Goal: Task Accomplishment & Management: Complete application form

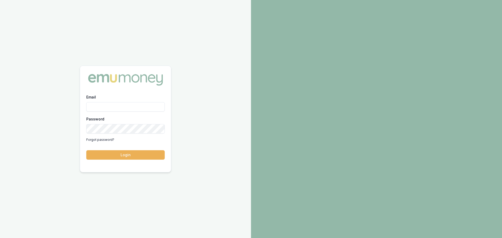
click at [127, 105] on input "Email" at bounding box center [125, 106] width 78 height 9
type input "[PERSON_NAME][EMAIL_ADDRESS][DOMAIN_NAME]"
click at [86, 150] on button "Login" at bounding box center [125, 154] width 78 height 9
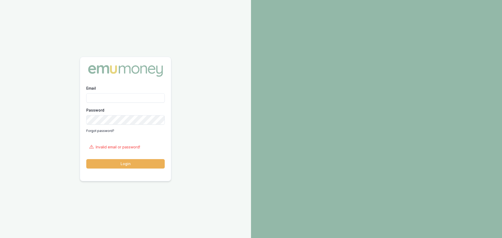
click at [149, 99] on input "Email" at bounding box center [125, 97] width 78 height 9
type input "[PERSON_NAME][EMAIL_ADDRESS][DOMAIN_NAME]"
click at [86, 159] on button "Login" at bounding box center [125, 163] width 78 height 9
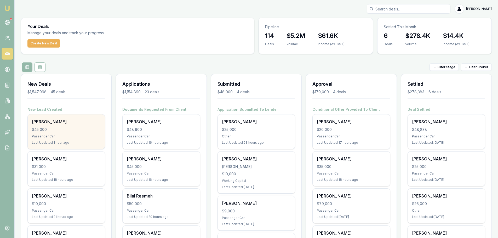
click at [73, 130] on div "$45,000" at bounding box center [66, 129] width 69 height 5
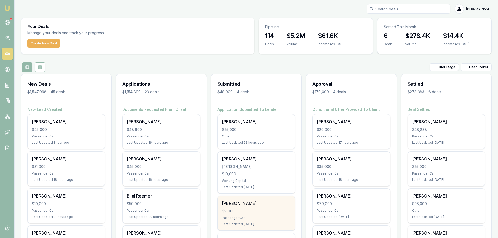
click at [239, 209] on div "$9,000" at bounding box center [256, 211] width 69 height 5
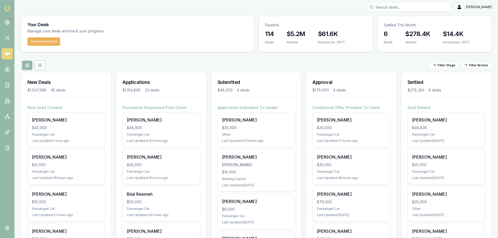
scroll to position [105, 0]
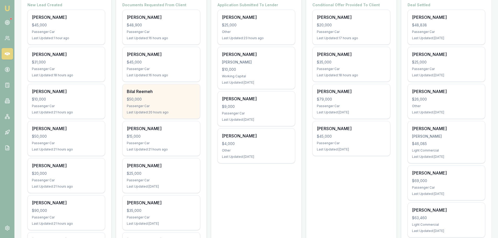
click at [144, 104] on div "Bilal Reemeh $50,000 Passenger Car Last Updated: 20 hours ago" at bounding box center [161, 101] width 77 height 35
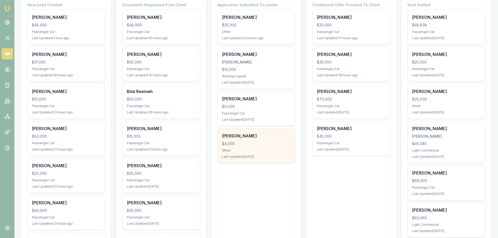
click at [239, 151] on div "Other" at bounding box center [256, 151] width 69 height 4
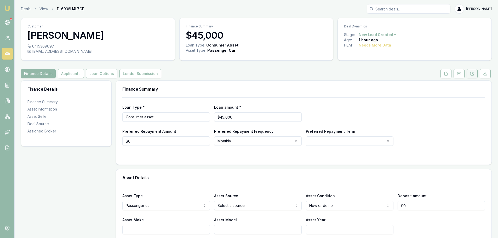
click at [473, 74] on icon at bounding box center [473, 73] width 2 height 2
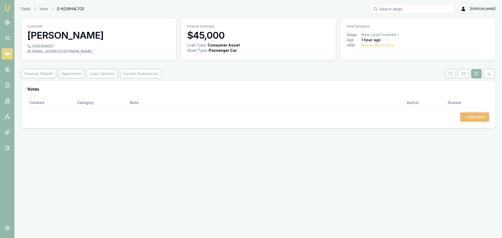
click at [477, 118] on button "+ Add Note" at bounding box center [474, 116] width 29 height 9
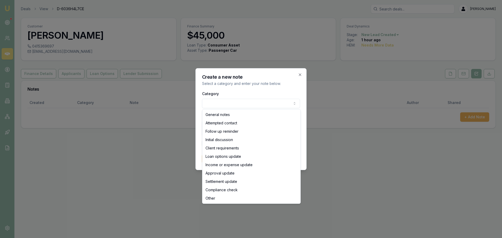
click at [283, 105] on body "Emu Broker Deals View D-6036H4L7CE Erin Shield Toggle Menu Customer Sam Ayad 04…" at bounding box center [251, 119] width 502 height 238
select select "ATTEMPTED_CONTACT"
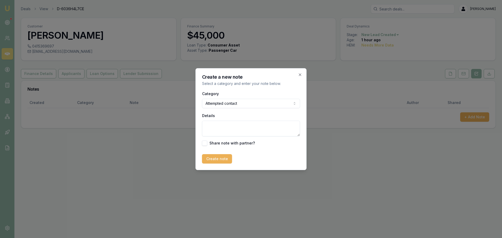
click at [221, 126] on textarea "Details" at bounding box center [251, 129] width 98 height 16
type textarea "sent intro text"
click at [224, 159] on button "Create note" at bounding box center [217, 158] width 30 height 9
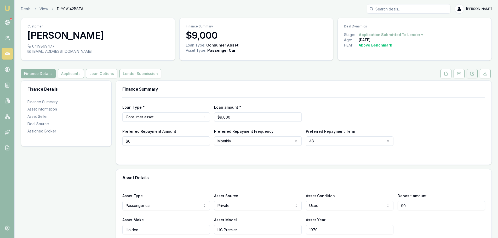
click at [471, 73] on icon at bounding box center [471, 73] width 1 height 0
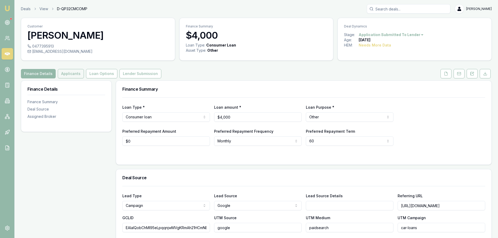
click at [75, 73] on button "Applicants" at bounding box center [71, 73] width 26 height 9
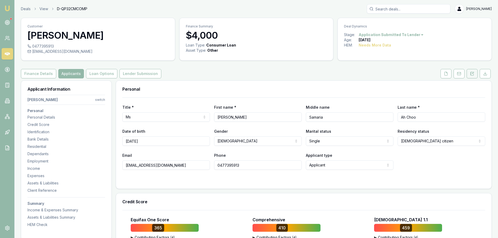
click at [473, 75] on icon at bounding box center [472, 74] width 4 height 4
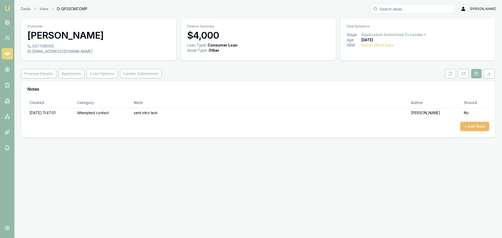
click at [467, 122] on button "+ Add Note" at bounding box center [474, 126] width 29 height 9
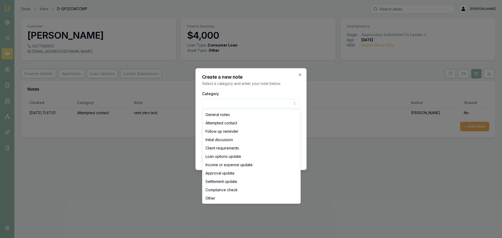
click at [257, 105] on body "Emu Broker Deals View D-QP32CMCOMP Erin Shield Toggle Menu Customer Erica Ah Ch…" at bounding box center [251, 119] width 502 height 238
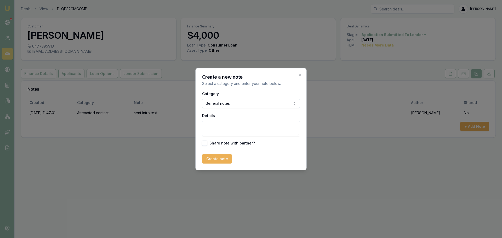
click at [241, 132] on textarea "Details" at bounding box center [251, 129] width 98 height 16
type textarea "Declined - no capacity. Can't use PAYG income as she's less than 3 months casua…"
click at [217, 162] on button "Create note" at bounding box center [217, 158] width 30 height 9
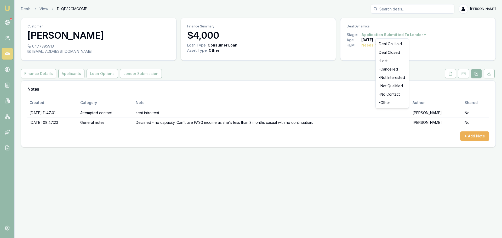
click at [421, 34] on html "Emu Broker Deals View D-QP32CMCOMP Erin Shield Toggle Menu Customer Erica Ah Ch…" at bounding box center [251, 119] width 502 height 238
click at [395, 59] on div "- Lost" at bounding box center [392, 61] width 31 height 8
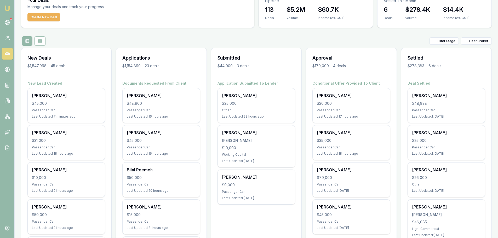
scroll to position [52, 0]
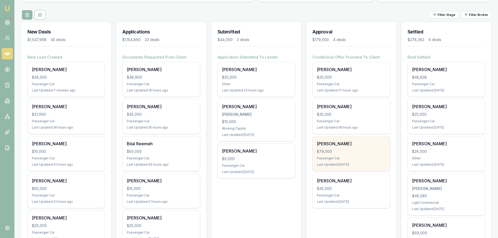
click at [337, 150] on div "$79,000" at bounding box center [351, 151] width 69 height 5
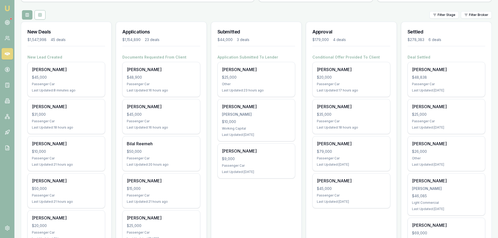
click at [149, 11] on div "Filter Stage Filter Broker" at bounding box center [256, 14] width 471 height 9
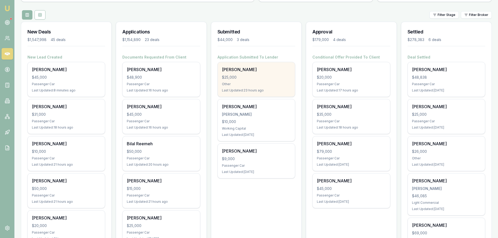
click at [237, 76] on div "$25,000" at bounding box center [256, 77] width 69 height 5
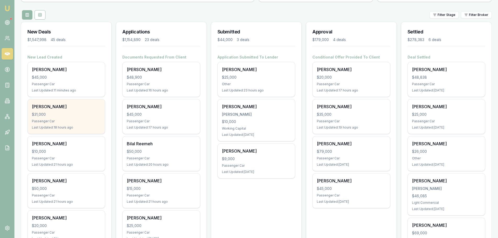
click at [72, 118] on div "Zoi O'neil $31,000 Passenger Car Last Updated: 18 hours ago" at bounding box center [66, 116] width 77 height 35
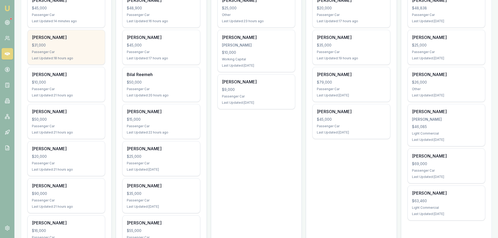
scroll to position [131, 0]
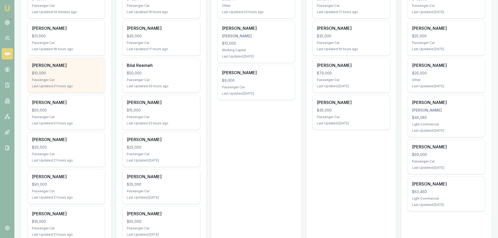
click at [68, 77] on div "DARCIE AMOS $10,000 Passenger Car Last Updated: 21 hours ago" at bounding box center [66, 75] width 77 height 35
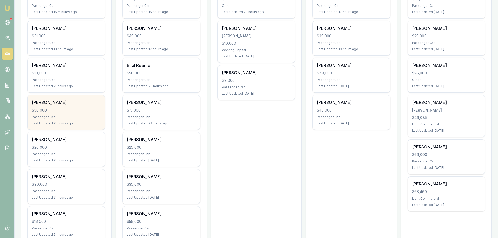
click at [77, 112] on div "$50,000" at bounding box center [66, 110] width 69 height 5
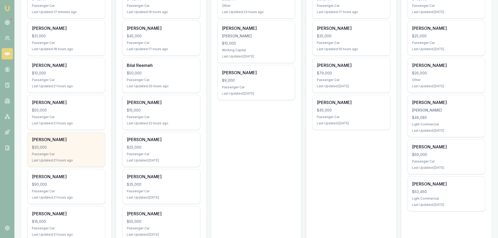
click at [82, 144] on div "Robert Mason $20,000 Passenger Car Last Updated: 21 hours ago" at bounding box center [66, 149] width 77 height 35
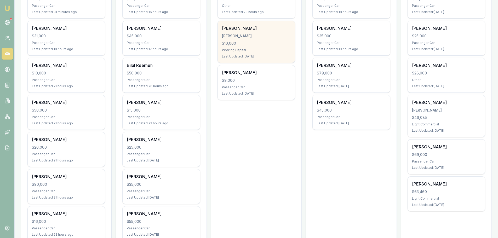
click at [262, 41] on div "$10,000" at bounding box center [256, 43] width 69 height 5
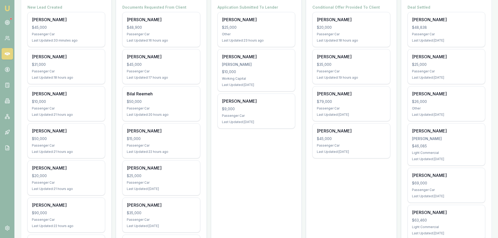
scroll to position [52, 0]
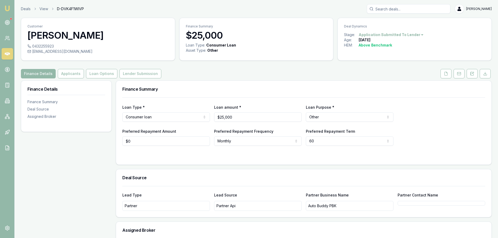
click at [236, 70] on div "Finance Details Applicants Loan Options Lender Submission" at bounding box center [256, 73] width 471 height 9
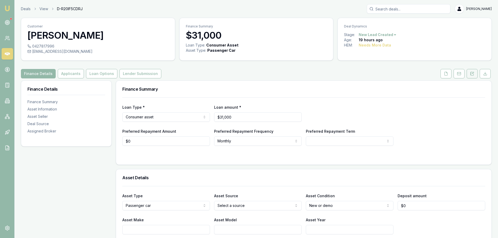
click at [472, 75] on icon at bounding box center [472, 73] width 3 height 3
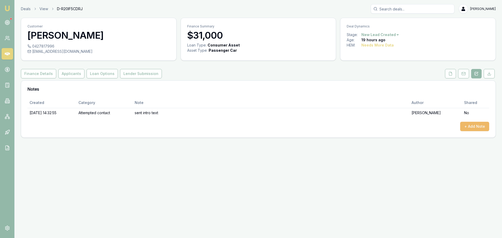
click at [469, 129] on button "+ Add Note" at bounding box center [474, 126] width 29 height 9
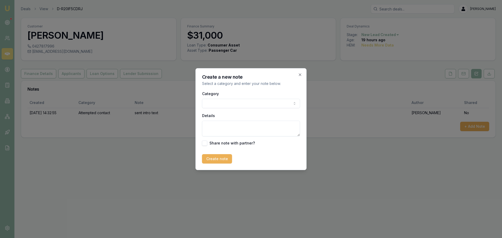
click at [222, 104] on body "Emu Broker Deals View D-R20IF5CDRJ Erin Shield Toggle Menu Customer Zoi O'neil …" at bounding box center [251, 119] width 502 height 238
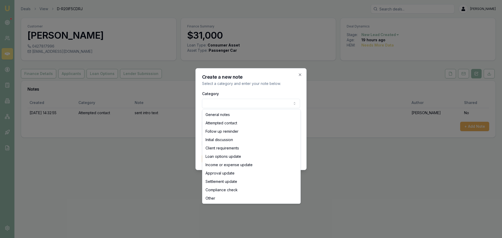
select select "ATTEMPTED_CONTACT"
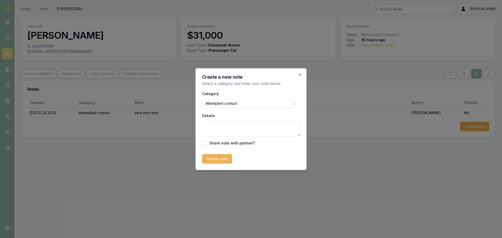
click at [225, 128] on textarea "Details" at bounding box center [251, 129] width 98 height 16
type textarea "left VM and sent text"
click at [220, 159] on button "Create note" at bounding box center [217, 158] width 30 height 9
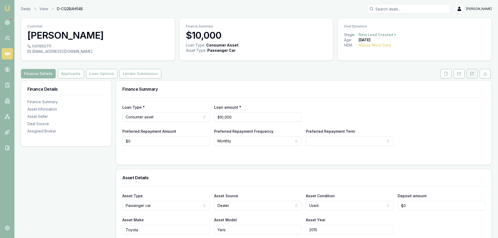
click at [474, 74] on icon at bounding box center [472, 74] width 4 height 4
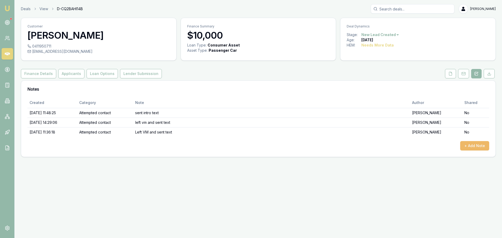
click at [476, 146] on button "+ Add Note" at bounding box center [474, 145] width 29 height 9
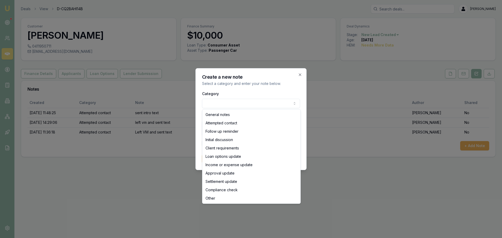
click at [228, 105] on body "Emu Broker Deals View D-CQ2BAHI14B [PERSON_NAME] Toggle Menu Customer [PERSON_N…" at bounding box center [251, 119] width 502 height 238
select select "ATTEMPTED_CONTACT"
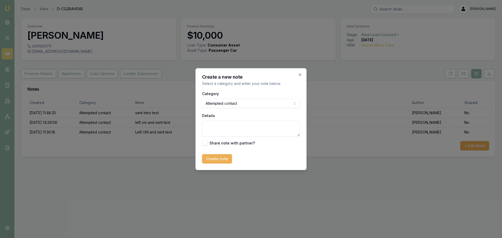
click at [224, 130] on textarea "Details" at bounding box center [251, 129] width 98 height 16
type textarea "Left Vm and sent txt"
click at [216, 157] on button "Create note" at bounding box center [217, 158] width 30 height 9
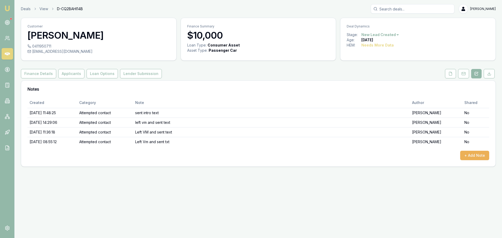
click at [397, 34] on html "Emu Broker Deals View D-CQ2BAHI14B Erin Shield Toggle Menu Customer DARCIE AMOS…" at bounding box center [251, 119] width 502 height 238
click at [388, 94] on div "- No Contact" at bounding box center [379, 94] width 31 height 8
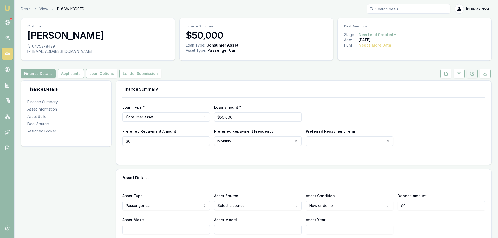
click at [471, 74] on icon at bounding box center [472, 74] width 4 height 4
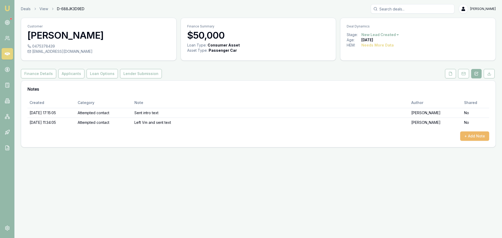
click at [464, 136] on button "+ Add Note" at bounding box center [474, 136] width 29 height 9
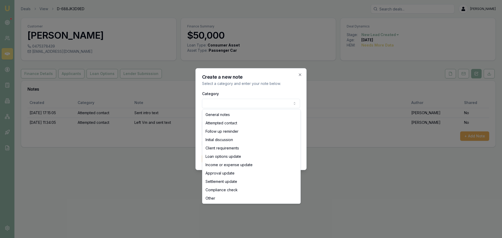
click at [262, 104] on body "Emu Broker Deals View D-688JK3D9ED Erin Shield Toggle Menu Customer Jayden Trip…" at bounding box center [251, 119] width 502 height 238
select select "ATTEMPTED_CONTACT"
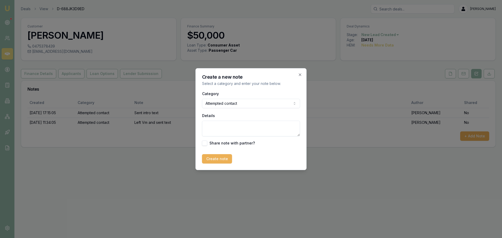
click at [235, 128] on textarea "Details" at bounding box center [251, 129] width 98 height 16
type textarea "Left Vm and sent text"
click at [219, 162] on button "Create note" at bounding box center [217, 158] width 30 height 9
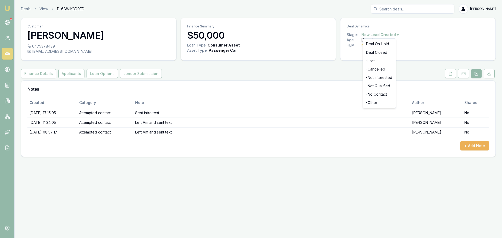
click at [392, 36] on html "Emu Broker Deals View D-688JK3D9ED Erin Shield Toggle Menu Customer Jayden Trip…" at bounding box center [251, 119] width 502 height 238
click at [382, 94] on div "- No Contact" at bounding box center [379, 94] width 31 height 8
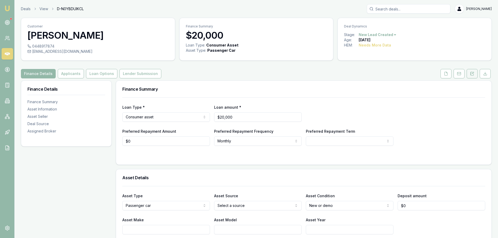
click at [473, 73] on icon at bounding box center [472, 74] width 4 height 4
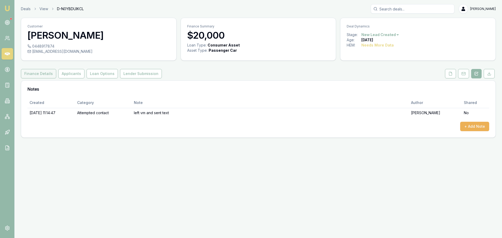
click at [35, 75] on button "Finance Details" at bounding box center [38, 73] width 35 height 9
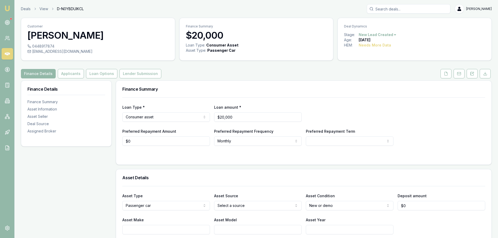
click at [321, 71] on div "Finance Details Applicants Loan Options Lender Submission" at bounding box center [256, 73] width 471 height 9
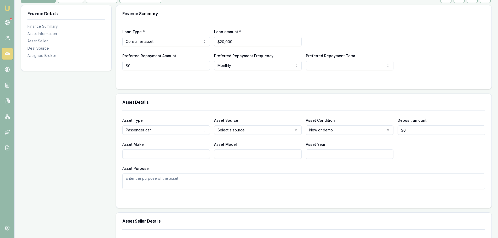
scroll to position [78, 0]
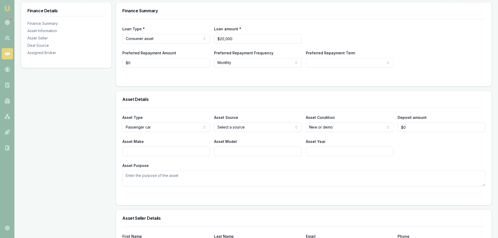
click at [239, 128] on html "Emu Broker Deals View D-N0YBDUIKCL Erin Shield Toggle Menu Customer Robert Maso…" at bounding box center [249, 41] width 498 height 238
click at [190, 153] on input "Asset Make" at bounding box center [166, 151] width 88 height 9
type input "m"
type input "MITSUBISHI"
type input "TRITON"
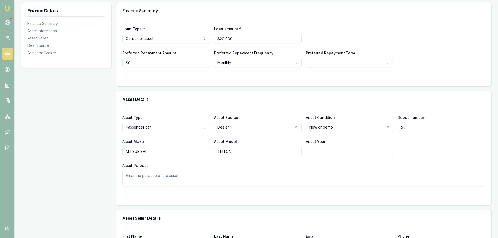
click at [349, 153] on input "Asset Year" at bounding box center [350, 151] width 88 height 9
type input "2014"
click at [435, 150] on div "Asset Make MITSUBISHI Asset Model TRITON Asset Year 2014" at bounding box center [303, 147] width 363 height 18
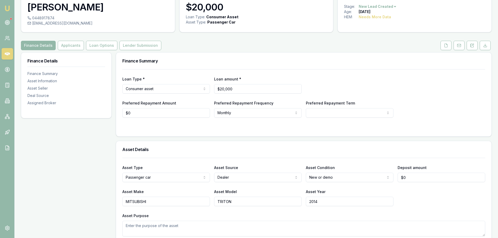
scroll to position [0, 0]
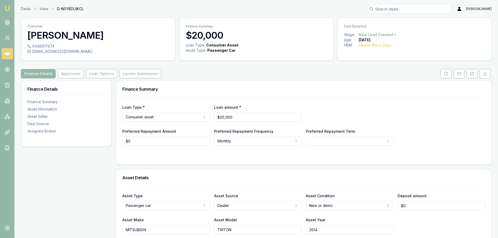
click at [212, 70] on div "Finance Details Applicants Loan Options Lender Submission" at bounding box center [256, 73] width 471 height 9
click at [72, 75] on button "Applicants" at bounding box center [71, 73] width 26 height 9
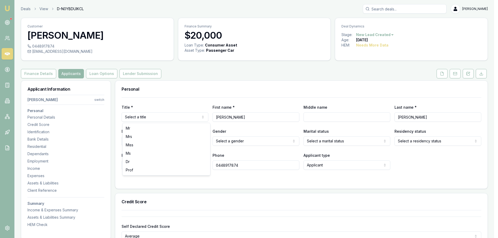
click at [185, 117] on html "Emu Broker Deals View D-N0YBDUIKCL Erin Shield Toggle Menu Customer Robert Maso…" at bounding box center [249, 119] width 498 height 238
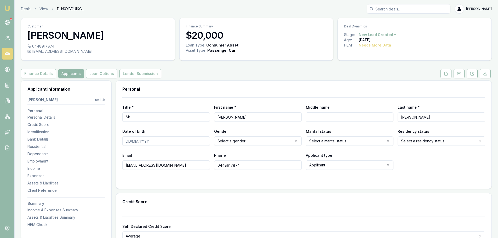
click at [342, 118] on input "Middle name" at bounding box center [350, 116] width 88 height 9
type input "LAWRENCE"
click at [188, 140] on input "Date of birth" at bounding box center [166, 141] width 88 height 9
type input "14/04/1985"
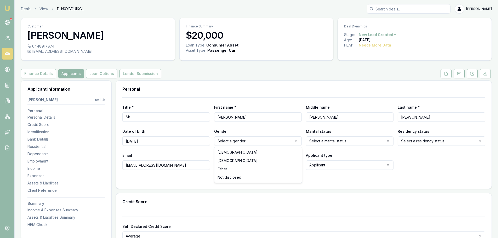
click at [272, 140] on html "Emu Broker Deals View D-N0YBDUIKCL Erin Shield Toggle Menu Customer Robert Maso…" at bounding box center [251, 119] width 502 height 238
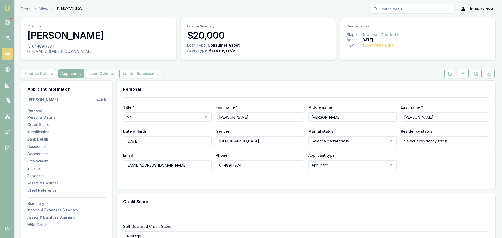
click at [433, 142] on html "Emu Broker Deals View D-N0YBDUIKCL Erin Shield Toggle Menu Customer Robert Maso…" at bounding box center [251, 119] width 502 height 238
click at [427, 159] on div "Email robmanderson27@gmail.com Phone 0448917874 Applicant type Applicant Applic…" at bounding box center [303, 161] width 363 height 18
click at [358, 142] on html "Emu Broker Deals View D-N0YBDUIKCL Erin Shield Toggle Menu Customer Robert Maso…" at bounding box center [249, 119] width 498 height 238
click at [402, 157] on div "Email robmanderson27@gmail.com Phone 0448917874 Applicant type Applicant Applic…" at bounding box center [303, 161] width 363 height 18
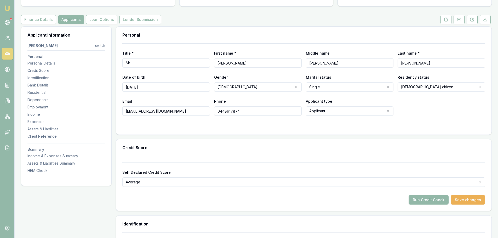
scroll to position [52, 0]
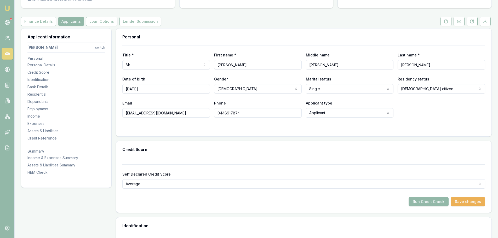
click at [180, 132] on div "Title * Mr Mr Mrs Miss Ms Dr Prof First name * Robert Middle name LAWRENCE Last…" at bounding box center [304, 90] width 376 height 91
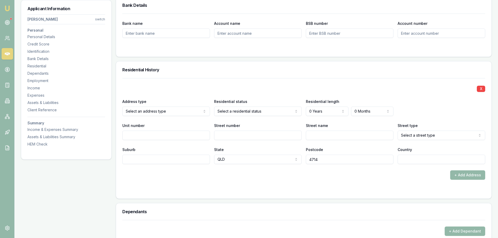
scroll to position [445, 0]
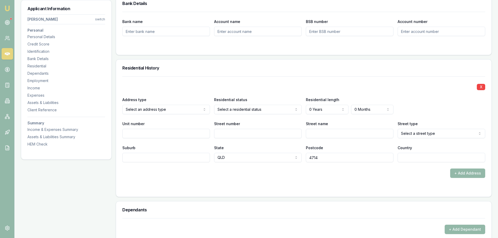
click at [248, 137] on input "Street number" at bounding box center [258, 133] width 88 height 9
type input "82"
type input "DEE"
select select "Street"
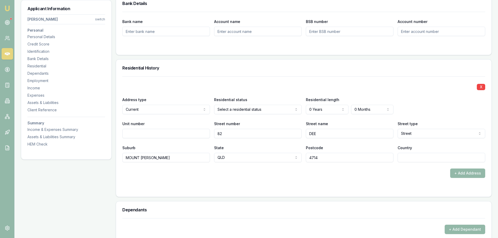
type input "MOUNT MORGAN"
click at [421, 156] on input "Country" at bounding box center [442, 157] width 88 height 9
type input "AUSTRALIA"
click at [412, 171] on div "+ Add Address" at bounding box center [303, 173] width 363 height 9
click at [261, 176] on div "+ Add Address" at bounding box center [303, 173] width 363 height 9
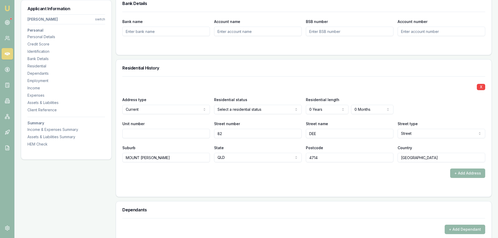
click at [259, 178] on form "X Address type Current Current Previous Residential status Select a residential…" at bounding box center [303, 133] width 363 height 114
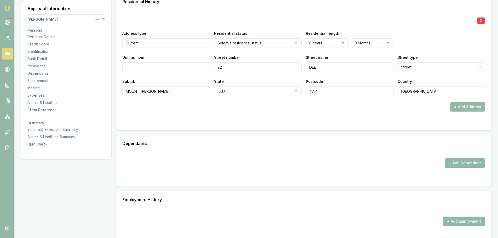
scroll to position [523, 0]
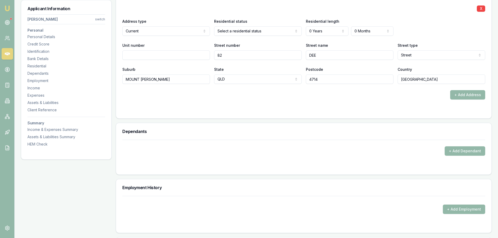
click at [138, 97] on div "+ Add Address" at bounding box center [303, 94] width 363 height 9
click at [145, 106] on form "X Address type Current Current Previous Residential status Select a residential…" at bounding box center [303, 55] width 363 height 114
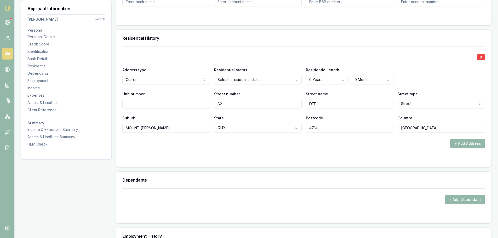
scroll to position [471, 0]
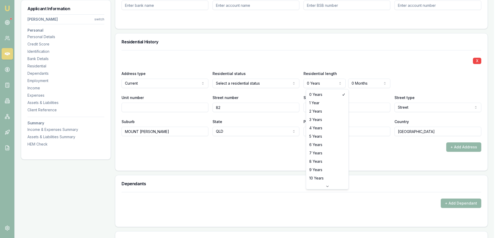
select select "2"
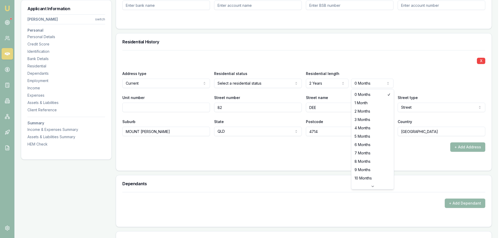
select select "6"
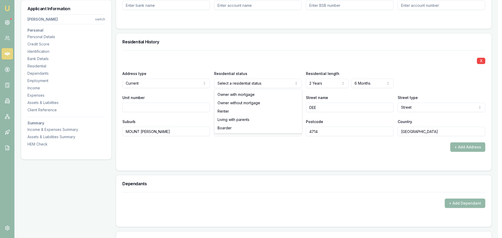
select select "LIVING_WITH_PARENTS"
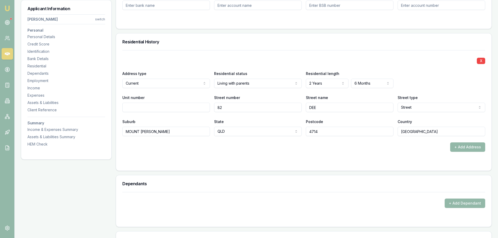
click at [263, 48] on div "Residential History" at bounding box center [304, 41] width 376 height 17
click at [462, 147] on button "+ Add Address" at bounding box center [467, 147] width 35 height 9
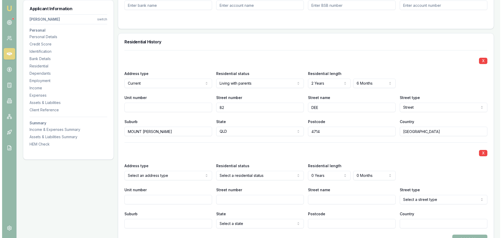
scroll to position [523, 0]
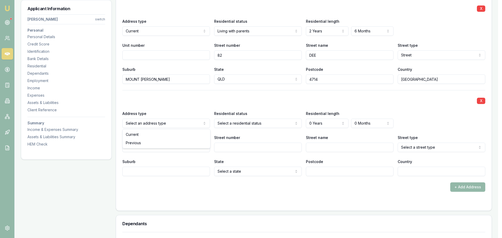
select select "PREVIOUS"
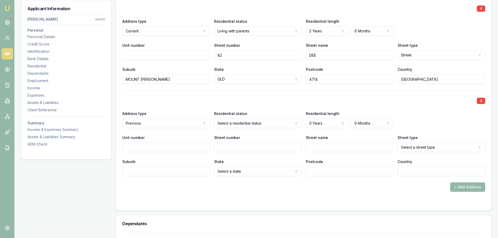
click at [252, 149] on input "Street number" at bounding box center [258, 147] width 88 height 9
type input "60"
click at [349, 145] on input "Street name" at bounding box center [350, 147] width 88 height 9
type input "DEE"
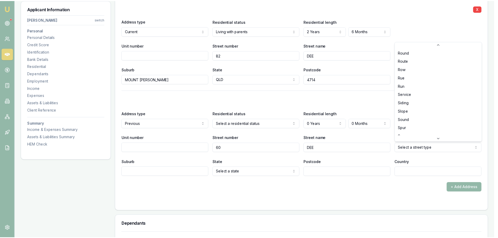
scroll to position [1367, 0]
select select "Street"
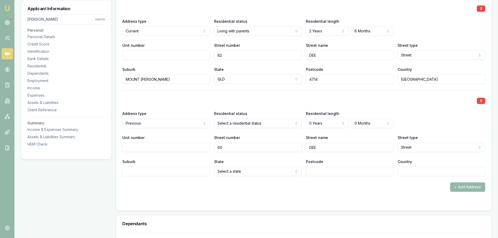
click at [204, 171] on input "Suburb" at bounding box center [166, 171] width 88 height 9
type input "MOUNT MORGAN"
select select "QLD"
type input "4714"
type input "AUSTRALIA"
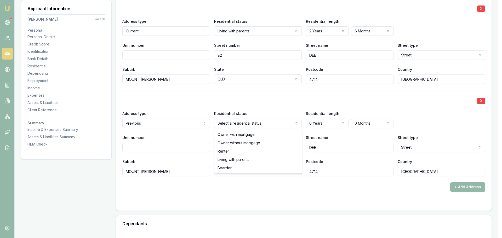
select select "BOARDER"
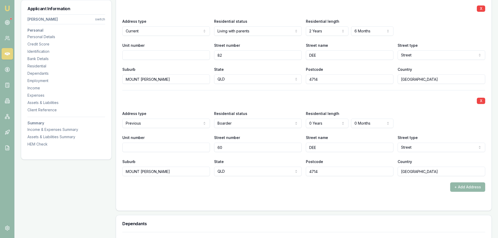
drag, startPoint x: 237, startPoint y: 149, endPoint x: 122, endPoint y: 144, distance: 114.4
click at [134, 145] on div "Unit number Street number 60 Street name DEE Street type Street Access Alley Am…" at bounding box center [303, 143] width 363 height 18
type input "6"
click at [302, 107] on div "X Address type Previous Current Previous Residential status Boarder Owner with …" at bounding box center [303, 133] width 363 height 86
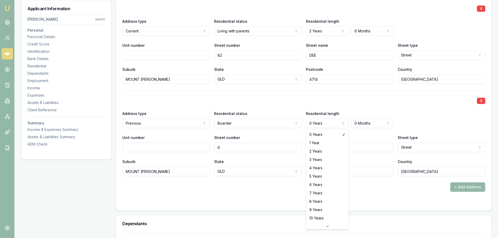
select select "3"
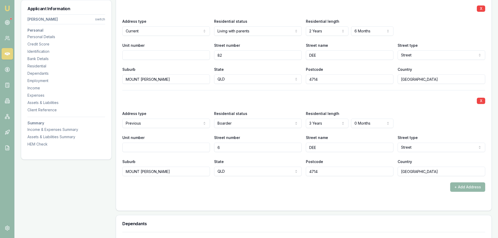
click at [338, 107] on div "X Address type Previous Current Previous Residential status Boarder Owner with …" at bounding box center [303, 133] width 363 height 86
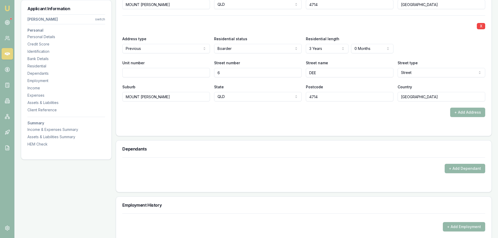
scroll to position [654, 0]
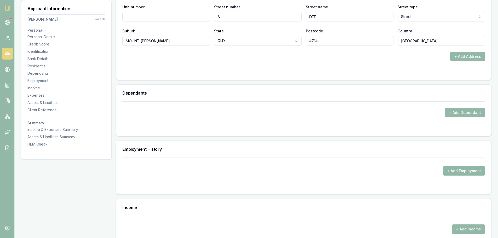
click at [450, 168] on button "+ Add Employment" at bounding box center [464, 170] width 42 height 9
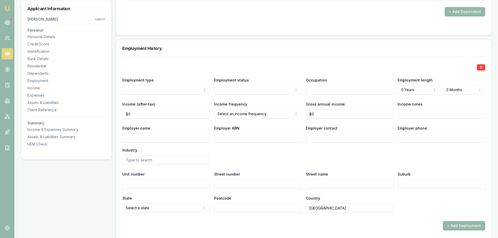
scroll to position [759, 0]
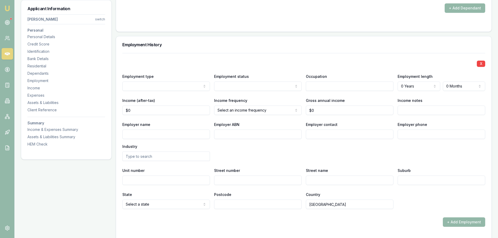
click at [167, 135] on input "Employer name" at bounding box center [166, 134] width 88 height 9
click at [187, 135] on input "Employer name" at bounding box center [166, 134] width 88 height 9
type input "HERITAGE MINERALS"
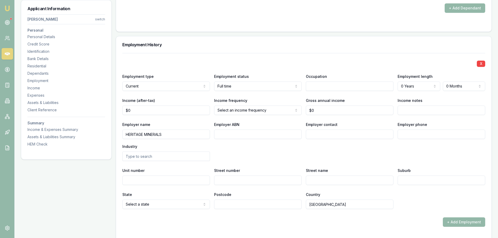
click at [332, 88] on input "text" at bounding box center [350, 86] width 88 height 9
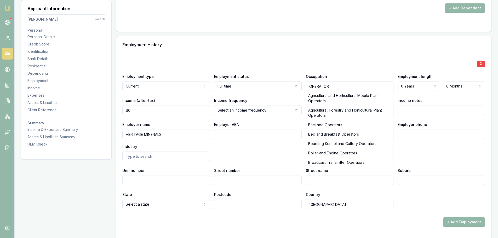
type input "OPERATOR"
click at [352, 64] on div "X" at bounding box center [303, 63] width 363 height 7
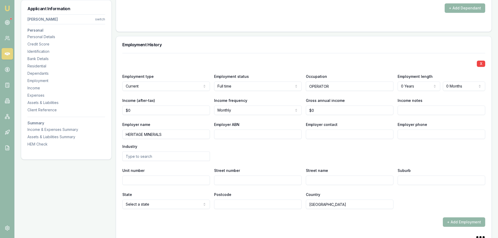
click at [344, 68] on div "X Employment type Current Current Previous Employment status Full time Full tim…" at bounding box center [303, 131] width 363 height 156
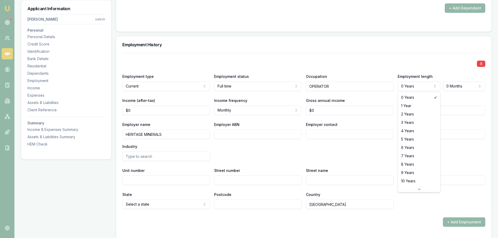
select select "6"
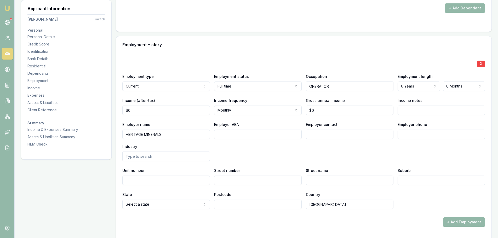
click at [393, 52] on div "Employment History" at bounding box center [304, 44] width 376 height 17
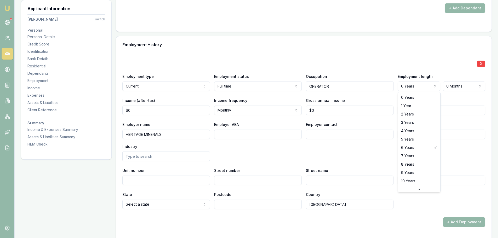
select select "0"
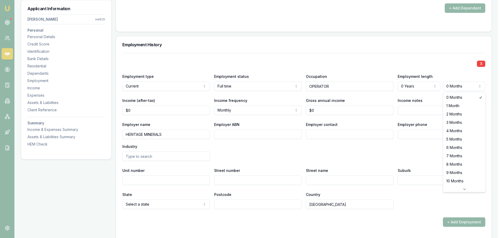
select select "1"
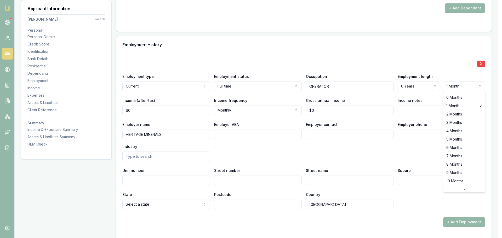
select select "6"
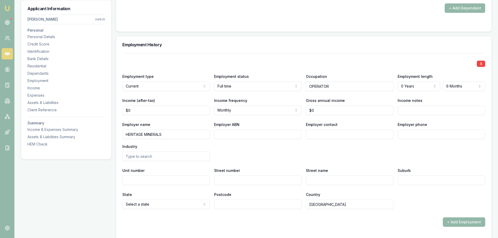
click at [436, 46] on h3 "Employment History" at bounding box center [303, 45] width 363 height 4
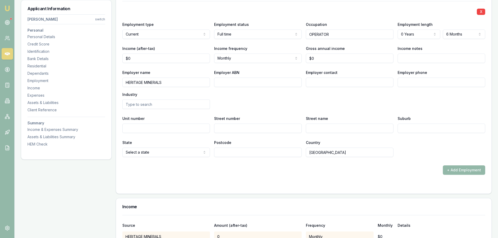
scroll to position [811, 0]
click at [464, 170] on button "+ Add Employment" at bounding box center [464, 169] width 42 height 9
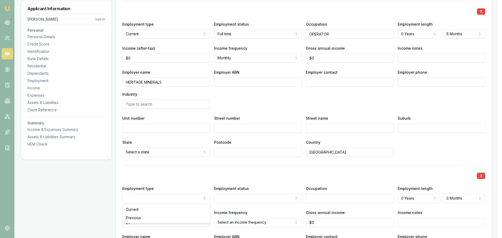
select select "PREVIOUS"
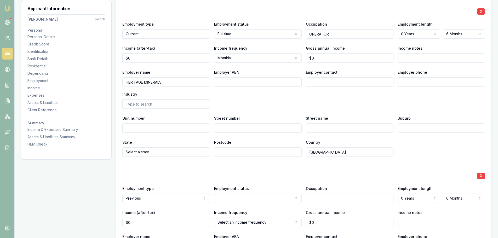
click at [168, 175] on div "X" at bounding box center [303, 175] width 363 height 7
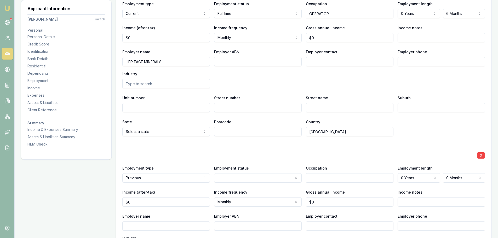
scroll to position [837, 0]
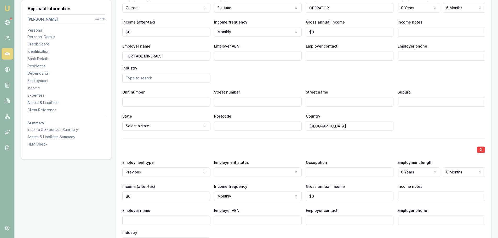
click at [258, 67] on div "Employer name HERITAGE MINERALS Employer ABN Employer contact Employer phone In…" at bounding box center [303, 63] width 363 height 40
click at [259, 72] on div "Employer name HERITAGE MINERALS Employer ABN Employer contact Employer phone In…" at bounding box center [303, 63] width 363 height 40
click at [180, 75] on input "text" at bounding box center [166, 77] width 88 height 9
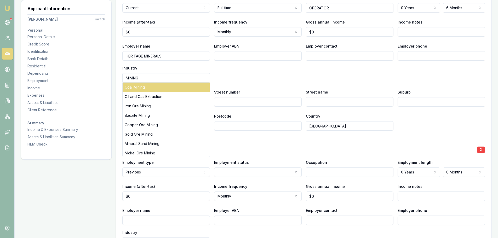
click at [169, 85] on div "Coal Mining" at bounding box center [166, 87] width 87 height 9
type input "Coal Mining"
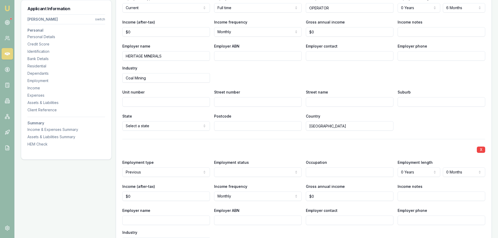
click at [278, 72] on div "Employer name HERITAGE MINERALS Employer ABN Employer contact Employer phone In…" at bounding box center [303, 63] width 363 height 40
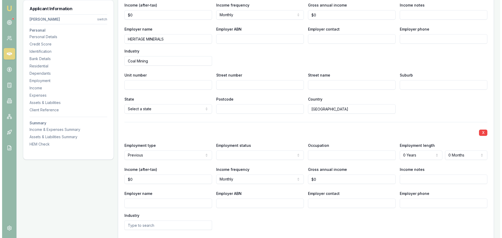
scroll to position [863, 0]
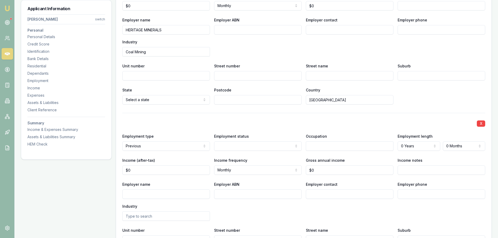
click at [144, 195] on input "Employer name" at bounding box center [166, 194] width 88 height 9
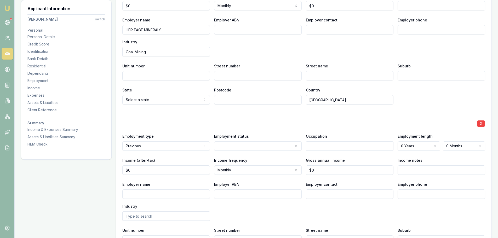
click at [188, 193] on input "Employer name" at bounding box center [166, 194] width 88 height 9
type input "OCHRE AUSTRALIA"
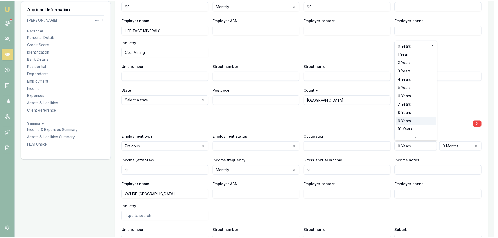
scroll to position [8, 0]
select select "1"
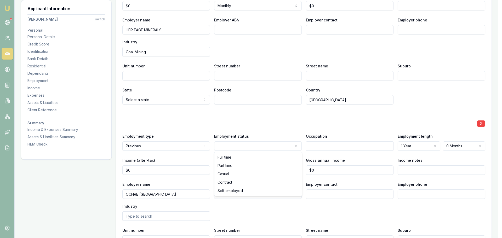
select select "CASUAL"
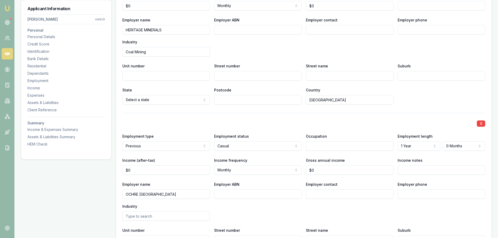
click at [322, 145] on input "text" at bounding box center [350, 146] width 88 height 9
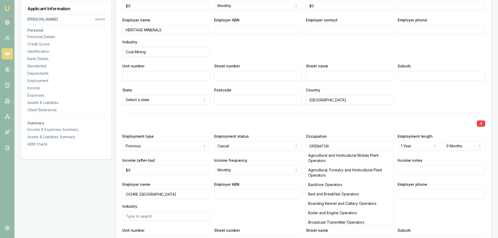
type input "OPERATOR"
click at [343, 106] on div "X Employment type Current Current Previous Employment status Full time Full tim…" at bounding box center [303, 117] width 363 height 338
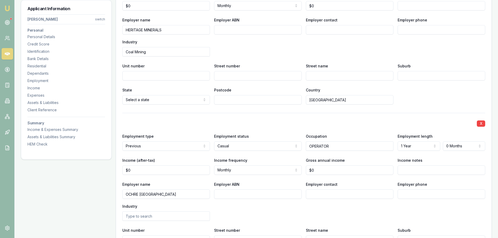
click at [334, 123] on div "X" at bounding box center [303, 123] width 363 height 7
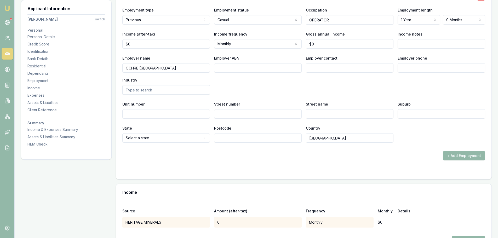
scroll to position [994, 0]
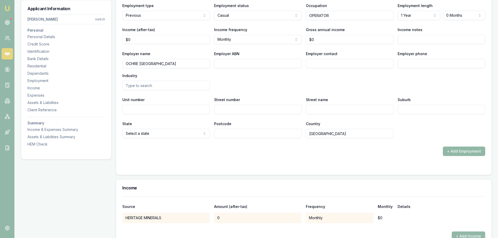
click at [481, 151] on button "+ Add Employment" at bounding box center [464, 151] width 42 height 9
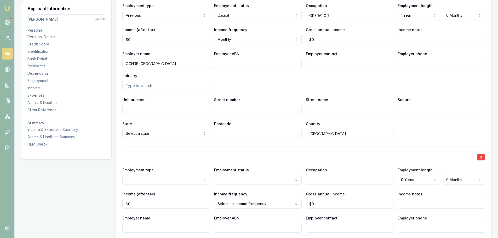
click at [171, 227] on input "Employer name" at bounding box center [166, 227] width 88 height 9
type input "K & T DALEY"
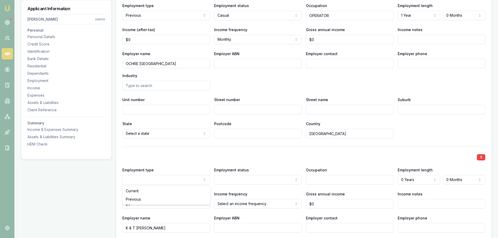
select select "PREVIOUS"
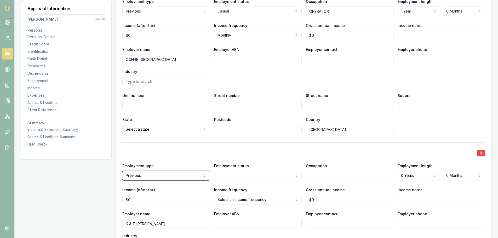
scroll to position [1099, 0]
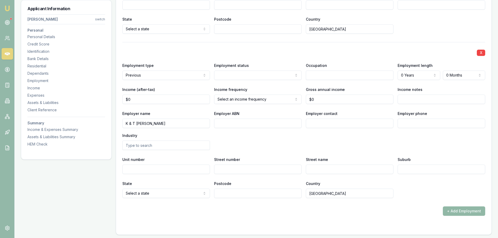
click at [462, 210] on button "+ Add Employment" at bounding box center [464, 211] width 42 height 9
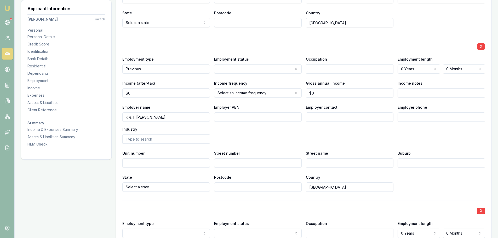
scroll to position [1209, 0]
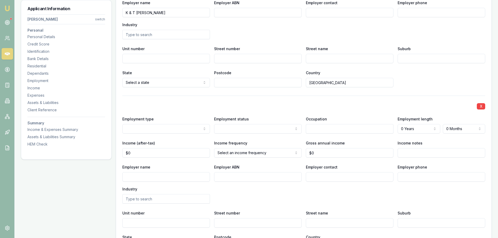
select select "PREVIOUS"
click at [146, 179] on input "Employer name" at bounding box center [166, 176] width 88 height 9
type input "W"
type input "S"
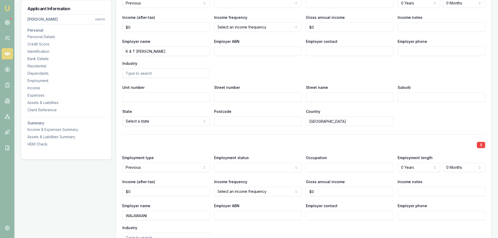
scroll to position [1105, 0]
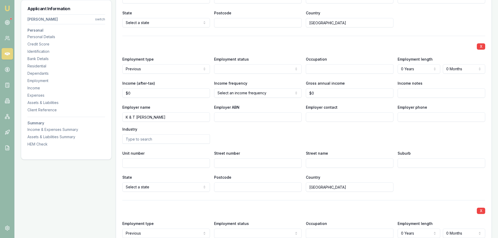
type input "WALAWAANI"
click at [412, 89] on input "Income notes" at bounding box center [442, 92] width 88 height 9
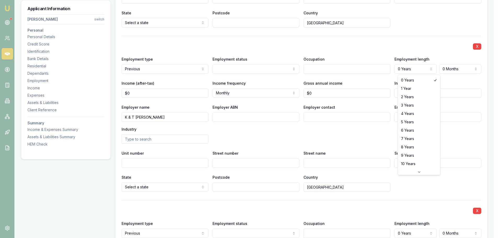
select select "1"
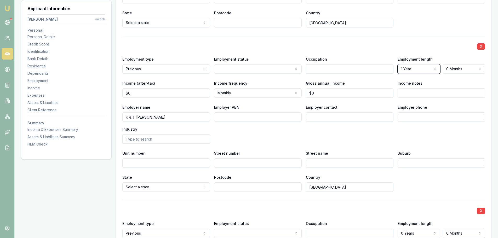
scroll to position [1131, 0]
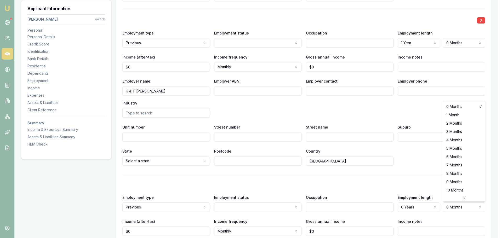
select select "8"
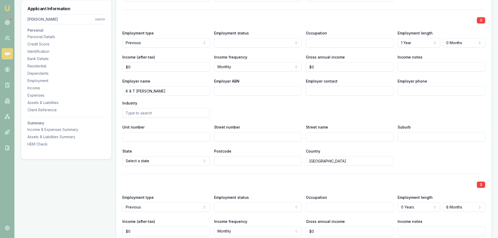
click at [433, 117] on div "Employer name K & T DALEY Employer ABN Employer contact Employer phone Industry" at bounding box center [303, 98] width 363 height 40
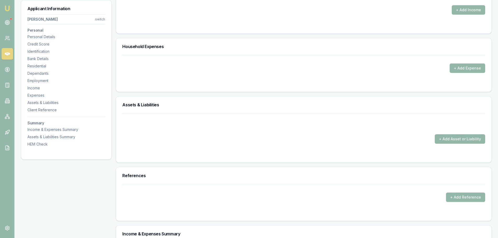
scroll to position [1445, 0]
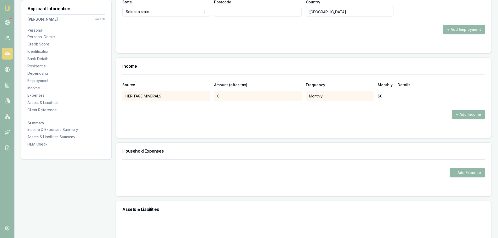
click at [476, 172] on button "+ Add Expense" at bounding box center [468, 172] width 36 height 9
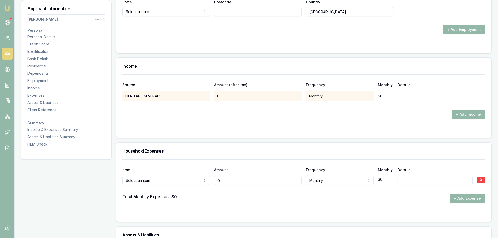
type input "$0"
click at [326, 127] on form "Source Amount (after-tax) Frequency Monthly Details HERITAGE MINERALS 0 Monthly…" at bounding box center [303, 103] width 363 height 57
drag, startPoint x: 239, startPoint y: 182, endPoint x: 185, endPoint y: 184, distance: 54.2
click at [185, 184] on div "Rent or board Rent or board Food and groceries Utilities Insurance Transport He…" at bounding box center [303, 180] width 363 height 12
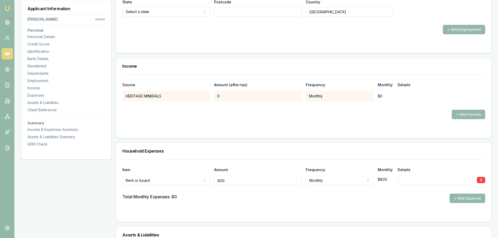
type input "$800"
click at [334, 200] on div "Total Monthly Expenses: $0 + Add Expense" at bounding box center [303, 198] width 363 height 9
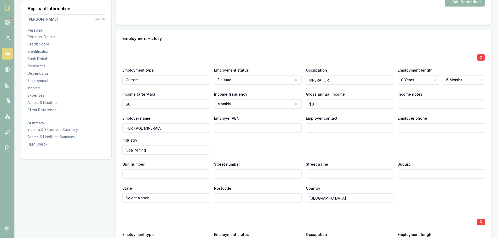
scroll to position [739, 0]
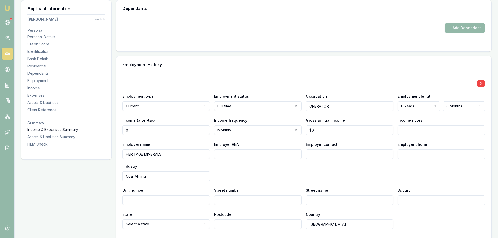
drag, startPoint x: 139, startPoint y: 129, endPoint x: 78, endPoint y: 130, distance: 60.7
type input "$6,000"
click at [229, 168] on div "Employer name HERITAGE MINERALS Employer ABN Employer contact Employer phone In…" at bounding box center [303, 161] width 363 height 40
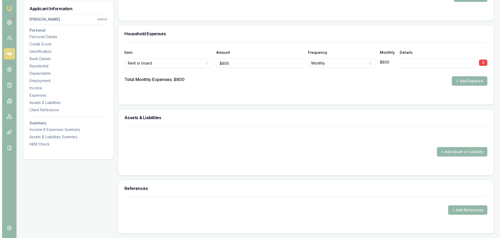
scroll to position [1628, 0]
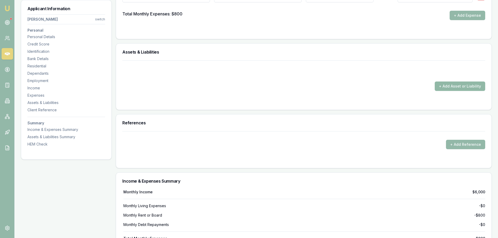
click at [462, 89] on button "+ Add Asset or Liability" at bounding box center [460, 86] width 50 height 9
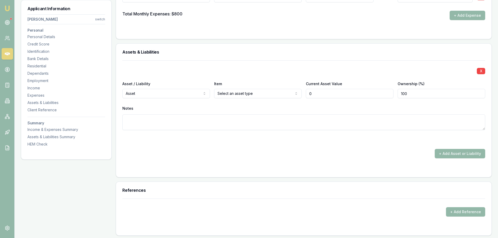
type input "$0"
select select "LIABILITY"
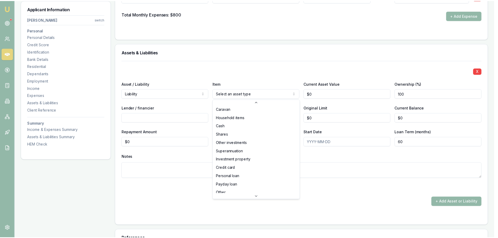
scroll to position [34, 0]
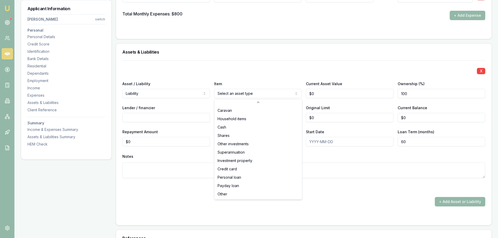
select select "PERSONAL_LOAN"
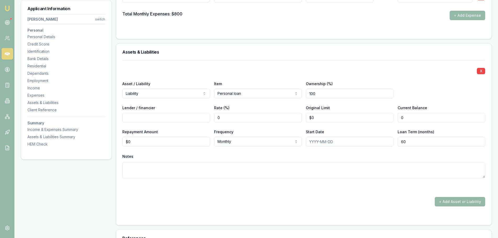
drag, startPoint x: 403, startPoint y: 120, endPoint x: 267, endPoint y: 117, distance: 135.5
click at [292, 122] on div "X Asset / Liability Liability Asset Liability Item Personal loan Home Car Boat …" at bounding box center [303, 125] width 363 height 131
type input "$900"
click at [310, 127] on div "X Asset / Liability Liability Asset Liability Item Personal loan Home Car Boat …" at bounding box center [303, 125] width 363 height 131
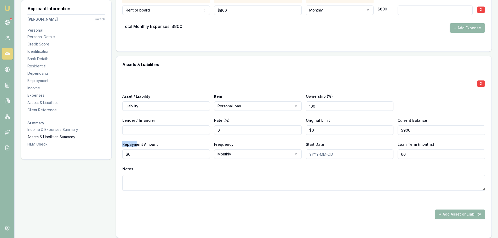
drag, startPoint x: 133, startPoint y: 154, endPoint x: 84, endPoint y: 152, distance: 48.4
type input "$68"
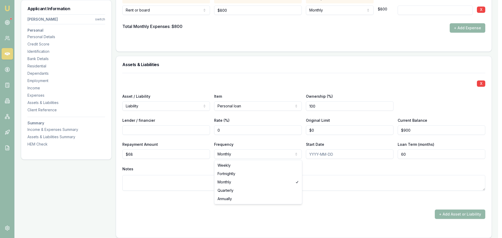
select select "FORTNIGHTLY"
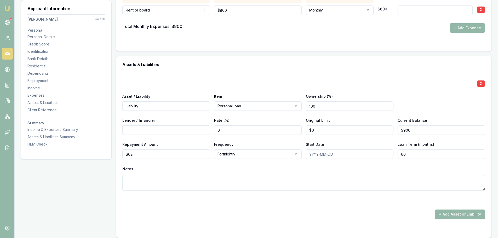
click at [269, 171] on div "Notes" at bounding box center [303, 169] width 363 height 8
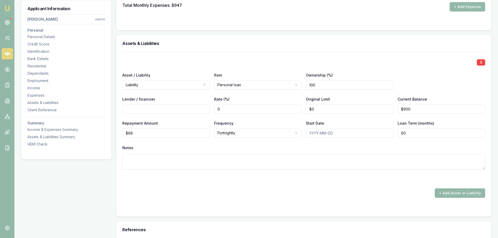
scroll to position [1654, 0]
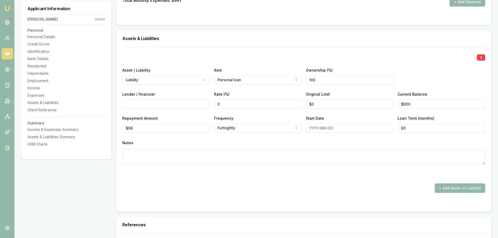
click at [449, 187] on button "+ Add Asset or Liability" at bounding box center [460, 188] width 50 height 9
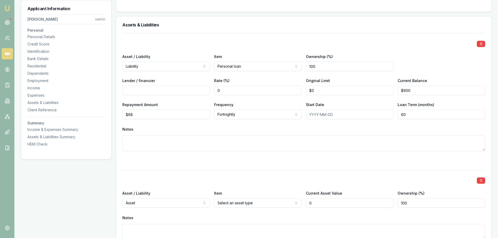
scroll to position [1785, 0]
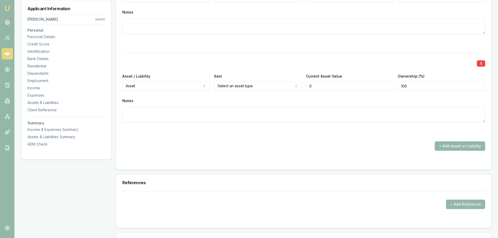
type input "$0"
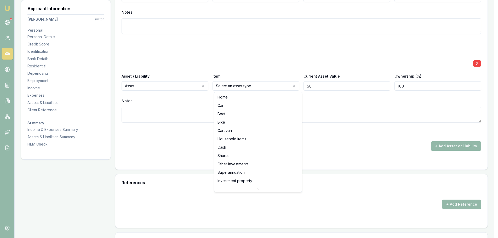
select select "CASH"
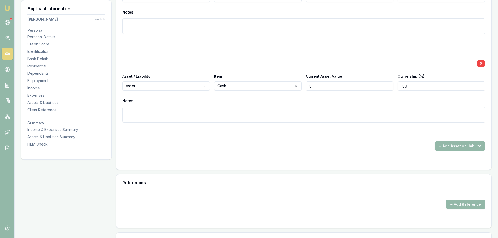
click at [329, 82] on input "0" at bounding box center [350, 85] width 88 height 9
drag, startPoint x: 321, startPoint y: 87, endPoint x: 258, endPoint y: 88, distance: 63.6
click at [284, 86] on div "Asset / Liability Asset Asset Liability Item Cash Home Car Boat Bike Caravan Ho…" at bounding box center [303, 82] width 363 height 18
type input "$0"
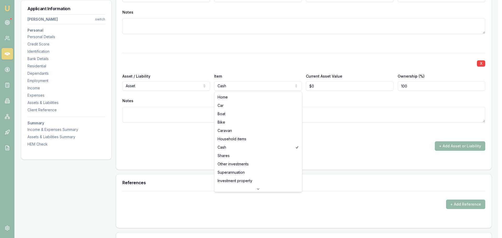
select select "HOUSEHOLD_ITEMS"
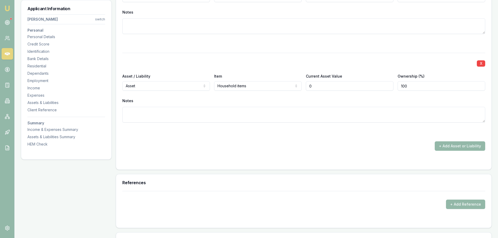
drag, startPoint x: 328, startPoint y: 84, endPoint x: 198, endPoint y: 83, distance: 129.7
click at [281, 84] on div "Asset / Liability Asset Asset Liability Item Household items Home Car Boat Bike…" at bounding box center [303, 82] width 363 height 18
type input "$4,000"
click at [386, 148] on div "+ Add Asset or Liability" at bounding box center [303, 146] width 363 height 9
click at [468, 144] on button "+ Add Asset or Liability" at bounding box center [460, 146] width 50 height 9
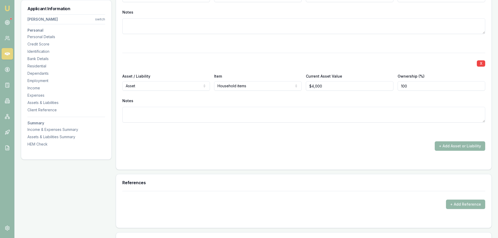
click at [396, 100] on div "Notes" at bounding box center [303, 101] width 363 height 8
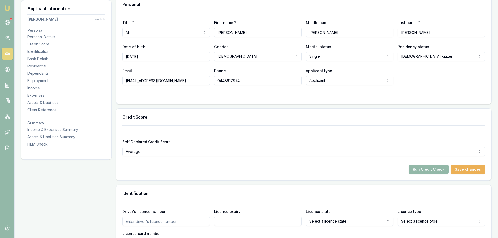
scroll to position [0, 0]
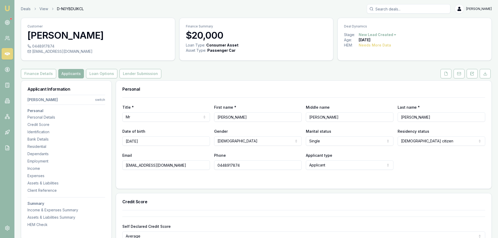
click at [297, 70] on div "Finance Details Applicants Loan Options Lender Submission" at bounding box center [256, 73] width 471 height 9
click at [444, 75] on button at bounding box center [446, 73] width 11 height 9
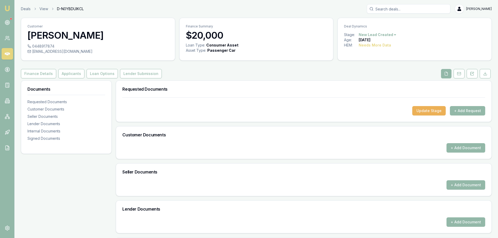
click at [342, 65] on div "Customer Robert Mason 0448917874 robmanderson27@gmail.com Finance Summary $20,0…" at bounding box center [256, 163] width 471 height 290
click at [217, 78] on div "Finance Details Applicants Loan Options Lender Submission" at bounding box center [256, 73] width 471 height 9
click at [422, 69] on div "Customer Robert Mason 0448917874 robmanderson27@gmail.com Finance Summary $20,0…" at bounding box center [256, 163] width 471 height 290
click at [389, 69] on div "Customer Robert Mason 0448917874 robmanderson27@gmail.com Finance Summary $20,0…" at bounding box center [256, 163] width 471 height 290
click at [315, 71] on div "Finance Details Applicants Loan Options Lender Submission" at bounding box center [256, 73] width 471 height 9
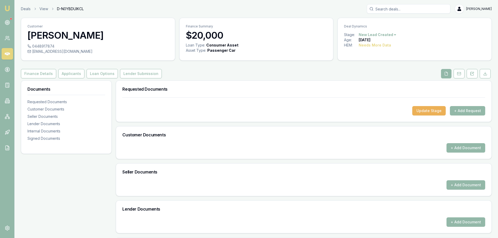
click at [326, 70] on div "Finance Details Applicants Loan Options Lender Submission" at bounding box center [256, 73] width 471 height 9
click at [470, 110] on button "+ Add Request" at bounding box center [467, 110] width 35 height 9
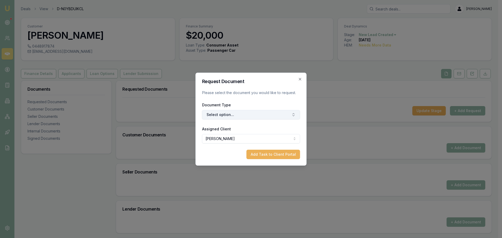
click at [248, 114] on button "Select option..." at bounding box center [251, 114] width 98 height 9
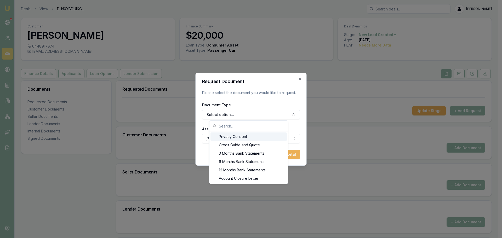
click at [262, 136] on div "Privacy Consent" at bounding box center [249, 137] width 76 height 8
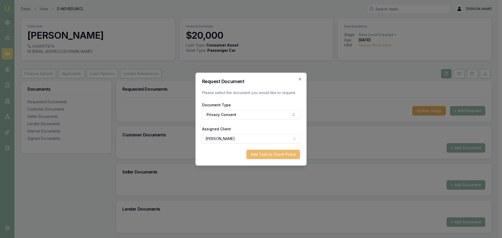
click at [264, 156] on button "Add Task to Client Portal" at bounding box center [274, 154] width 54 height 9
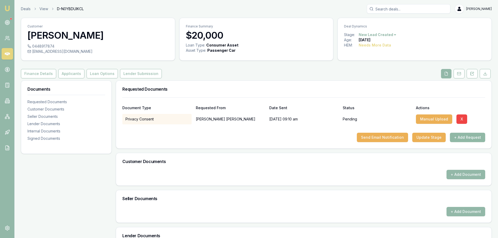
click at [461, 139] on button "+ Add Request" at bounding box center [467, 137] width 35 height 9
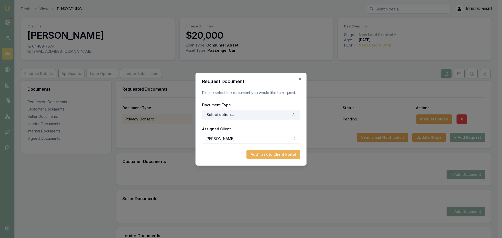
click at [262, 116] on button "Select option..." at bounding box center [251, 114] width 98 height 9
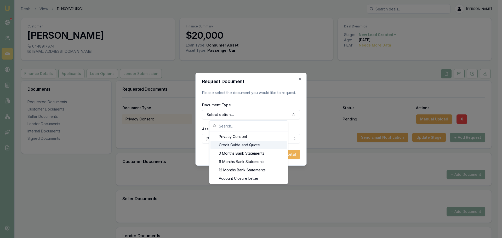
click at [245, 144] on div "Credit Guide and Quote" at bounding box center [249, 145] width 76 height 8
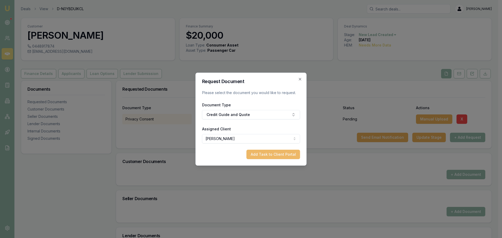
click at [275, 155] on button "Add Task to Client Portal" at bounding box center [274, 154] width 54 height 9
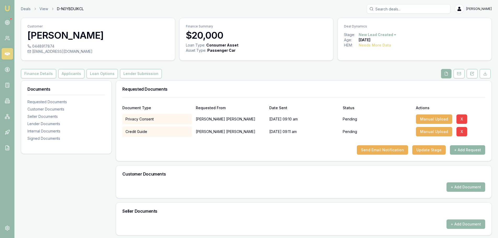
click at [461, 151] on button "+ Add Request" at bounding box center [467, 149] width 35 height 9
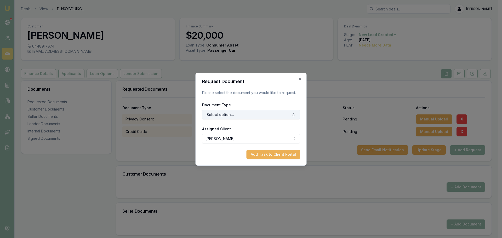
click at [274, 117] on button "Select option..." at bounding box center [251, 114] width 98 height 9
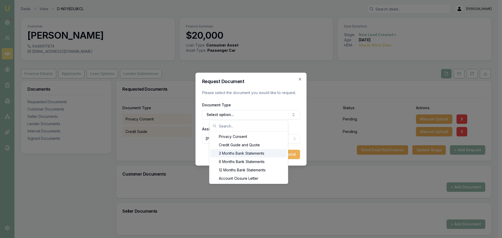
click at [256, 155] on div "3 Months Bank Statements" at bounding box center [249, 153] width 76 height 8
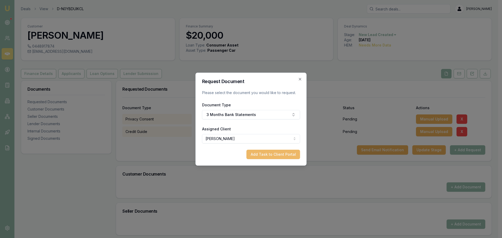
click at [267, 155] on button "Add Task to Client Portal" at bounding box center [274, 154] width 54 height 9
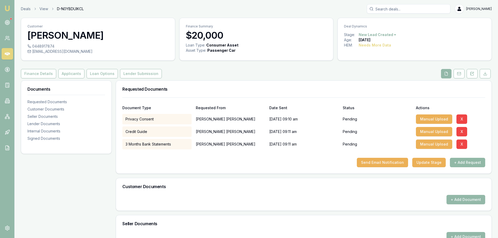
click at [459, 159] on button "+ Add Request" at bounding box center [467, 162] width 35 height 9
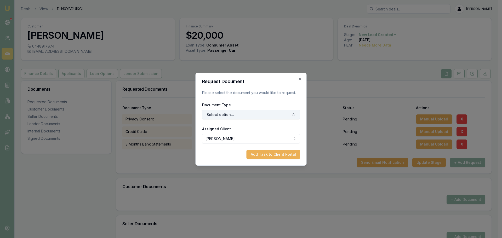
click at [265, 114] on button "Select option..." at bounding box center [251, 114] width 98 height 9
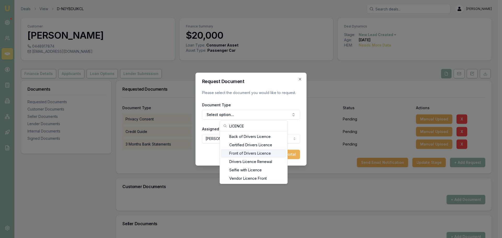
type input "LICENCE"
click at [257, 152] on div "Front of Drivers Licence" at bounding box center [253, 153] width 65 height 8
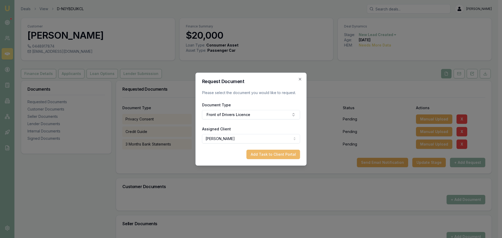
click at [260, 152] on button "Add Task to Client Portal" at bounding box center [274, 154] width 54 height 9
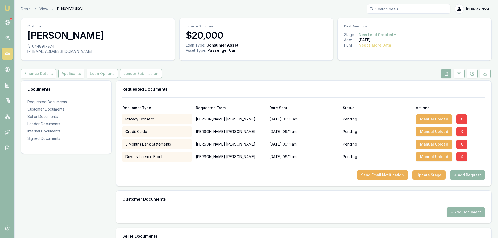
click at [469, 174] on button "+ Add Request" at bounding box center [467, 175] width 35 height 9
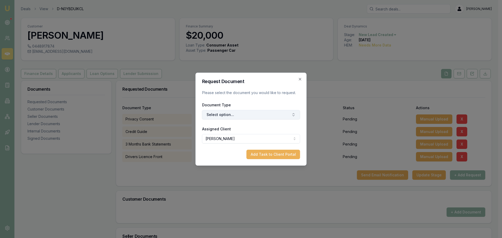
click at [250, 115] on button "Select option..." at bounding box center [251, 114] width 98 height 9
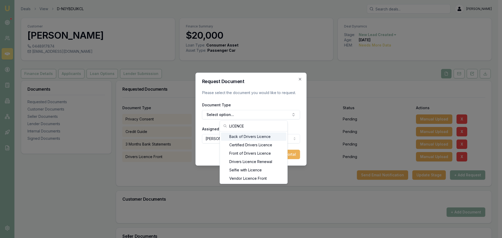
type input "LICENCE"
click at [249, 135] on div "Back of Drivers Licence" at bounding box center [253, 137] width 65 height 8
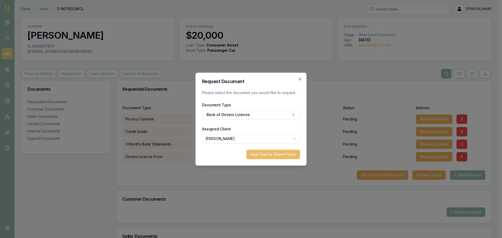
click at [282, 156] on button "Add Task to Client Portal" at bounding box center [274, 154] width 54 height 9
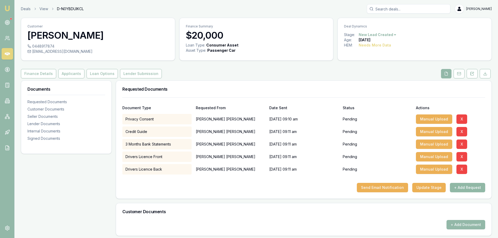
click at [476, 188] on button "+ Add Request" at bounding box center [467, 187] width 35 height 9
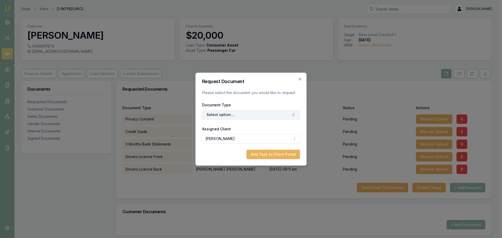
click at [275, 114] on button "Select option..." at bounding box center [251, 114] width 98 height 9
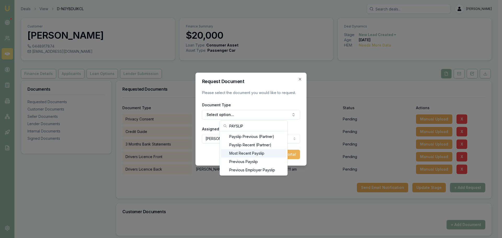
type input "PAYSLIP"
click at [259, 152] on div "Most Recent Payslip" at bounding box center [253, 153] width 65 height 8
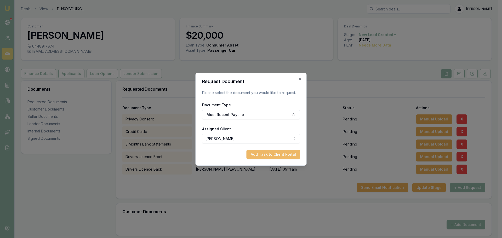
click at [262, 152] on button "Add Task to Client Portal" at bounding box center [274, 154] width 54 height 9
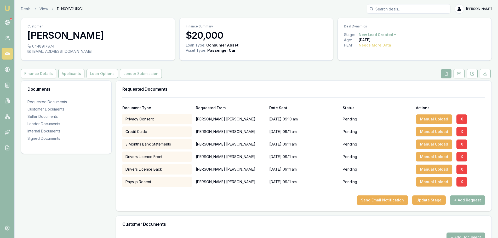
click at [464, 197] on button "+ Add Request" at bounding box center [467, 200] width 35 height 9
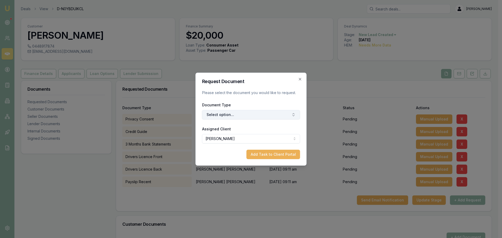
click at [253, 113] on button "Select option..." at bounding box center [251, 114] width 98 height 9
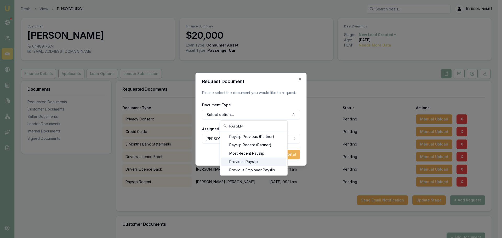
type input "PAYSLIP"
click at [250, 161] on div "Previous Payslip" at bounding box center [253, 162] width 65 height 8
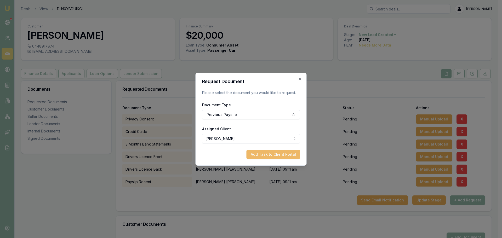
click at [272, 153] on button "Add Task to Client Portal" at bounding box center [274, 154] width 54 height 9
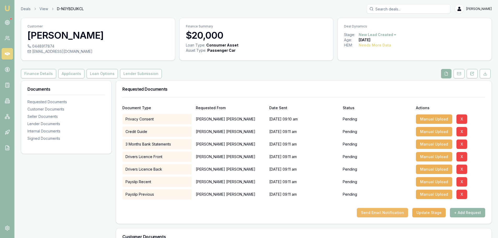
click at [405, 212] on button "Send Email Notification" at bounding box center [382, 212] width 51 height 9
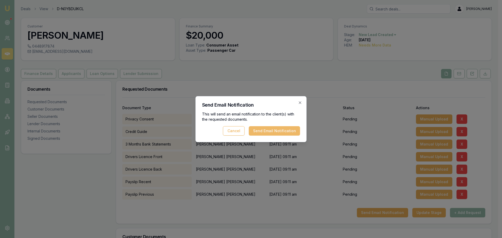
click at [282, 133] on button "Send Email Notification" at bounding box center [274, 130] width 51 height 9
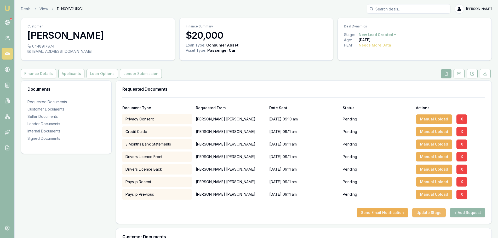
click at [437, 212] on button "Update Stage" at bounding box center [428, 212] width 33 height 9
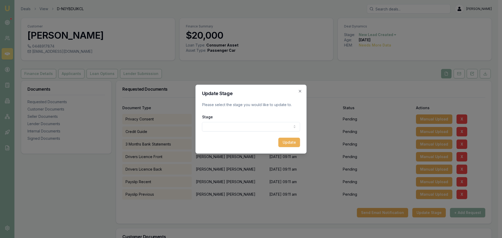
click at [250, 126] on body "Emu Broker Deals View D-N0YBDUIKCL Erin Shield Toggle Menu Customer Robert Maso…" at bounding box center [249, 119] width 498 height 238
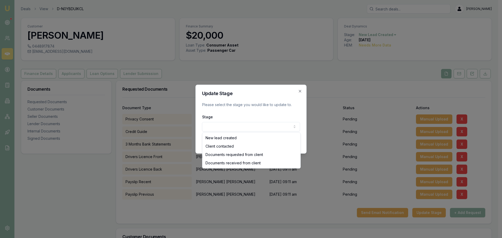
select select "DOCUMENTS_REQUESTED_FROM_CLIENT"
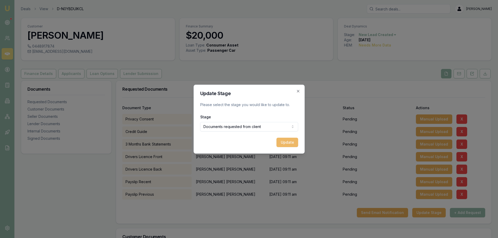
click at [285, 141] on button "Update" at bounding box center [287, 142] width 22 height 9
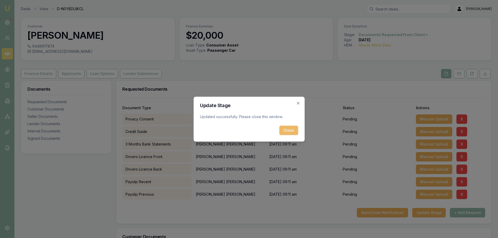
click at [297, 131] on button "Close" at bounding box center [288, 130] width 19 height 9
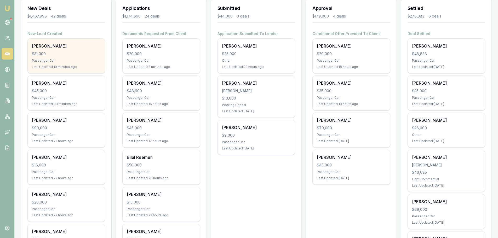
scroll to position [78, 0]
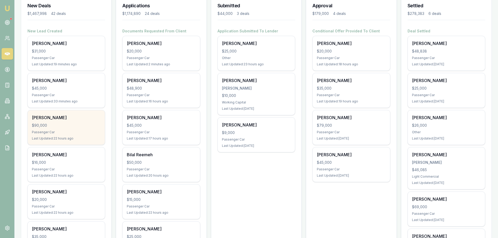
click at [81, 128] on div "$90,000" at bounding box center [66, 125] width 69 height 5
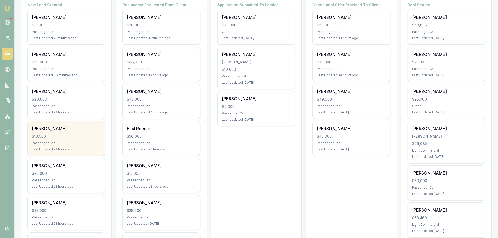
click at [81, 134] on div "$16,000" at bounding box center [66, 136] width 69 height 5
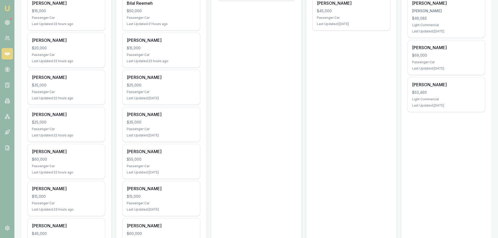
scroll to position [235, 0]
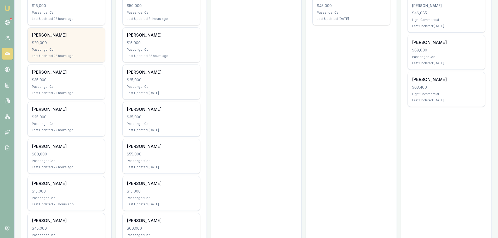
click at [82, 52] on div "James Morrison $20,000 Passenger Car Last Updated: 22 hours ago" at bounding box center [66, 45] width 77 height 35
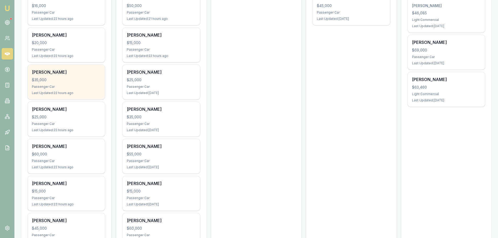
click at [79, 76] on div "Daniel Molluso $35,000 Passenger Car Last Updated: 22 hours ago" at bounding box center [66, 82] width 77 height 35
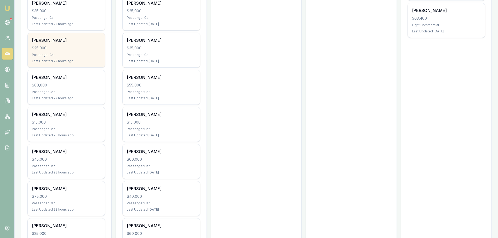
scroll to position [314, 0]
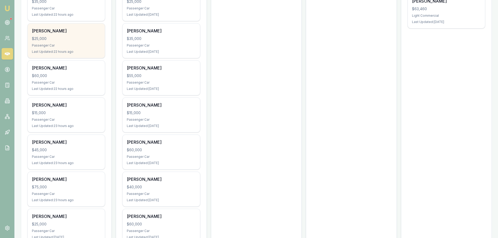
click at [61, 43] on div "Passenger Car" at bounding box center [66, 45] width 69 height 4
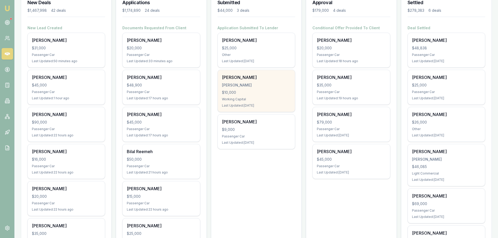
scroll to position [52, 0]
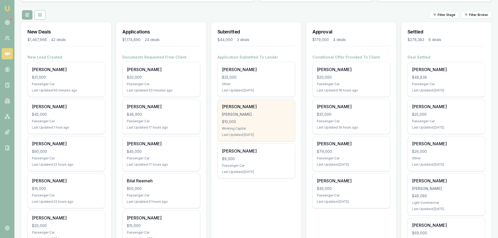
click at [264, 117] on div "MURPHY, SHANNON" at bounding box center [256, 114] width 69 height 5
click at [233, 129] on div "Working Capital" at bounding box center [256, 129] width 69 height 4
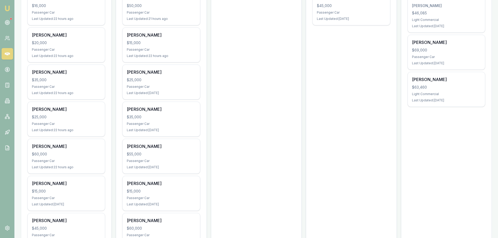
scroll to position [314, 0]
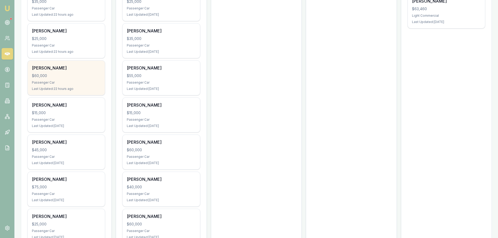
click at [81, 86] on div "Mark Curson $60,000 Passenger Car Last Updated: 22 hours ago" at bounding box center [66, 78] width 77 height 35
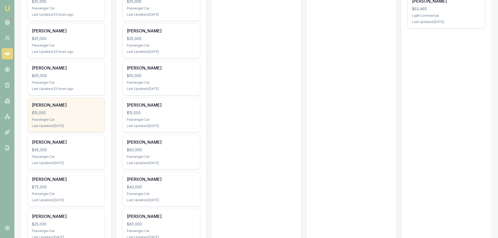
click at [72, 119] on div "Passenger Car" at bounding box center [66, 120] width 69 height 4
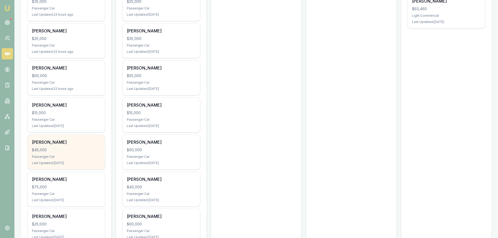
click at [78, 152] on div "$45,000" at bounding box center [66, 150] width 69 height 5
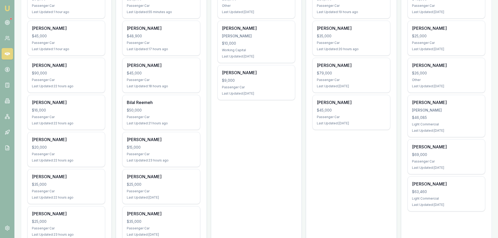
scroll to position [0, 0]
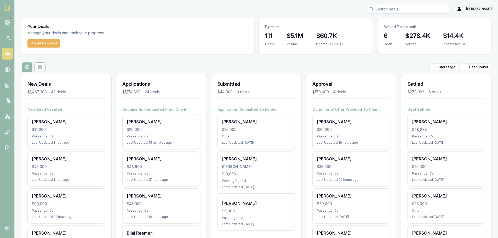
click at [416, 10] on input "Search deals" at bounding box center [409, 8] width 84 height 9
type input "0434497575"
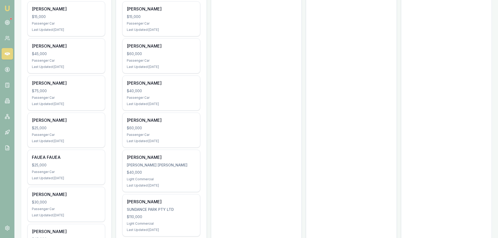
scroll to position [418, 0]
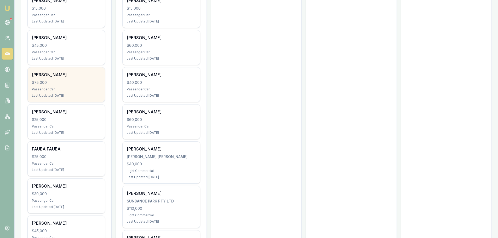
click at [45, 78] on div "DANIEL MEADES $75,000 Passenger Car Last Updated: 1 day ago" at bounding box center [66, 84] width 77 height 35
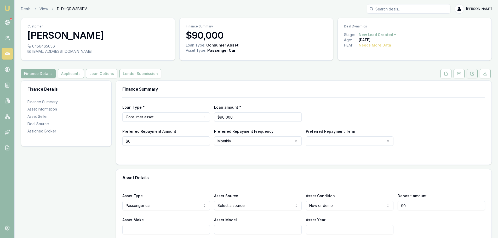
click at [476, 75] on button at bounding box center [472, 73] width 11 height 9
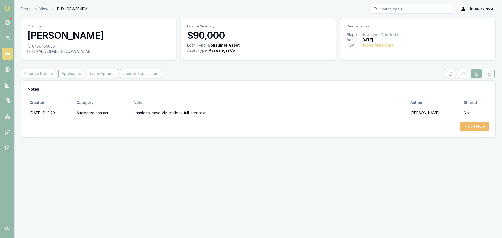
click at [486, 128] on button "+ Add Note" at bounding box center [474, 126] width 29 height 9
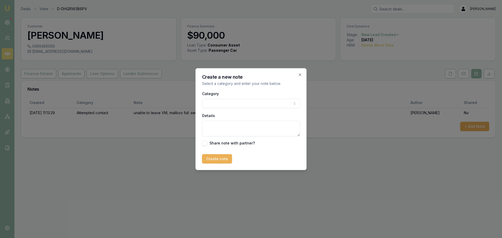
click at [237, 103] on body "Emu Broker Deals View D-DHQRW3B6PV [PERSON_NAME] Shield Toggle Menu Customer [P…" at bounding box center [251, 119] width 502 height 238
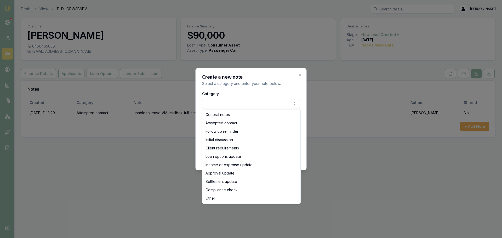
select select "ATTEMPTED_CONTACT"
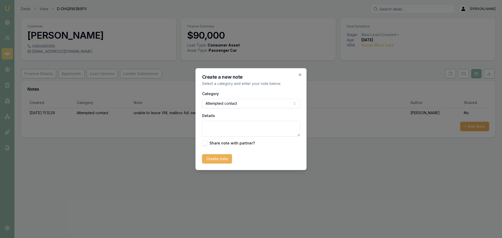
click at [234, 127] on textarea "Details" at bounding box center [251, 129] width 98 height 16
type textarea "mailbox still full. sent text"
click at [224, 161] on button "Create note" at bounding box center [217, 158] width 30 height 9
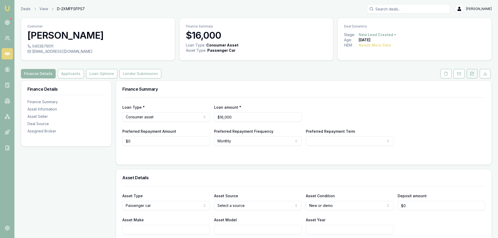
click at [473, 75] on icon at bounding box center [472, 74] width 4 height 4
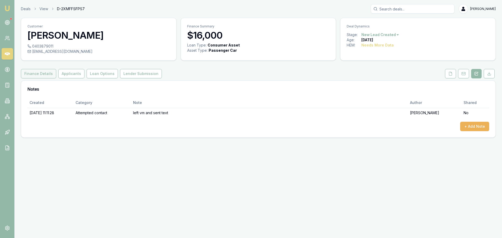
click at [32, 74] on button "Finance Details" at bounding box center [38, 73] width 35 height 9
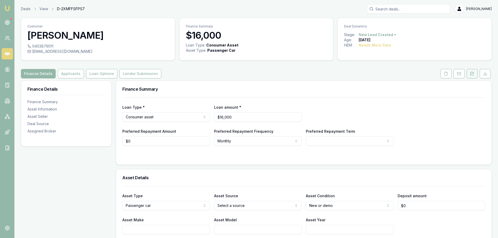
click at [476, 74] on button at bounding box center [472, 73] width 11 height 9
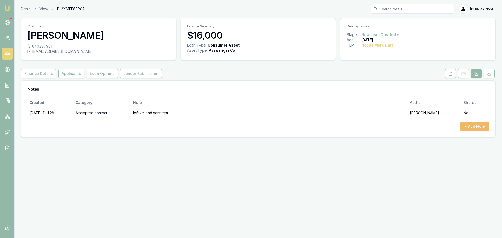
click at [482, 130] on button "+ Add Note" at bounding box center [474, 126] width 29 height 9
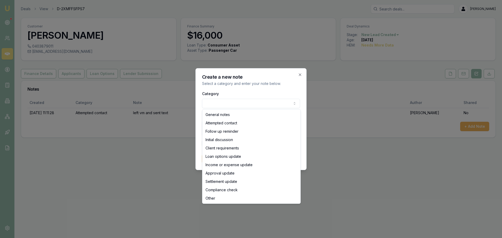
click at [273, 104] on body "Emu Broker Deals View D-2XMFFSFPS7 Erin Shield Toggle Menu Customer Simranjeet …" at bounding box center [251, 119] width 502 height 238
select select "ATTEMPTED_CONTACT"
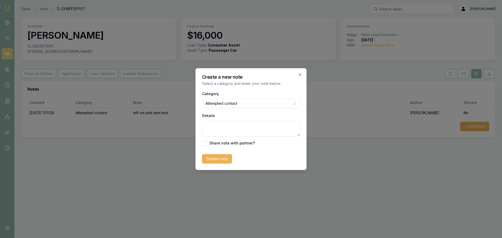
click at [219, 128] on textarea "Details" at bounding box center [251, 129] width 98 height 16
type textarea "left vm and sent text"
click at [215, 161] on button "Create note" at bounding box center [217, 158] width 30 height 9
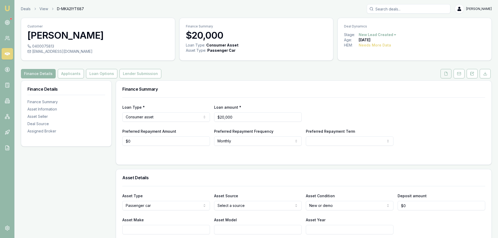
click at [447, 75] on icon at bounding box center [446, 74] width 4 height 4
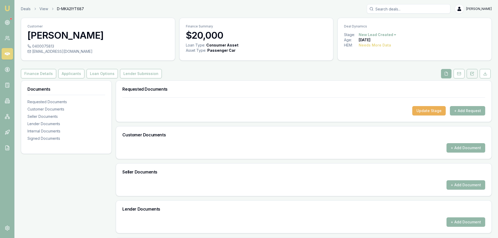
click at [473, 74] on icon at bounding box center [472, 74] width 4 height 4
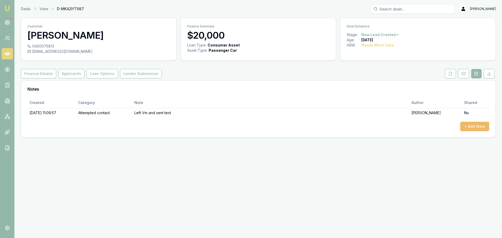
click at [467, 126] on button "+ Add Note" at bounding box center [474, 126] width 29 height 9
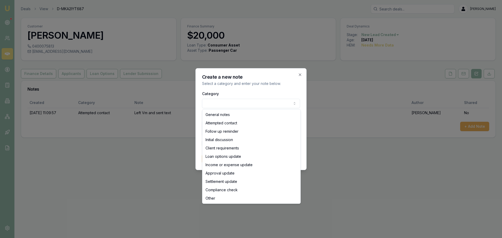
click at [244, 105] on body "Emu Broker Deals View D-MKA2IYT687 [PERSON_NAME] Toggle Menu Customer [PERSON_N…" at bounding box center [251, 119] width 502 height 238
select select "ATTEMPTED_CONTACT"
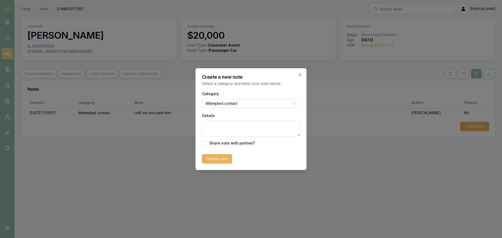
click at [226, 127] on textarea "Details" at bounding box center [251, 129] width 98 height 16
type textarea "Left Vm and sent text"
click at [222, 157] on button "Create note" at bounding box center [217, 158] width 30 height 9
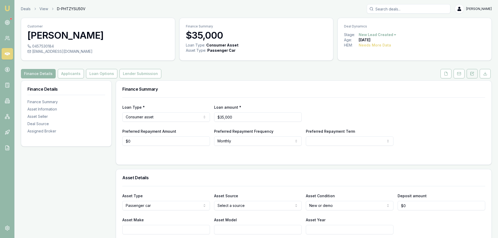
click at [477, 74] on button at bounding box center [472, 73] width 11 height 9
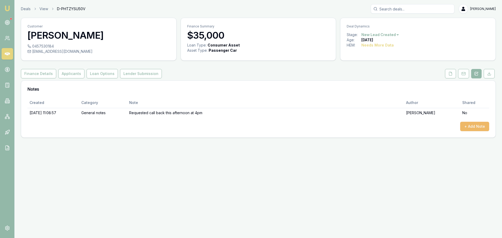
click at [477, 129] on button "+ Add Note" at bounding box center [474, 126] width 29 height 9
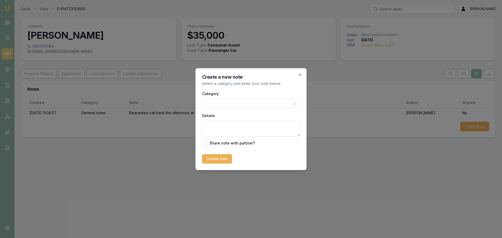
click at [224, 102] on body "Emu Broker Deals View D-PHTZYSU50V Erin Shield Toggle Menu Customer Daniel Moll…" at bounding box center [251, 119] width 502 height 238
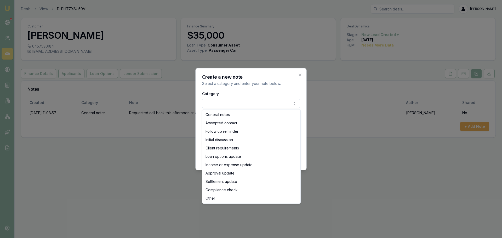
select select "ATTEMPTED_CONTACT"
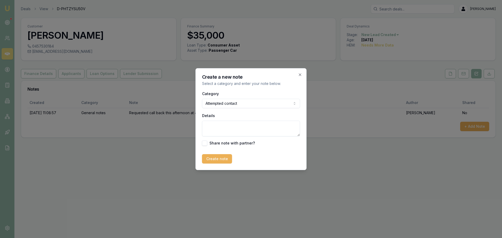
click at [222, 125] on textarea "Details" at bounding box center [251, 129] width 98 height 16
type textarea "Sent text"
click at [219, 160] on button "Create note" at bounding box center [217, 158] width 30 height 9
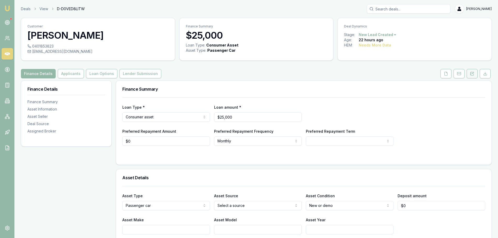
click at [471, 75] on icon at bounding box center [472, 73] width 3 height 3
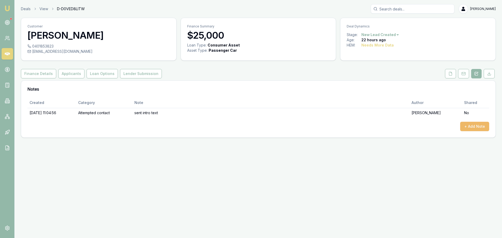
click at [477, 125] on button "+ Add Note" at bounding box center [474, 126] width 29 height 9
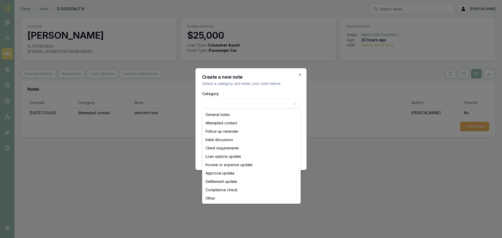
click at [261, 103] on body "Emu Broker Deals View D-D0VED8LITW Erin Shield Toggle Menu Customer Amber Mayne…" at bounding box center [251, 119] width 502 height 238
select select "ATTEMPTED_CONTACT"
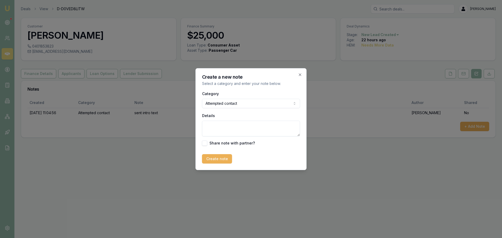
click at [225, 125] on textarea "Details" at bounding box center [251, 129] width 98 height 16
type textarea "left VM and sent text"
click at [220, 162] on button "Create note" at bounding box center [217, 158] width 30 height 9
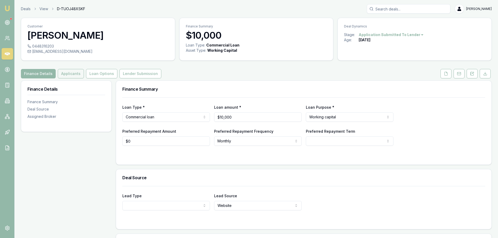
click at [72, 71] on button "Applicants" at bounding box center [71, 73] width 26 height 9
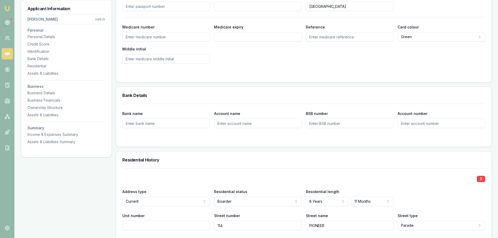
scroll to position [392, 0]
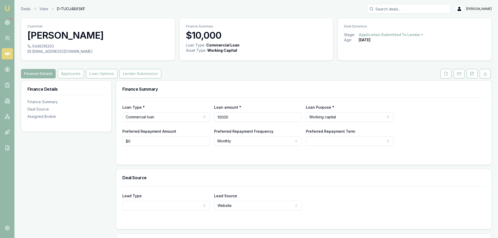
drag, startPoint x: 201, startPoint y: 116, endPoint x: 166, endPoint y: 115, distance: 34.6
click at [173, 116] on div "Loan Type * Commercial loan Consumer loan Consumer asset Commercial loan Commer…" at bounding box center [303, 113] width 363 height 18
type input "$7,000"
click at [332, 156] on div at bounding box center [303, 156] width 363 height 4
select select "60"
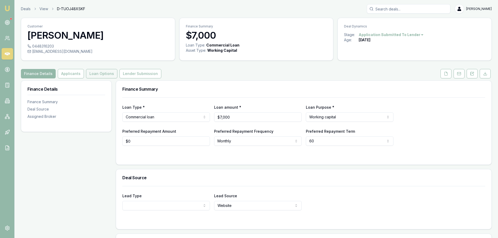
click at [102, 76] on button "Loan Options" at bounding box center [101, 73] width 31 height 9
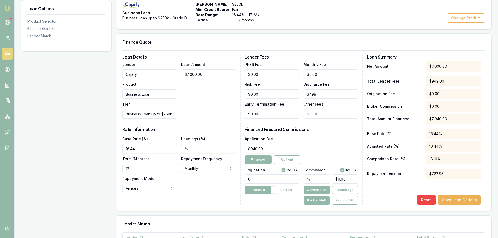
scroll to position [105, 0]
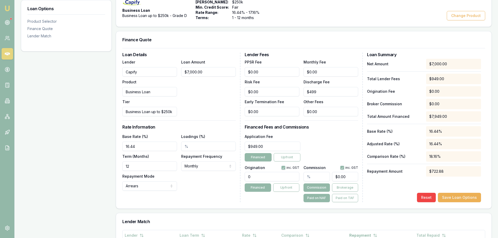
drag, startPoint x: 142, startPoint y: 169, endPoint x: 81, endPoint y: 165, distance: 61.6
click at [85, 167] on div "Loan Options Product Selector Finance Quote Lender Match Product Selector Busin…" at bounding box center [256, 168] width 471 height 385
type input "9"
click at [81, 164] on div "Loan Options Product Selector Finance Quote Lender Match" at bounding box center [66, 168] width 91 height 385
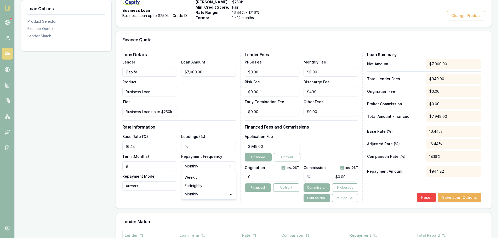
click at [208, 134] on html "Emu Broker Deals View D-TUOJ48XSKF Erin Shield Toggle Menu Customer Shannon Mur…" at bounding box center [251, 14] width 502 height 238
select select "WEEKLY"
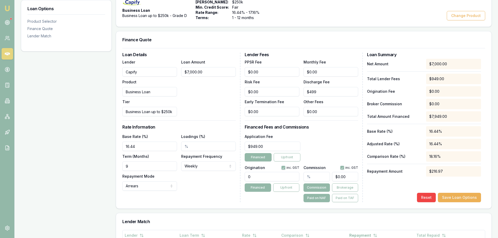
drag, startPoint x: 136, startPoint y: 146, endPoint x: -41, endPoint y: 140, distance: 177.2
click at [0, 134] on html "Emu Broker Deals View D-TUOJ48XSKF Erin Shield Toggle Menu Customer Shannon Mur…" at bounding box center [249, 14] width 498 height 238
type input "17.16%"
click at [230, 192] on div "Loan Details Lender Capify Product Business Loan Tier Business Loan up to $250k…" at bounding box center [181, 128] width 118 height 150
click at [473, 199] on button "Save Loan Options" at bounding box center [459, 197] width 43 height 9
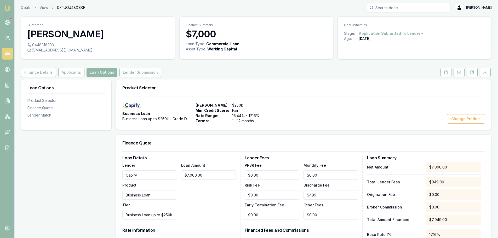
scroll to position [0, 0]
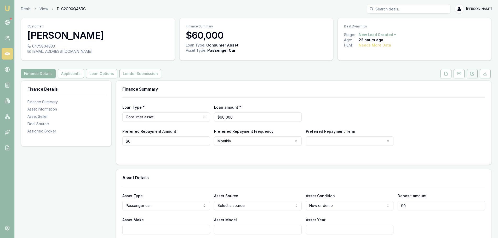
click at [469, 75] on button at bounding box center [472, 73] width 11 height 9
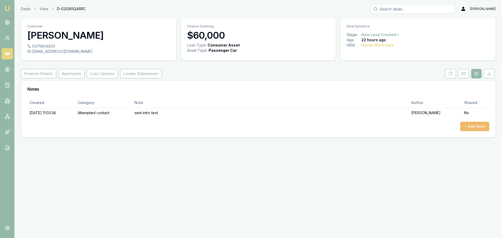
click at [471, 125] on button "+ Add Note" at bounding box center [474, 126] width 29 height 9
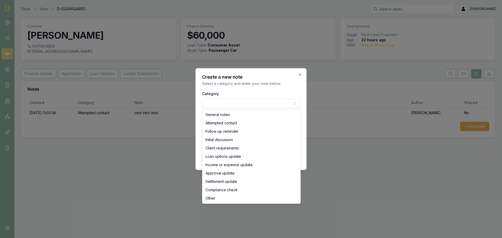
click at [238, 104] on body "Emu Broker Deals View D-G2G90Q46RC [PERSON_NAME] Toggle Menu Customer [PERSON_N…" at bounding box center [251, 119] width 502 height 238
select select "ATTEMPTED_CONTACT"
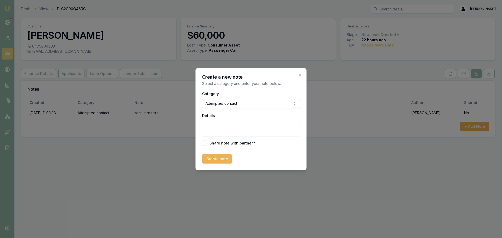
click at [230, 129] on textarea "Details" at bounding box center [251, 129] width 98 height 16
click at [234, 127] on textarea "Details" at bounding box center [251, 129] width 98 height 16
type textarea "Left Vm and sent text"
click at [224, 158] on button "Create note" at bounding box center [217, 158] width 30 height 9
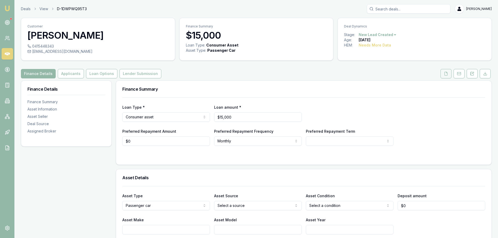
click at [443, 73] on button at bounding box center [446, 73] width 11 height 9
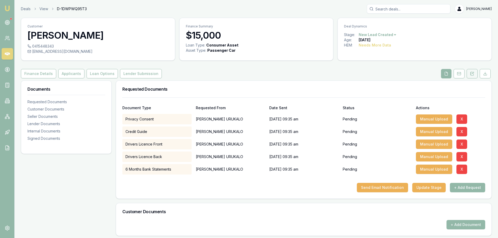
click at [474, 75] on icon at bounding box center [472, 74] width 4 height 4
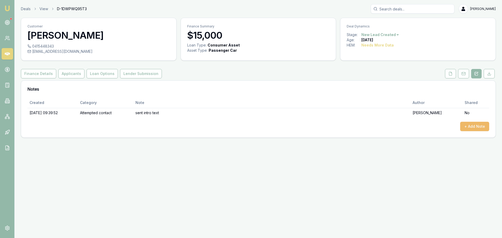
click at [472, 126] on button "+ Add Note" at bounding box center [474, 126] width 29 height 9
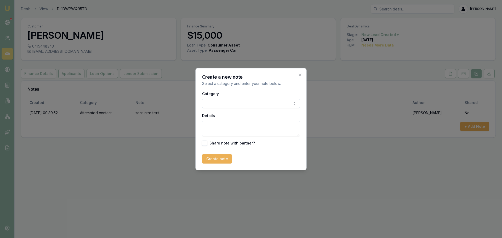
click at [265, 101] on body "Emu Broker Deals View D-1DWPWQ95T3 Erin Shield Toggle Menu Customer GORAN URUKA…" at bounding box center [251, 119] width 502 height 238
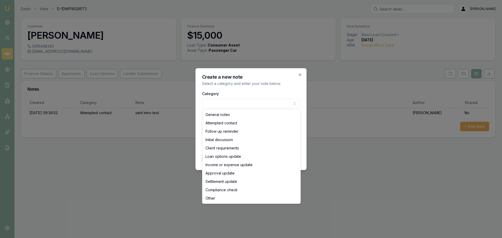
select select "ATTEMPTED_CONTACT"
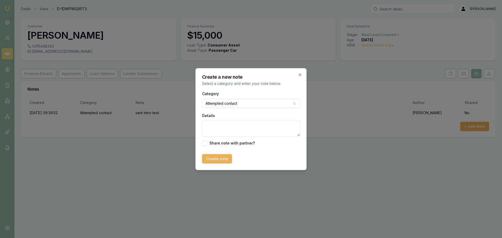
click at [242, 128] on textarea "Details" at bounding box center [251, 129] width 98 height 16
type textarea "didn't answer call back at 3pm yesterday. Sent text to follow up"
click at [224, 160] on button "Create note" at bounding box center [217, 158] width 30 height 9
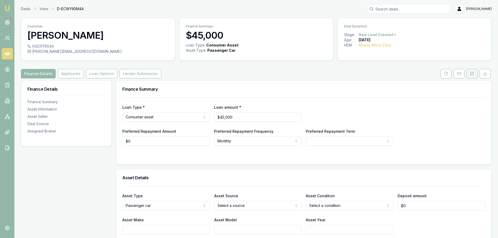
click at [473, 73] on icon at bounding box center [473, 73] width 2 height 2
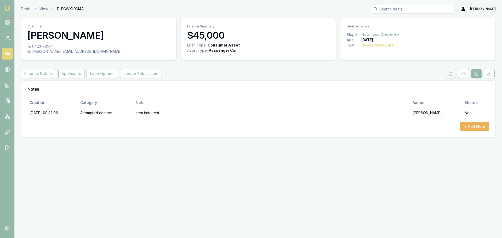
click at [451, 75] on icon at bounding box center [451, 74] width 4 height 4
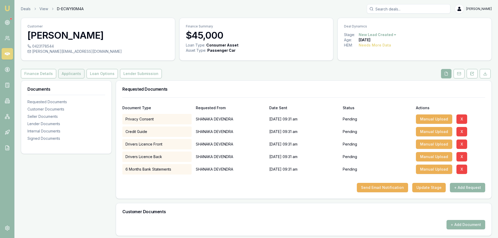
click at [65, 73] on button "Applicants" at bounding box center [71, 73] width 26 height 9
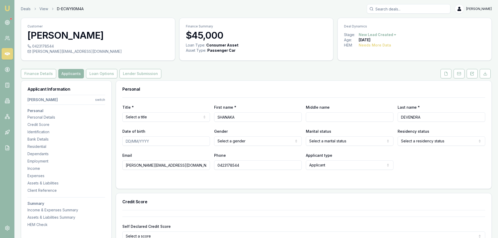
click at [265, 74] on div "Finance Details Applicants Loan Options Lender Submission" at bounding box center [256, 73] width 471 height 9
click at [285, 75] on div "Finance Details Applicants Loan Options Lender Submission" at bounding box center [256, 73] width 471 height 9
click at [473, 75] on icon at bounding box center [472, 74] width 4 height 4
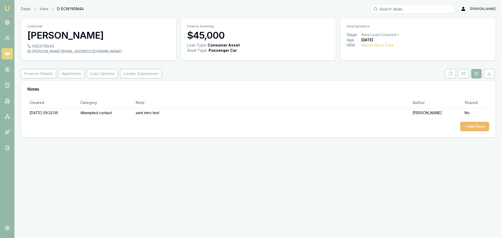
click at [469, 127] on button "+ Add Note" at bounding box center [474, 126] width 29 height 9
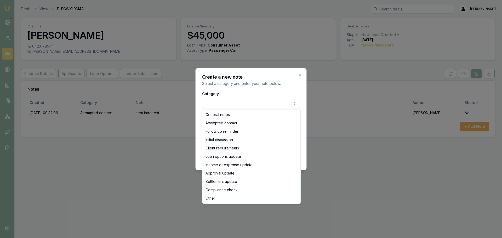
click at [280, 100] on body "Emu Broker Deals View D-ECWYII0M4A Erin Shield Toggle Menu Customer SHANAKA DEV…" at bounding box center [251, 119] width 502 height 238
select select "ATTEMPTED_CONTACT"
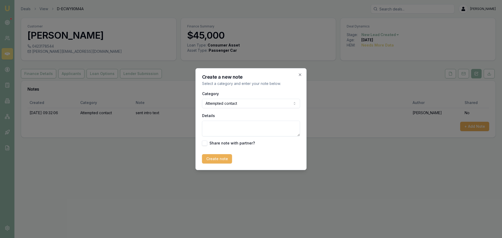
click at [245, 130] on textarea "Details" at bounding box center [251, 129] width 98 height 16
type textarea "L"
type textarea "n"
type textarea "l"
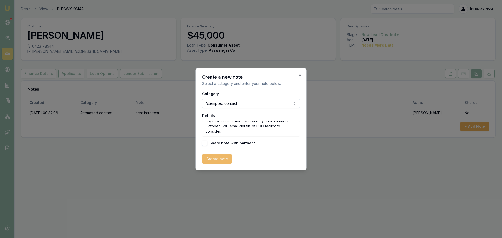
type textarea "Volvo service centre and prestige fitouts, looking to upgrade current fleet of …"
click at [227, 161] on button "Create note" at bounding box center [217, 158] width 30 height 9
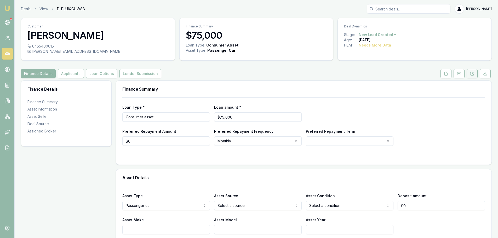
click at [475, 73] on button at bounding box center [472, 73] width 11 height 9
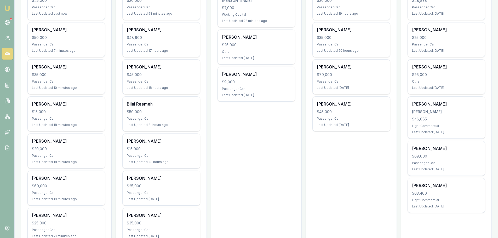
scroll to position [131, 0]
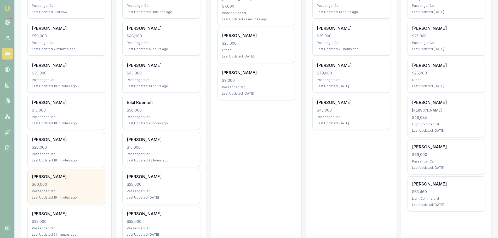
click at [64, 185] on div "$60,000" at bounding box center [66, 184] width 69 height 5
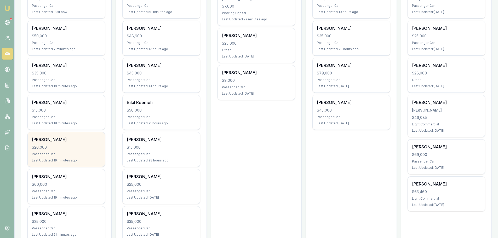
click at [49, 144] on div "Amanda Phillips $20,000 Passenger Car Last Updated: 19 minutes ago" at bounding box center [66, 149] width 77 height 35
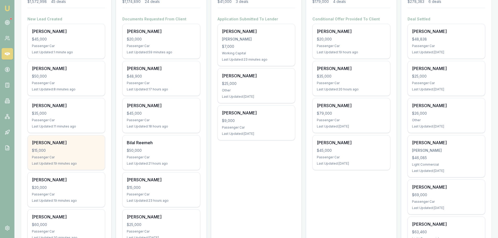
scroll to position [78, 0]
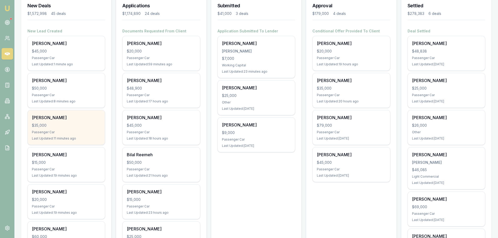
click at [84, 132] on div "Passenger Car" at bounding box center [66, 132] width 69 height 4
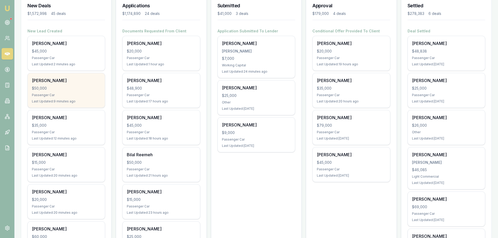
click at [65, 82] on div "Cassandra Kavunenko" at bounding box center [66, 80] width 69 height 6
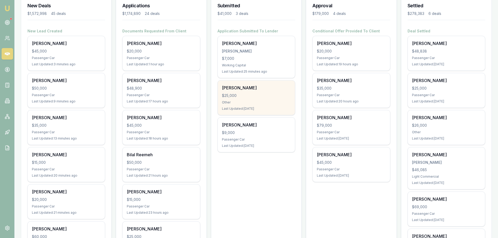
click at [245, 97] on div "$25,000" at bounding box center [256, 95] width 69 height 5
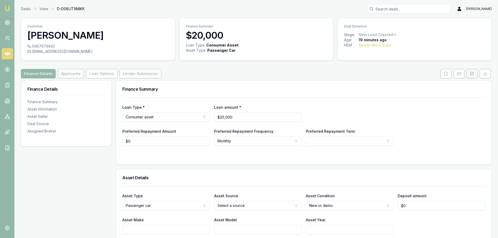
click at [474, 75] on icon at bounding box center [472, 73] width 3 height 3
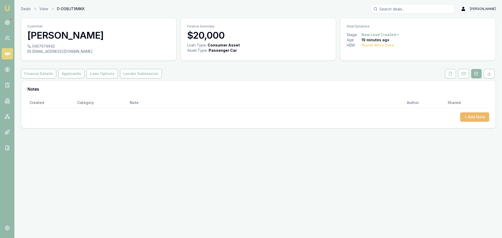
click at [474, 115] on button "+ Add Note" at bounding box center [474, 116] width 29 height 9
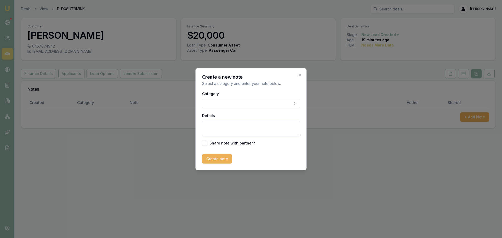
click at [269, 106] on body "Emu Broker Deals View D-D08UT9MIKK [PERSON_NAME] Shield Toggle Menu Customer [P…" at bounding box center [251, 119] width 502 height 238
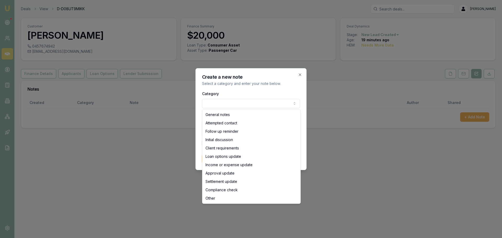
select select "ATTEMPTED_CONTACT"
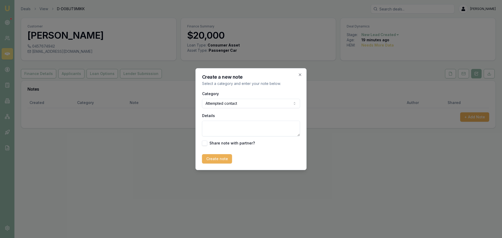
click at [244, 127] on textarea "Details" at bounding box center [251, 129] width 98 height 16
type textarea "sent into text"
click at [216, 159] on button "Create note" at bounding box center [217, 158] width 30 height 9
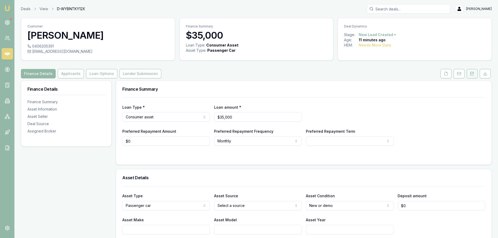
click at [467, 71] on button at bounding box center [472, 73] width 11 height 9
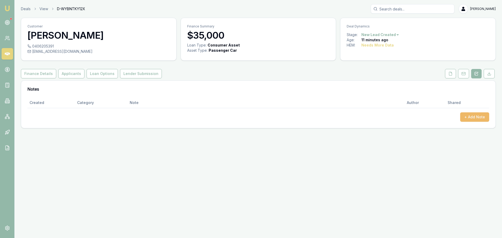
drag, startPoint x: 460, startPoint y: 123, endPoint x: 472, endPoint y: 118, distance: 13.9
click at [460, 123] on div "Created Category Note Author Shared + Add Note" at bounding box center [258, 113] width 474 height 31
click at [472, 118] on button "+ Add Note" at bounding box center [474, 116] width 29 height 9
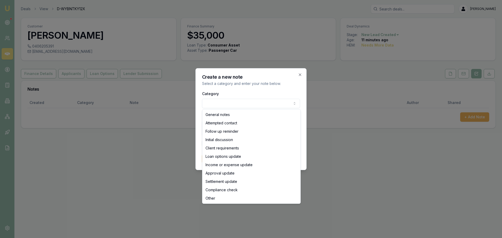
click at [251, 102] on body "Emu Broker Deals View D-WYBNTKY12X [PERSON_NAME] Toggle Menu Customer [PERSON_N…" at bounding box center [251, 119] width 502 height 238
select select "ATTEMPTED_CONTACT"
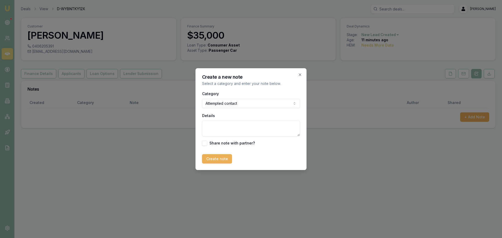
click at [246, 128] on textarea "Details" at bounding box center [251, 129] width 98 height 16
type textarea "sent intro text"
click at [229, 157] on button "Create note" at bounding box center [217, 158] width 30 height 9
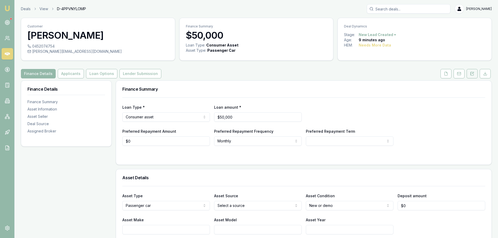
click at [471, 73] on icon at bounding box center [471, 73] width 1 height 0
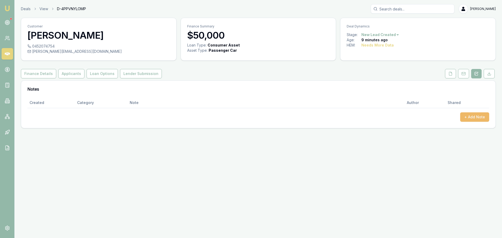
click at [473, 118] on button "+ Add Note" at bounding box center [474, 116] width 29 height 9
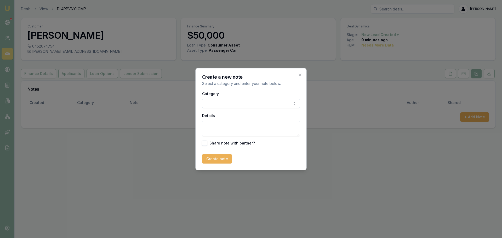
click at [269, 106] on body "Emu Broker Deals View D-4PPVNYLOMP Erin Shield Toggle Menu Customer Cassandra K…" at bounding box center [251, 119] width 502 height 238
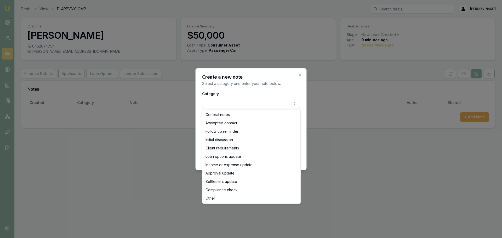
select select "ATTEMPTED_CONTACT"
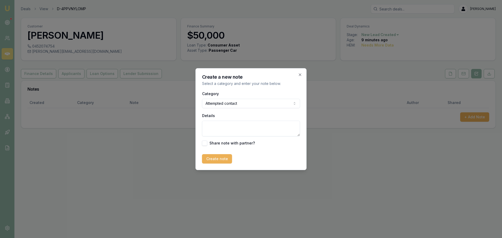
click at [237, 128] on textarea "Details" at bounding box center [251, 129] width 98 height 16
type textarea "sent intro text"
click at [211, 157] on button "Create note" at bounding box center [217, 158] width 30 height 9
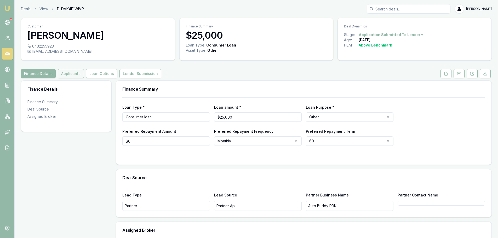
click at [71, 73] on button "Applicants" at bounding box center [71, 73] width 26 height 9
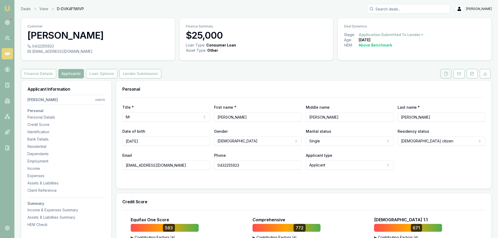
click at [450, 74] on button at bounding box center [446, 73] width 11 height 9
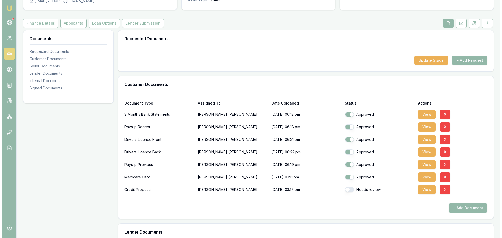
scroll to position [52, 0]
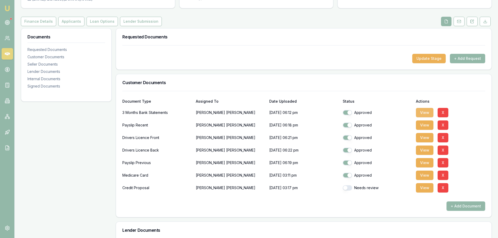
click at [424, 114] on button "View" at bounding box center [425, 112] width 18 height 9
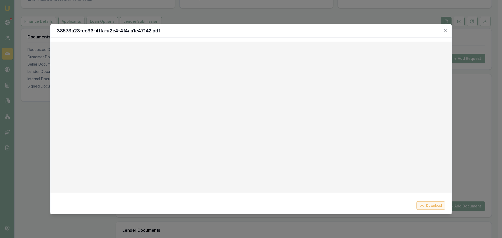
click at [435, 202] on button "Download" at bounding box center [431, 206] width 29 height 8
click at [445, 29] on icon "button" at bounding box center [445, 30] width 4 height 4
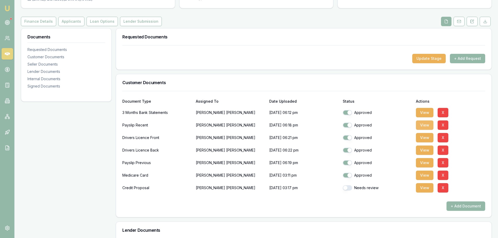
click at [424, 126] on button "View" at bounding box center [425, 125] width 18 height 9
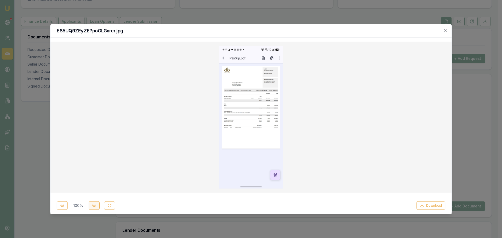
click at [92, 205] on icon at bounding box center [94, 206] width 4 height 4
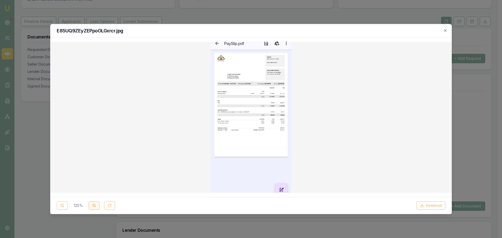
click at [92, 205] on icon at bounding box center [94, 206] width 4 height 4
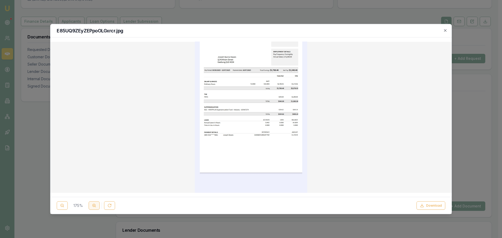
click at [92, 205] on icon at bounding box center [94, 206] width 4 height 4
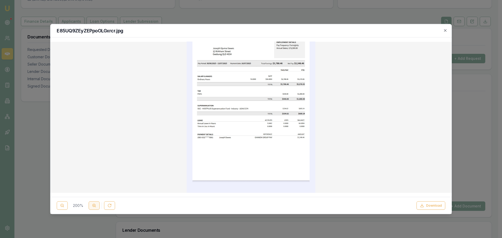
click at [92, 205] on icon at bounding box center [94, 206] width 4 height 4
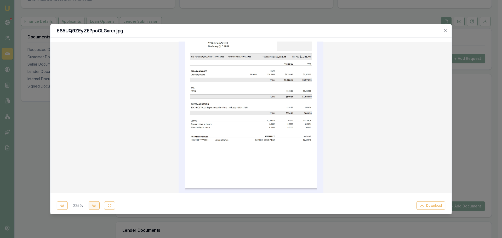
click at [92, 205] on icon at bounding box center [94, 206] width 4 height 4
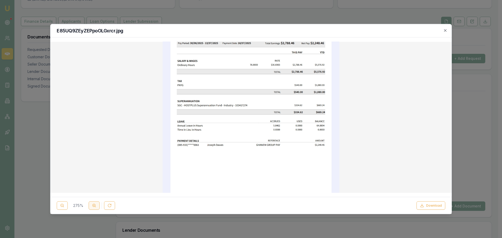
click at [92, 205] on icon at bounding box center [94, 206] width 4 height 4
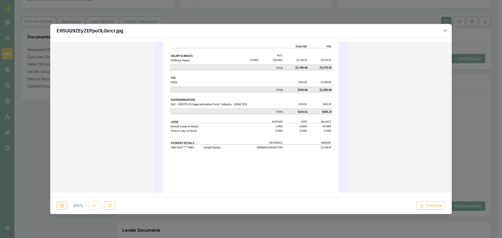
click at [63, 207] on icon at bounding box center [62, 206] width 4 height 4
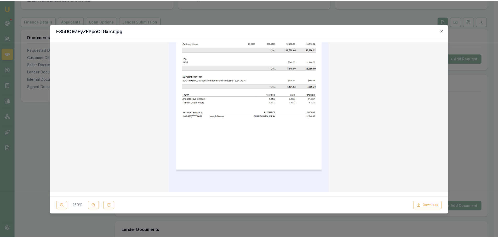
scroll to position [0, 0]
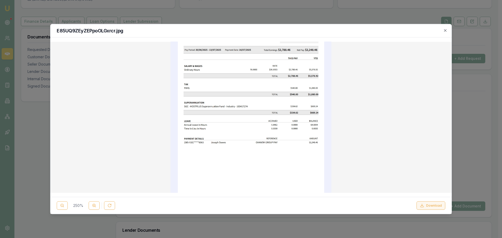
click at [442, 206] on button "Download" at bounding box center [431, 206] width 29 height 8
click at [358, 31] on h2 "E85UQ9ZEyZEPpoOLGxrcr.jpg" at bounding box center [251, 30] width 389 height 5
click at [445, 30] on icon "button" at bounding box center [445, 30] width 4 height 4
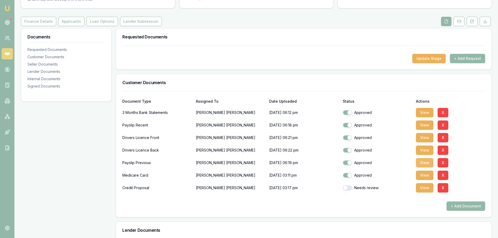
click at [426, 161] on button "View" at bounding box center [425, 162] width 18 height 9
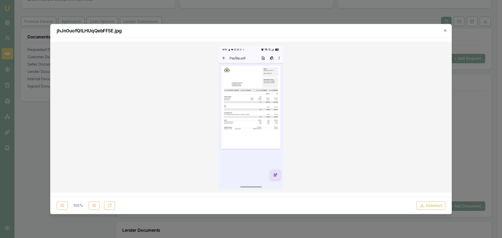
click at [439, 205] on button "Download" at bounding box center [431, 206] width 29 height 8
click at [444, 29] on icon "button" at bounding box center [445, 30] width 4 height 4
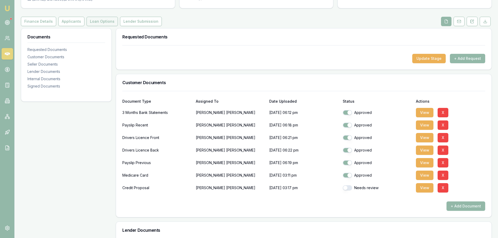
click at [100, 20] on button "Loan Options" at bounding box center [102, 21] width 31 height 9
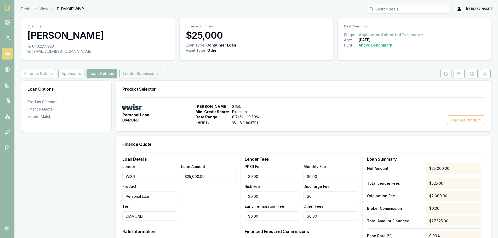
click at [138, 78] on button "Lender Submission" at bounding box center [141, 73] width 42 height 9
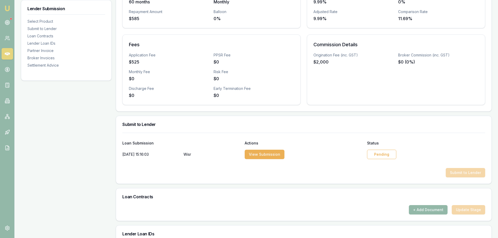
scroll to position [209, 0]
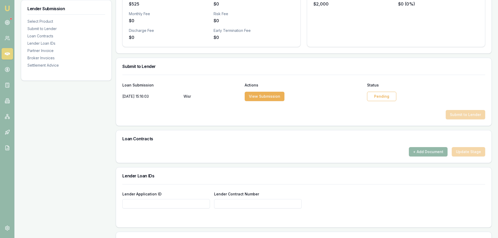
click at [389, 99] on div "Pending" at bounding box center [381, 96] width 29 height 9
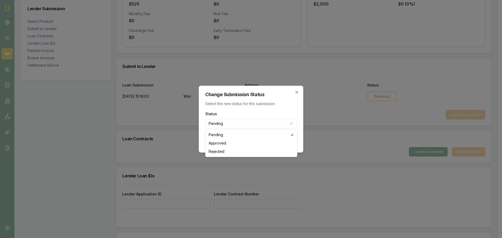
select select "REJECTED"
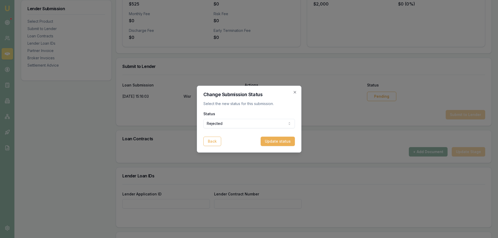
click at [284, 140] on button "Update status" at bounding box center [278, 141] width 34 height 9
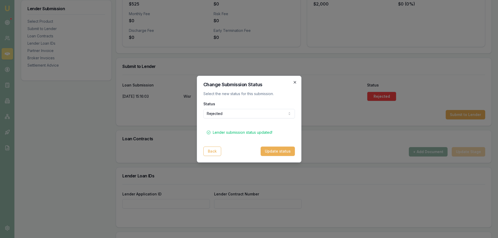
click at [296, 81] on icon "button" at bounding box center [295, 82] width 4 height 4
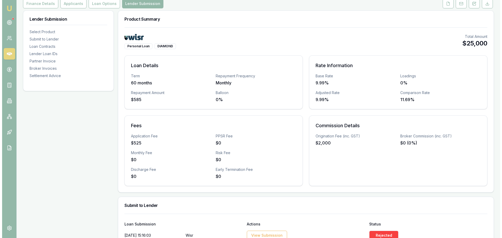
scroll to position [105, 0]
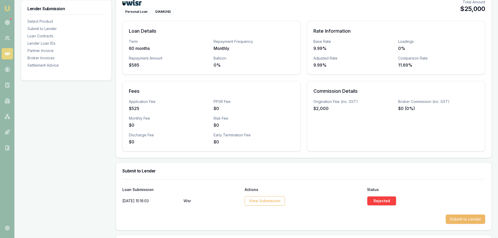
click at [475, 220] on button "Submit to Lender" at bounding box center [465, 219] width 39 height 9
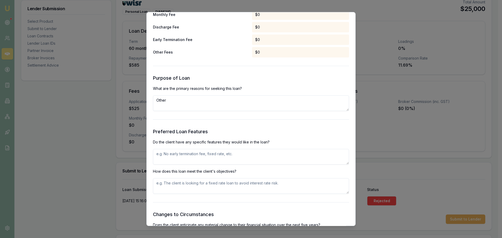
scroll to position [549, 0]
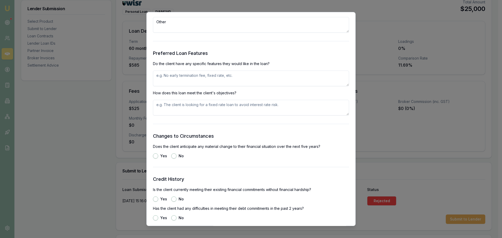
click at [257, 79] on textarea at bounding box center [251, 79] width 196 height 16
type textarea "fixd rate no exit fees"
type textarea "fixed rte no exit fees"
click at [176, 157] on div "No" at bounding box center [177, 156] width 13 height 5
click at [156, 199] on button "Yes" at bounding box center [155, 199] width 5 height 5
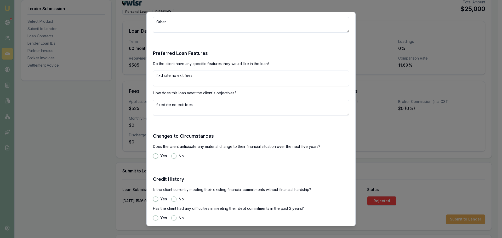
radio input "true"
click at [174, 157] on button "No" at bounding box center [173, 156] width 5 height 5
radio input "true"
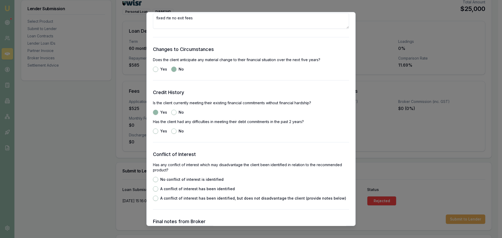
scroll to position [654, 0]
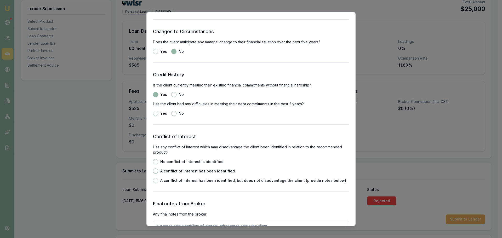
click at [175, 113] on button "No" at bounding box center [173, 113] width 5 height 5
radio input "true"
click at [156, 161] on button "No conflict of interest is identified" at bounding box center [155, 161] width 5 height 5
radio input "true"
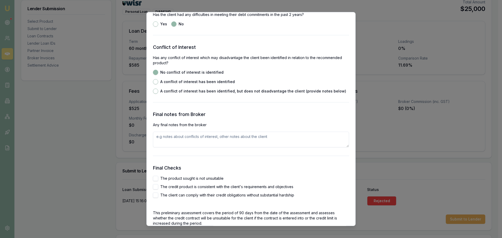
scroll to position [759, 0]
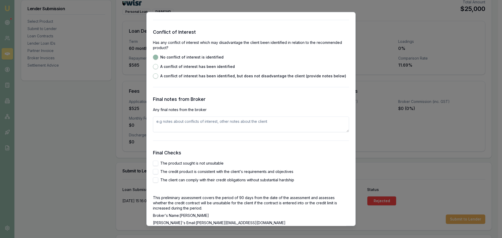
click at [156, 164] on button "The product sought is not unsuitable" at bounding box center [155, 163] width 5 height 5
checkbox input "true"
click at [156, 169] on button "The credit product is consistent with the client's requirements and objectives" at bounding box center [155, 171] width 5 height 5
checkbox input "true"
click at [154, 179] on button "The client can comply with their credit obligations without substantial hardship" at bounding box center [155, 180] width 5 height 5
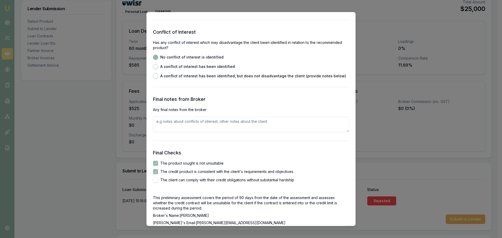
checkbox input "true"
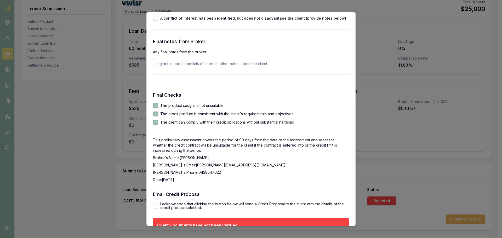
scroll to position [866, 0]
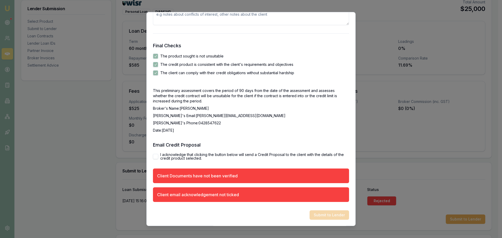
click at [154, 156] on button "I acknowledge that clicking the button below will send a Credit Proposal to the…" at bounding box center [155, 156] width 5 height 5
checkbox input "true"
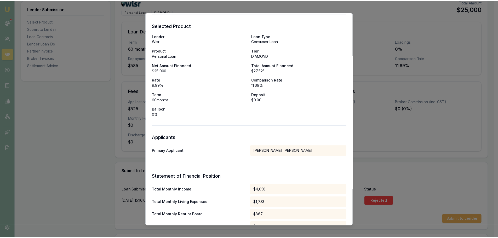
scroll to position [0, 0]
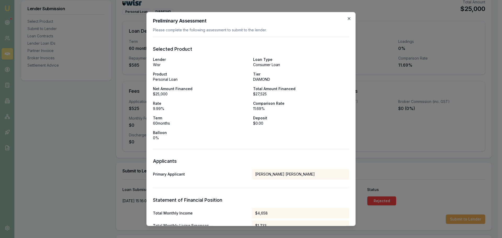
click at [348, 19] on icon "button" at bounding box center [349, 18] width 2 height 2
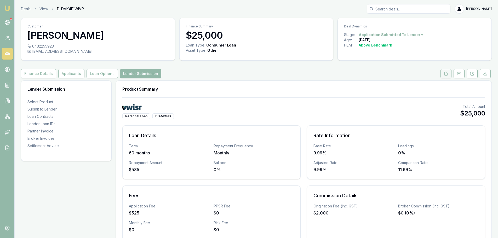
click at [446, 74] on icon at bounding box center [446, 74] width 4 height 4
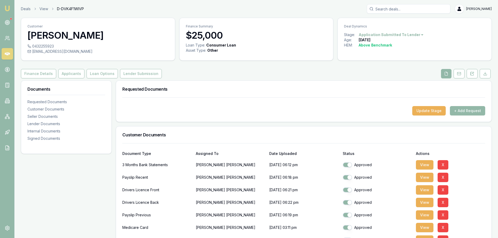
scroll to position [131, 0]
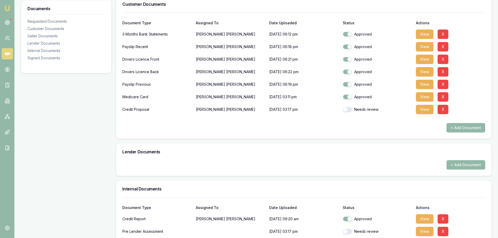
click at [350, 109] on button "button" at bounding box center [347, 109] width 9 height 5
checkbox input "true"
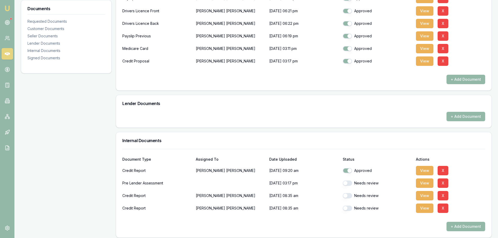
scroll to position [235, 0]
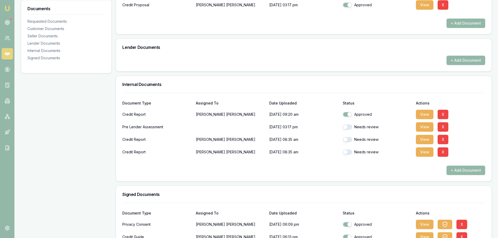
click at [348, 127] on button "button" at bounding box center [347, 127] width 9 height 5
checkbox input "true"
click at [348, 138] on button "button" at bounding box center [347, 139] width 9 height 5
checkbox input "true"
click at [349, 151] on button "button" at bounding box center [347, 152] width 9 height 5
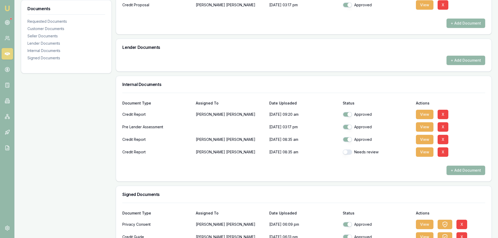
checkbox input "true"
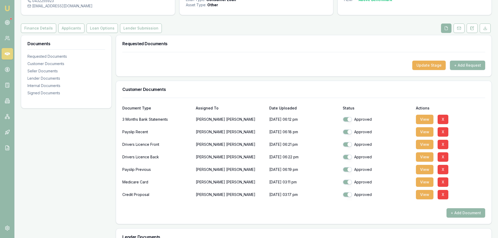
scroll to position [0, 0]
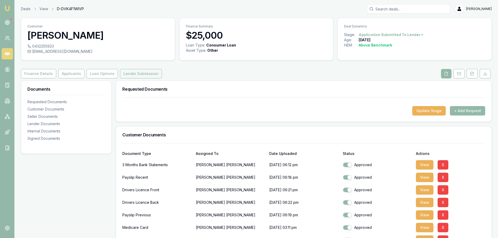
click at [135, 77] on button "Lender Submission" at bounding box center [141, 73] width 42 height 9
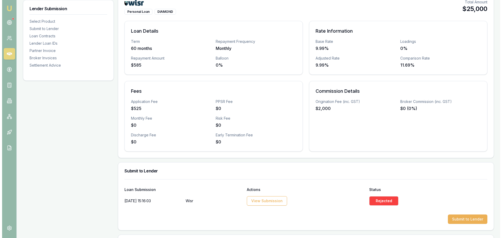
scroll to position [235, 0]
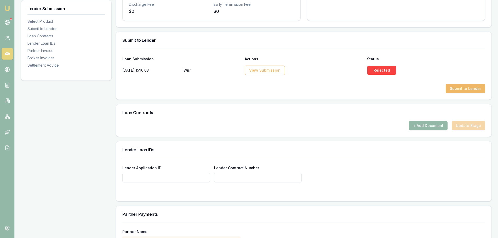
click at [466, 92] on button "Submit to Lender" at bounding box center [465, 88] width 39 height 9
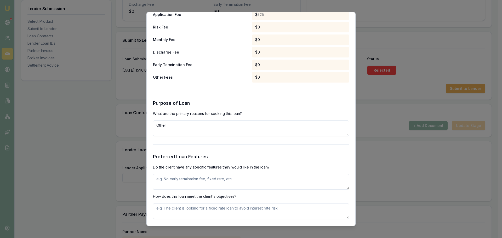
scroll to position [523, 0]
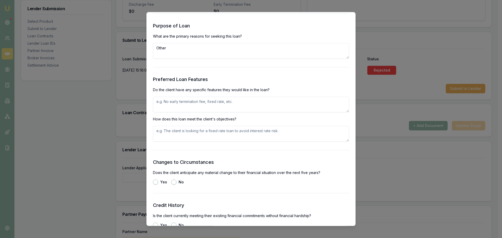
click at [233, 104] on textarea at bounding box center [251, 105] width 196 height 16
type textarea "no exit fees"
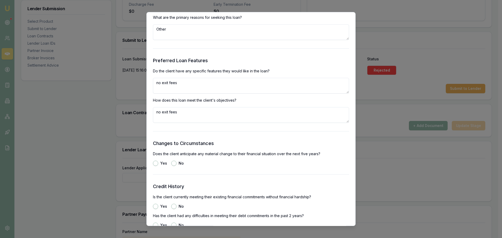
scroll to position [549, 0]
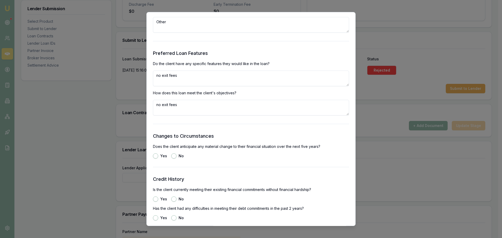
type textarea "no exit fees"
click at [172, 156] on button "No" at bounding box center [173, 156] width 5 height 5
radio input "true"
click at [155, 201] on button "Yes" at bounding box center [155, 199] width 5 height 5
radio input "true"
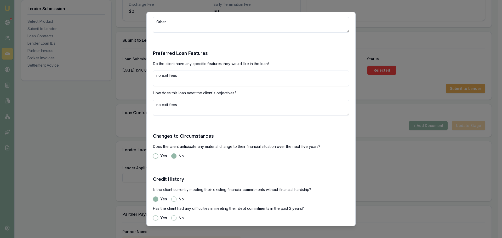
click at [174, 219] on button "No" at bounding box center [173, 218] width 5 height 5
radio input "true"
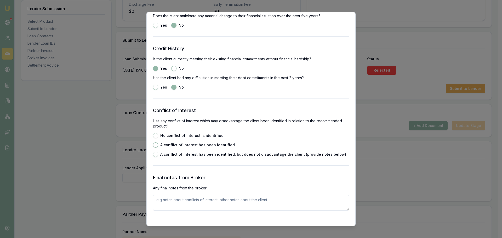
click at [156, 136] on button "No conflict of interest is identified" at bounding box center [155, 135] width 5 height 5
radio input "true"
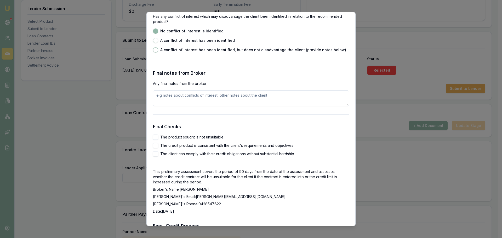
click at [156, 137] on button "The product sought is not unsuitable" at bounding box center [155, 137] width 5 height 5
checkbox input "true"
click at [155, 145] on button "The credit product is consistent with the client's requirements and objectives" at bounding box center [155, 145] width 5 height 5
checkbox input "true"
click at [155, 151] on button "The client can comply with their credit obligations without substantial hardship" at bounding box center [155, 153] width 5 height 5
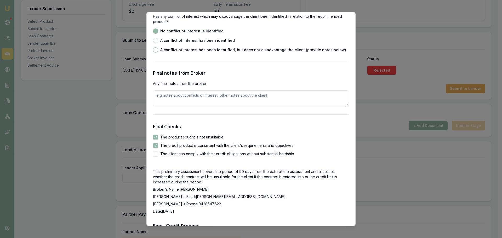
checkbox input "true"
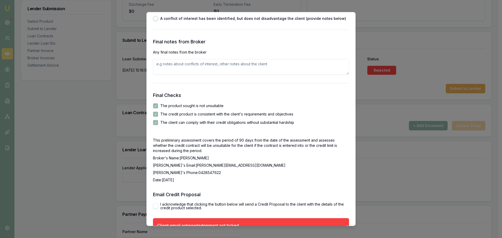
scroll to position [847, 0]
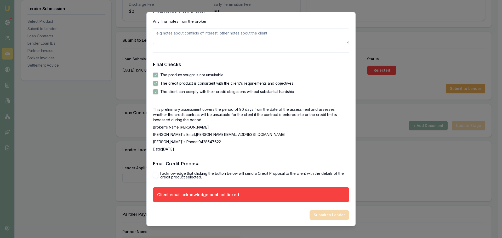
click at [156, 173] on button "I acknowledge that clicking the button below will send a Credit Proposal to the…" at bounding box center [155, 175] width 5 height 5
checkbox input "true"
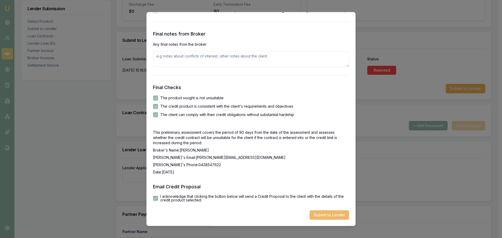
click at [315, 213] on button "Submit to Lender" at bounding box center [329, 215] width 39 height 9
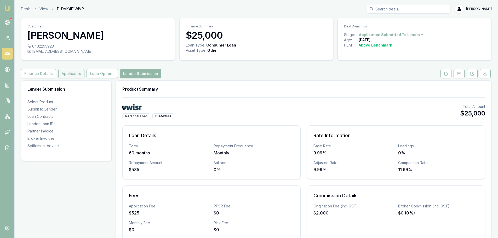
click at [74, 71] on button "Applicants" at bounding box center [71, 73] width 26 height 9
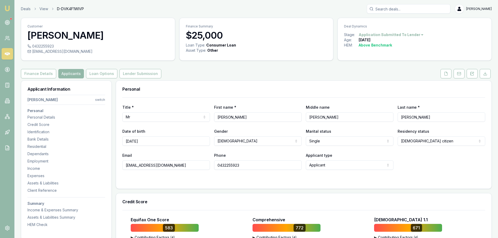
drag, startPoint x: 171, startPoint y: 166, endPoint x: 116, endPoint y: 163, distance: 55.3
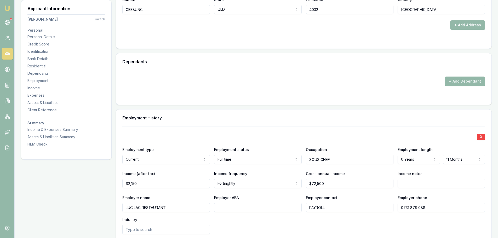
scroll to position [602, 0]
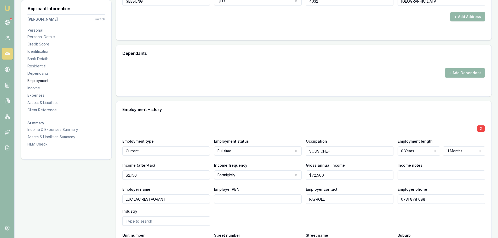
click at [39, 83] on div "Employment" at bounding box center [66, 80] width 78 height 5
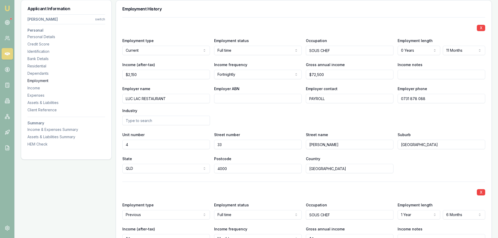
scroll to position [703, 0]
click at [39, 94] on div "Expenses" at bounding box center [66, 95] width 78 height 5
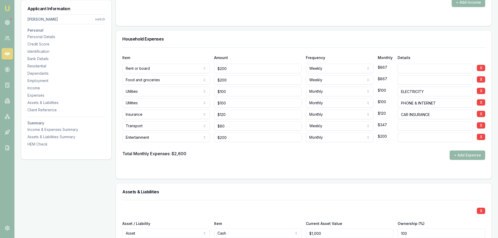
scroll to position [1305, 0]
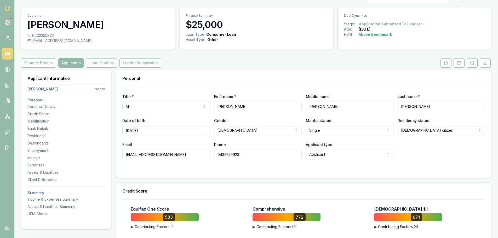
scroll to position [0, 0]
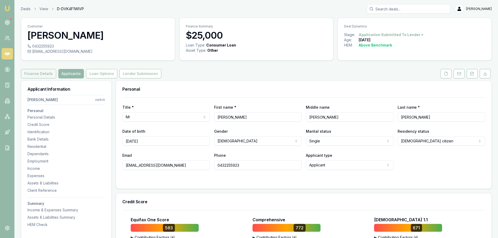
click at [39, 76] on button "Finance Details" at bounding box center [38, 73] width 35 height 9
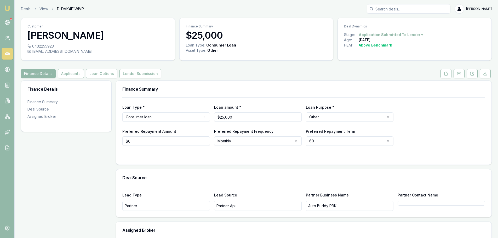
click at [150, 118] on html "Emu Broker Deals View D-DVK4F1WIVP Erin Shield Toggle Menu Customer Joseph Dawe…" at bounding box center [249, 119] width 498 height 238
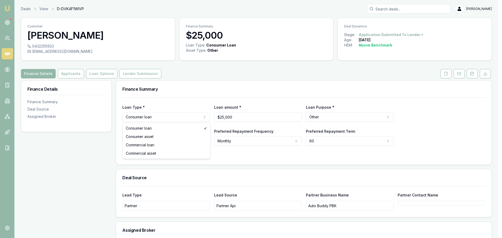
select select "CONSUMER_ASSET"
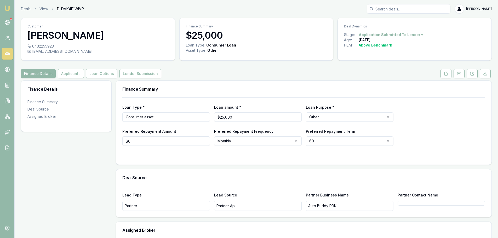
click at [185, 96] on div "Finance Summary" at bounding box center [304, 89] width 376 height 17
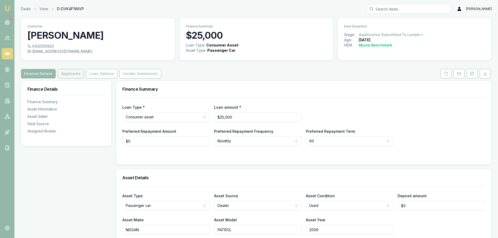
click at [73, 76] on button "Applicants" at bounding box center [71, 73] width 26 height 9
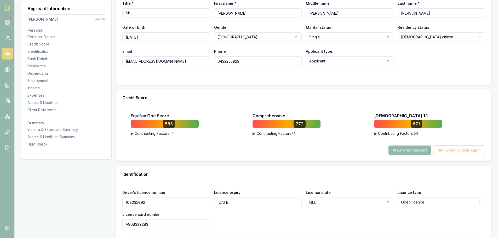
scroll to position [105, 0]
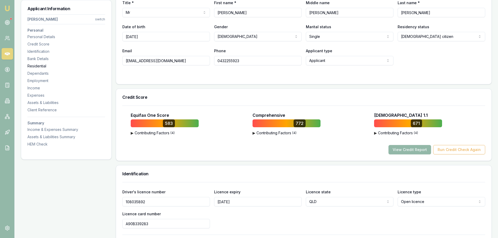
click at [48, 66] on div "Residential" at bounding box center [66, 66] width 78 height 5
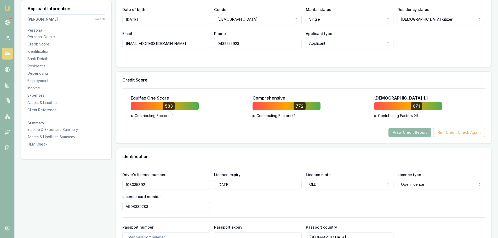
scroll to position [60, 0]
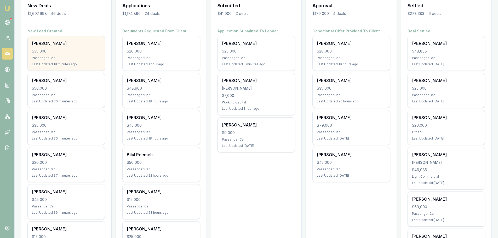
click at [60, 58] on div "Passenger Car" at bounding box center [66, 58] width 69 height 4
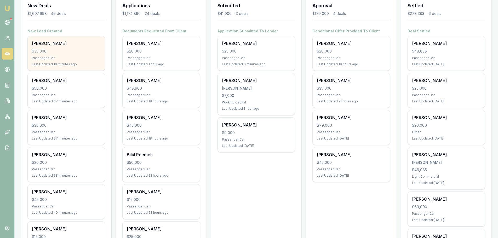
click at [89, 53] on div "$35,000" at bounding box center [66, 51] width 69 height 5
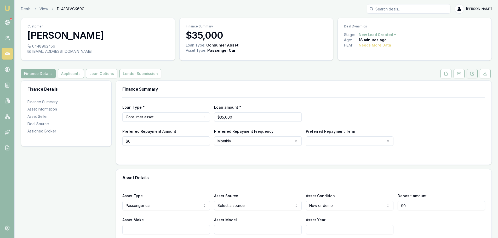
click at [473, 76] on button at bounding box center [472, 73] width 11 height 9
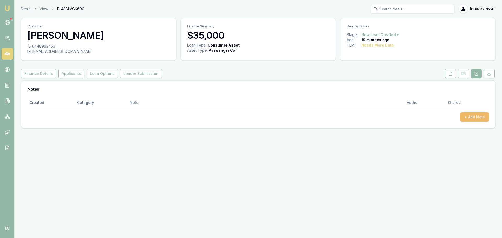
click at [479, 118] on button "+ Add Note" at bounding box center [474, 116] width 29 height 9
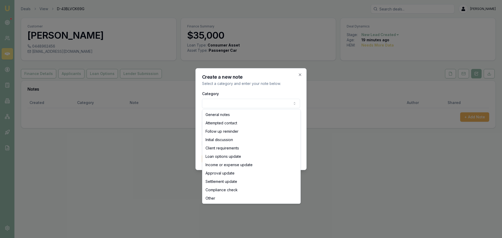
click at [273, 107] on body "Emu Broker Deals View D-43BLVCK69G [PERSON_NAME] Toggle Menu Customer [PERSON_N…" at bounding box center [251, 119] width 502 height 238
select select "ATTEMPTED_CONTACT"
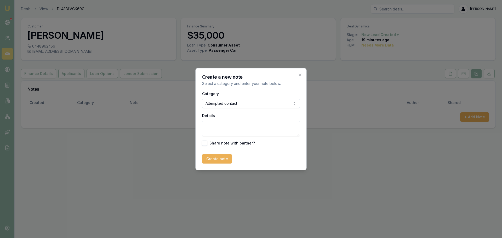
click at [244, 129] on textarea "Details" at bounding box center [251, 129] width 98 height 16
type textarea "Sent intro text"
click at [222, 158] on button "Create note" at bounding box center [217, 158] width 30 height 9
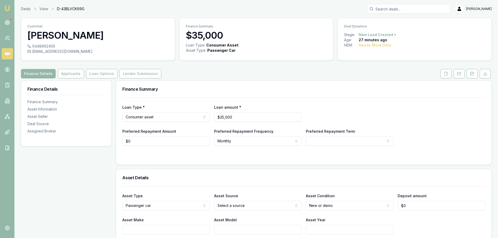
click at [273, 78] on div "Finance Details Applicants Loan Options Lender Submission" at bounding box center [256, 73] width 471 height 9
click at [61, 76] on button "Applicants" at bounding box center [71, 73] width 26 height 9
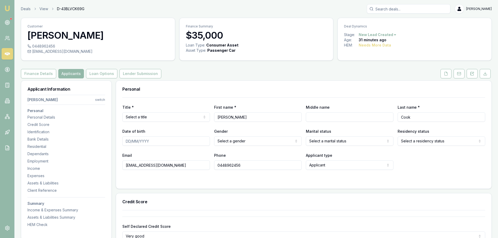
click at [254, 77] on div "Finance Details Applicants Loan Options Lender Submission" at bounding box center [256, 73] width 471 height 9
click at [136, 118] on html "Emu Broker Deals View D-43BLVCK69G Erin Shield Toggle Menu Customer Steven Cook…" at bounding box center [251, 119] width 502 height 238
click at [235, 86] on div "Personal" at bounding box center [304, 89] width 376 height 17
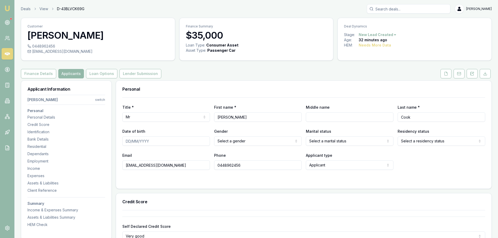
click at [244, 87] on div "Personal" at bounding box center [304, 89] width 376 height 17
click at [355, 115] on input "Middle name" at bounding box center [350, 116] width 88 height 9
type input "John"
click at [193, 141] on input "Date of birth" at bounding box center [166, 141] width 88 height 9
type input "17/10/1991"
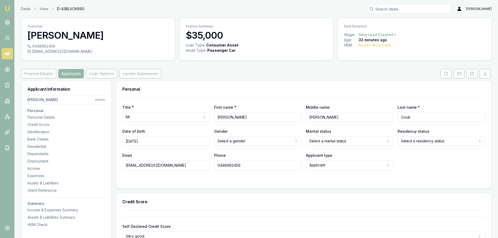
click at [248, 142] on html "Emu Broker Deals View D-43BLVCK69G Erin Shield Toggle Menu Customer Steven Cook…" at bounding box center [249, 119] width 498 height 238
click at [416, 140] on html "Emu Broker Deals View D-43BLVCK69G Erin Shield Toggle Menu Customer Steven Cook…" at bounding box center [249, 119] width 498 height 238
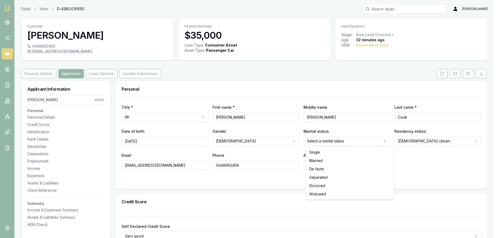
click at [370, 143] on html "Emu Broker Deals View D-43BLVCK69G Erin Shield Toggle Menu Customer Steven Cook…" at bounding box center [249, 119] width 498 height 238
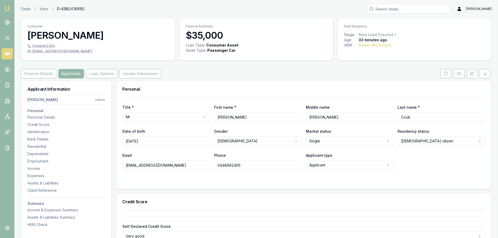
click at [424, 155] on div "Email sjcook091@outlook.com Phone 0448962456 Applicant type Applicant Applicant…" at bounding box center [303, 161] width 363 height 18
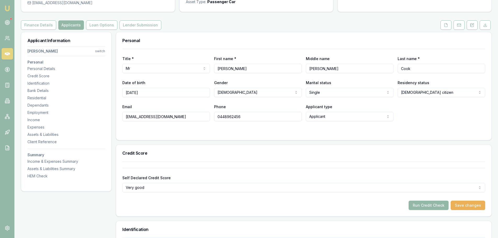
scroll to position [52, 0]
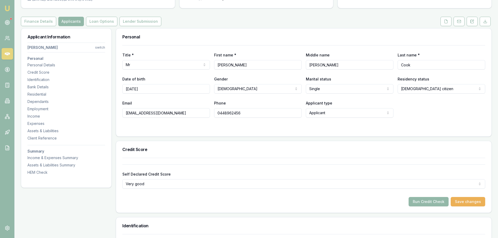
click at [174, 148] on h3 "Credit Score" at bounding box center [303, 150] width 363 height 4
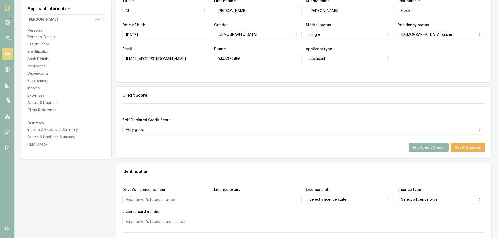
scroll to position [157, 0]
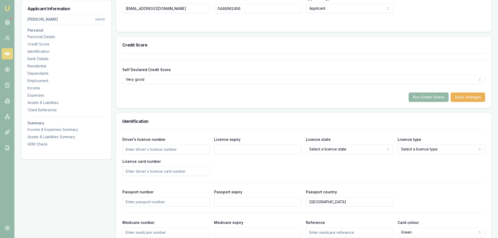
click at [167, 149] on input "Driver's licence number" at bounding box center [166, 149] width 88 height 9
type input "119717321"
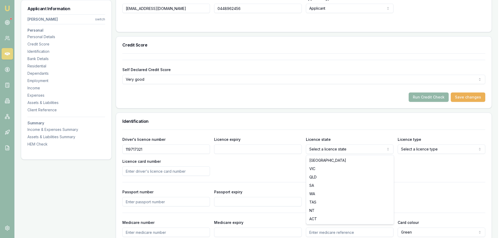
select select "QLD"
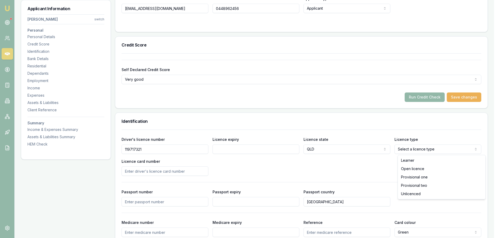
select select "OPEN_LICENCE"
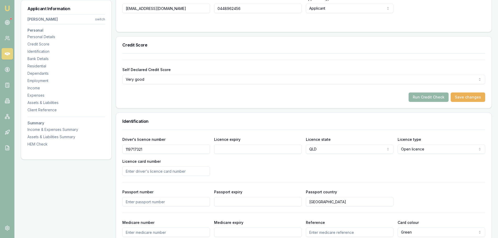
click at [248, 165] on div "Driver's licence number 119717321 Licence expiry Licence state QLD NSW VIC QLD …" at bounding box center [303, 156] width 363 height 40
click at [242, 150] on input "Licence expiry" at bounding box center [258, 149] width 88 height 9
type input "06/03/2028"
click at [265, 167] on div "Driver's licence number 119717321 Licence expiry 06/03/2028 Licence state QLD N…" at bounding box center [303, 156] width 363 height 40
click at [246, 164] on div "Driver's licence number 119717321 Licence expiry 06/03/2028 Licence state QLD N…" at bounding box center [303, 156] width 363 height 40
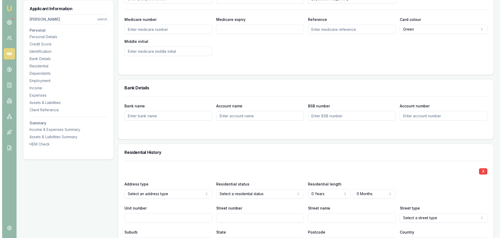
scroll to position [418, 0]
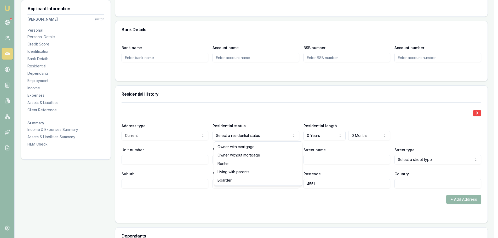
select select "BOARDER"
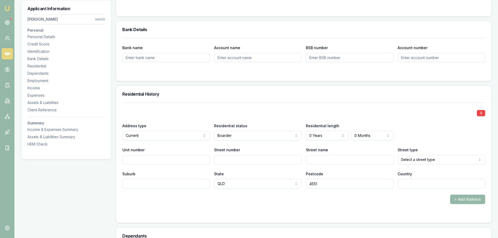
click at [228, 158] on input "Street number" at bounding box center [258, 159] width 88 height 9
type input "33"
type input "CULLEN"
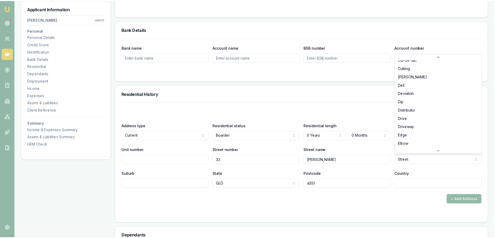
scroll to position [407, 0]
select select "Drive"
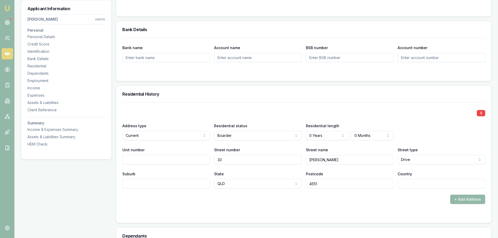
click at [149, 184] on input "Suburb" at bounding box center [166, 183] width 88 height 9
type input "M"
type input "MOUNTAIN CREEK"
type input "AUSTRALIA"
click at [196, 198] on div "+ Add Address" at bounding box center [303, 199] width 363 height 9
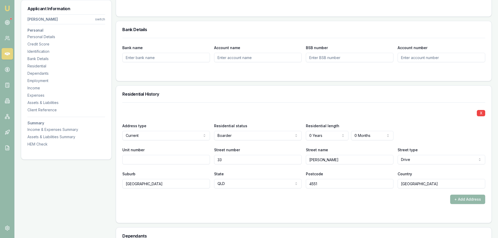
click at [297, 106] on div "X Address type Current Current Previous Residential status Boarder Owner with m…" at bounding box center [303, 146] width 363 height 86
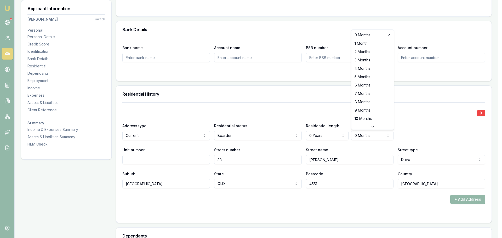
select select "1"
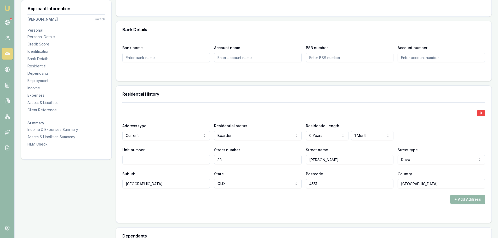
click at [359, 99] on div "Residential History" at bounding box center [304, 94] width 376 height 17
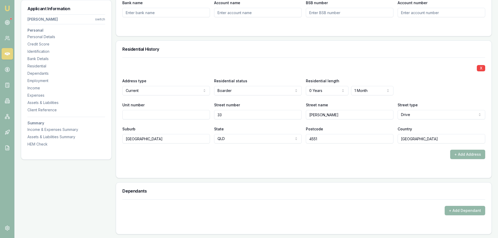
scroll to position [471, 0]
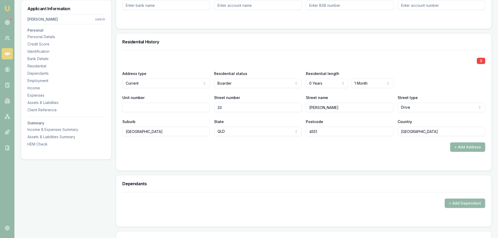
click at [457, 147] on button "+ Add Address" at bounding box center [467, 147] width 35 height 9
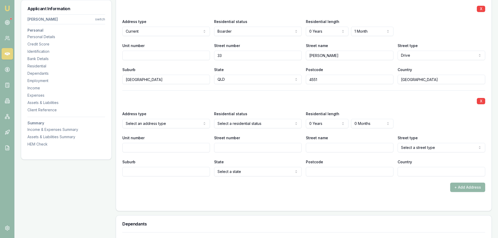
scroll to position [523, 0]
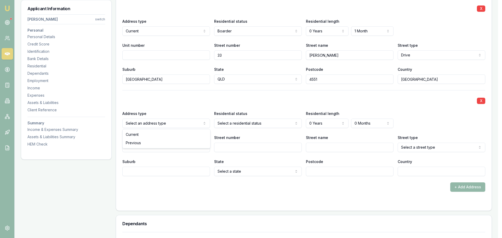
select select "PREVIOUS"
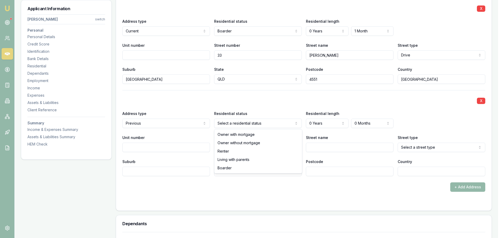
select select "BOARDER"
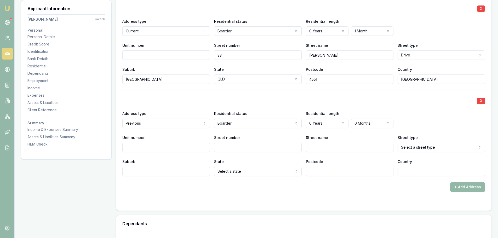
click at [245, 148] on input "Street number" at bounding box center [258, 147] width 88 height 9
type input "4163"
type input "SANDERLING"
select select "Street"
type input "ARRONA"
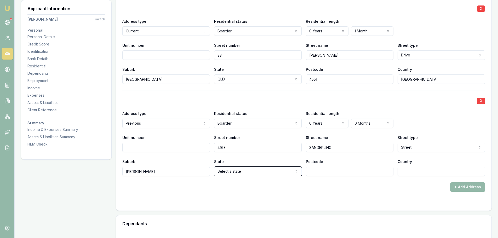
select select "QLD"
type input "AUSTRALIA"
click at [337, 171] on input "Postcode" at bounding box center [350, 171] width 88 height 9
type input "4551"
click at [267, 109] on div "X Address type Previous Current Previous Residential status Boarder Owner with …" at bounding box center [303, 133] width 363 height 86
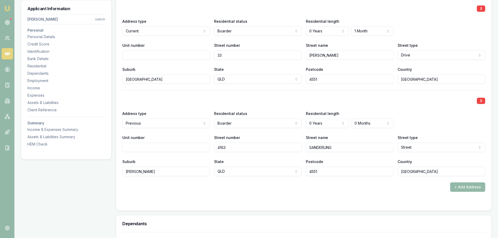
click at [342, 99] on div "X" at bounding box center [303, 100] width 363 height 7
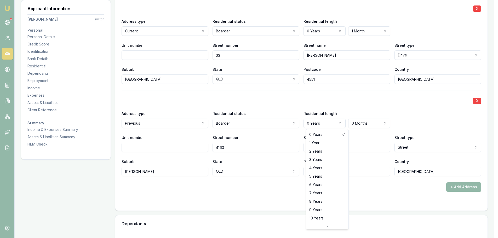
select select "1"
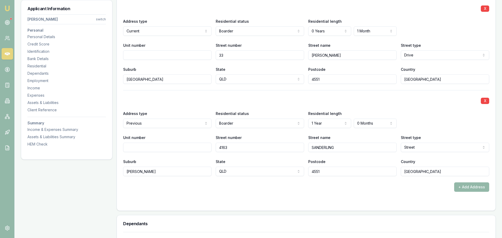
click at [366, 159] on div "Postcode 4551" at bounding box center [350, 168] width 88 height 18
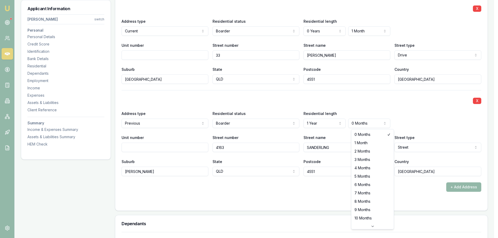
select select "3"
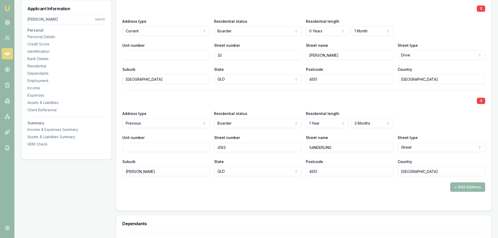
click at [433, 106] on div "X Address type Previous Current Previous Residential status Boarder Owner with …" at bounding box center [303, 133] width 363 height 86
click at [468, 189] on button "+ Add Address" at bounding box center [467, 187] width 35 height 9
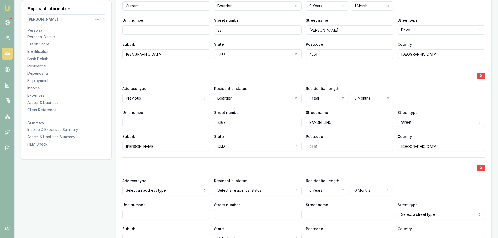
scroll to position [608, 0]
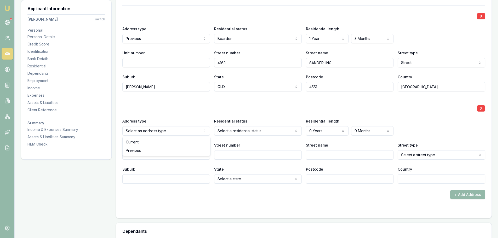
select select "PREVIOUS"
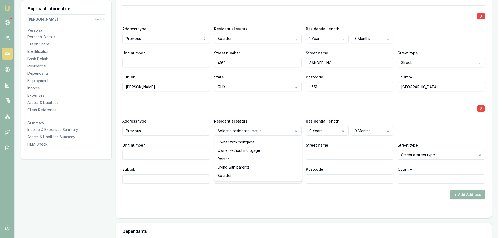
select select "RENTER"
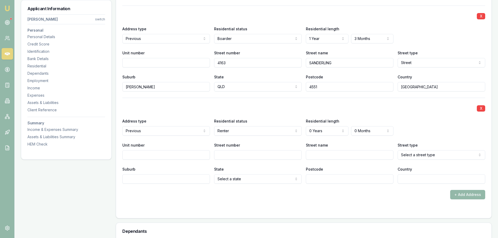
click at [233, 155] on input "Street number" at bounding box center [258, 154] width 88 height 9
click at [344, 156] on input "Street name" at bounding box center [350, 154] width 88 height 9
type input "ENNING"
select select "Street"
click at [155, 183] on input "Suburb" at bounding box center [166, 178] width 88 height 9
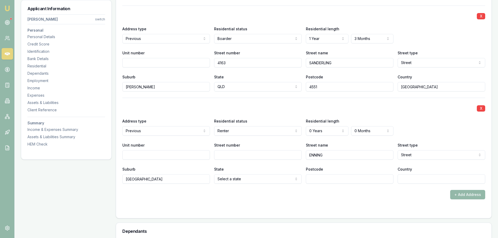
type input "GOLDEN BEACH"
select select "QLD"
type input "AUSTRALIA"
click at [224, 191] on div "+ Add Address" at bounding box center [303, 194] width 363 height 9
click at [227, 157] on input "Street number" at bounding box center [258, 154] width 88 height 9
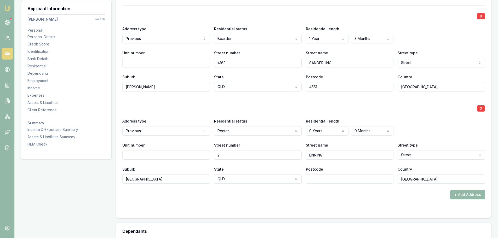
type input "2"
drag, startPoint x: 330, startPoint y: 153, endPoint x: 240, endPoint y: 160, distance: 90.8
click at [242, 160] on div "Unit number Street number 2 Street name ENNING Street type Street Access Alley …" at bounding box center [303, 151] width 363 height 18
type input "MARY ANNE"
click at [354, 178] on input "Postcode" at bounding box center [350, 178] width 88 height 9
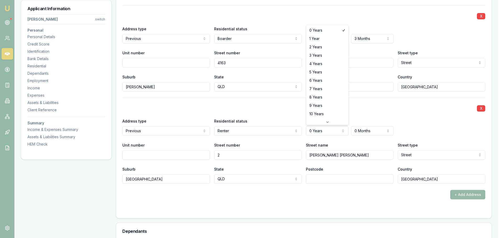
select select "2"
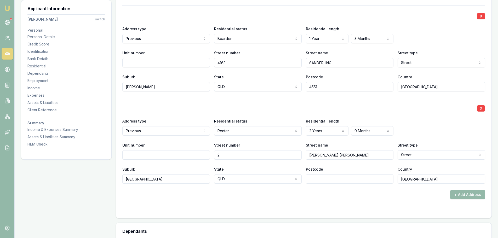
click at [261, 103] on div "X Address type Previous Current Previous Residential status Renter Owner with m…" at bounding box center [303, 141] width 363 height 86
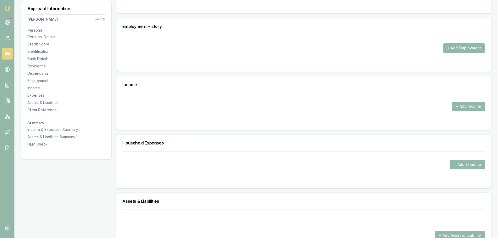
scroll to position [869, 0]
click at [471, 45] on button "+ Add Employment" at bounding box center [464, 47] width 42 height 9
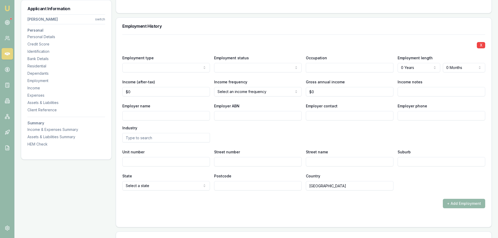
select select "CURRENT"
click at [148, 116] on input "Employer name" at bounding box center [166, 115] width 88 height 9
type input "QUBE ENERGY"
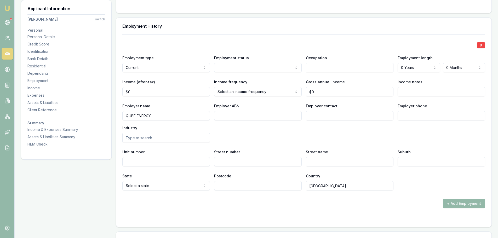
click at [409, 104] on label "Employer phone" at bounding box center [413, 106] width 30 height 4
click at [409, 111] on input "Employer phone" at bounding box center [442, 115] width 88 height 9
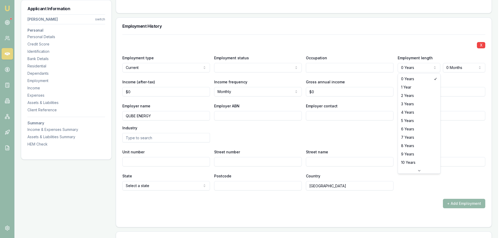
select select "3"
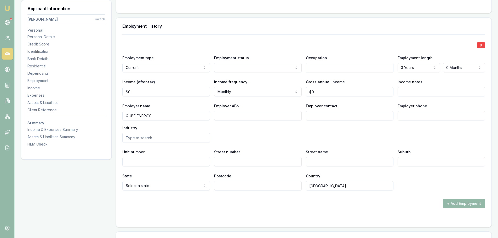
click at [351, 49] on div "X Employment type Current Current Previous Employment status Full time Part tim…" at bounding box center [303, 113] width 363 height 156
click at [342, 30] on div "Employment History" at bounding box center [304, 26] width 376 height 17
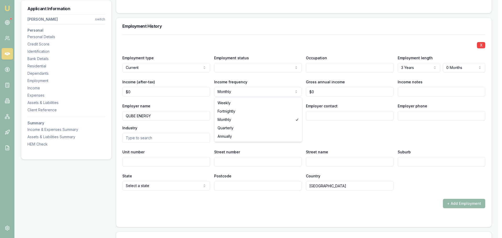
select select "FORTNIGHTLY"
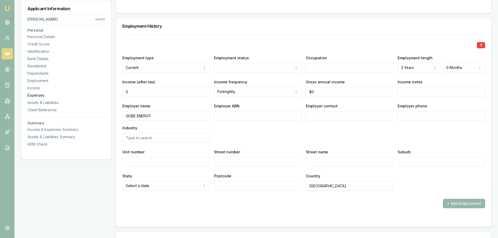
drag, startPoint x: 138, startPoint y: 92, endPoint x: 70, endPoint y: 93, distance: 68.0
type input "$0"
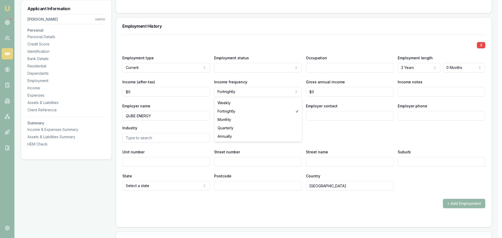
select select "MONTHLY"
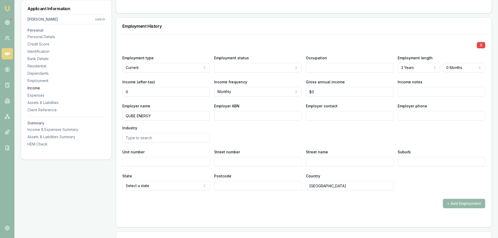
drag, startPoint x: 130, startPoint y: 90, endPoint x: 73, endPoint y: 90, distance: 57.0
type input "$8,800"
click at [184, 41] on div "X" at bounding box center [303, 44] width 363 height 7
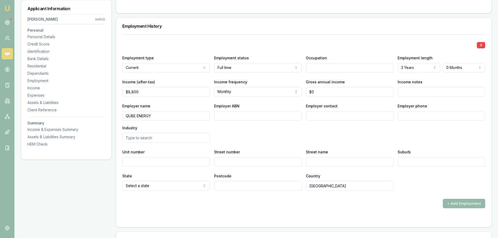
click at [338, 68] on input "text" at bounding box center [350, 67] width 88 height 9
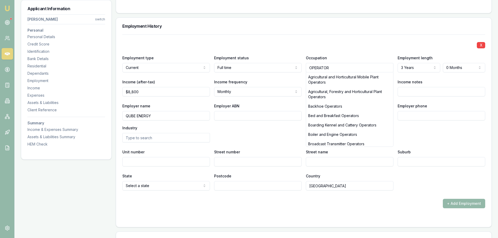
type input "OPERATOR"
click at [364, 42] on div "X" at bounding box center [303, 44] width 363 height 7
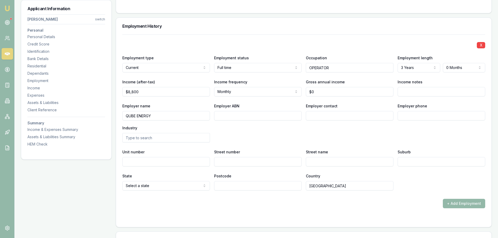
click at [309, 25] on h3 "Employment History" at bounding box center [303, 26] width 363 height 4
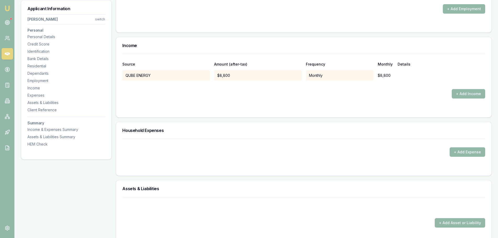
scroll to position [1079, 0]
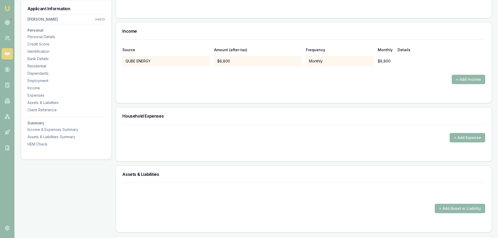
click at [473, 139] on button "+ Add Expense" at bounding box center [468, 137] width 36 height 9
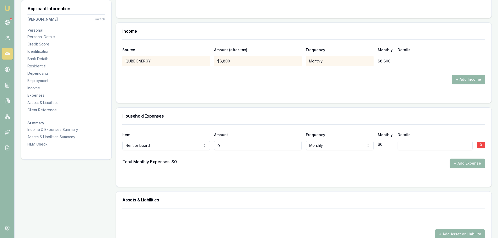
drag, startPoint x: 250, startPoint y: 146, endPoint x: 143, endPoint y: 147, distance: 106.7
click at [143, 147] on div "Rent or board Rent or board Food and groceries Utilities Insurance Transport He…" at bounding box center [303, 145] width 363 height 12
type input "$330"
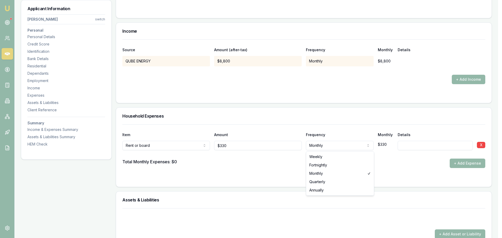
select select "WEEKLY"
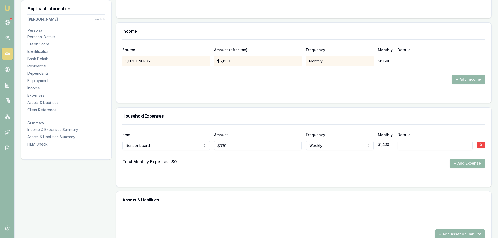
click at [457, 162] on button "+ Add Expense" at bounding box center [468, 163] width 36 height 9
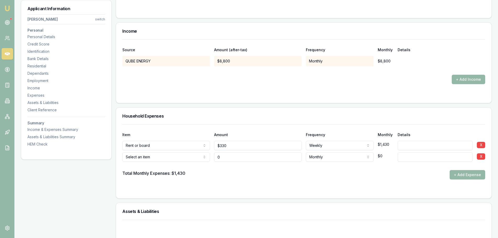
type input "$0"
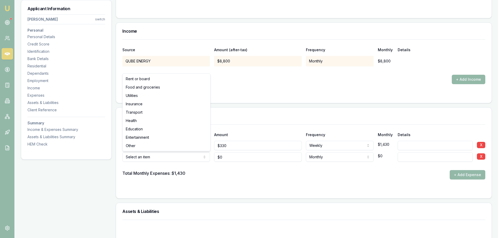
select select "FOOD_AND_GROCERIES"
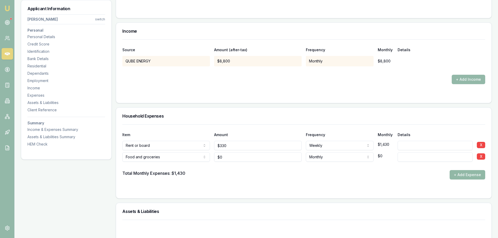
click at [470, 174] on button "+ Add Expense" at bounding box center [468, 174] width 36 height 9
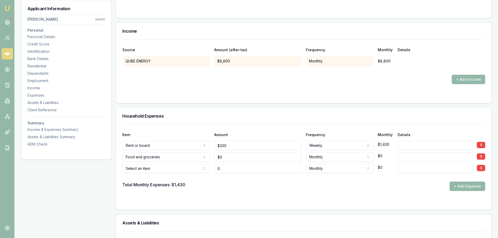
type input "$0"
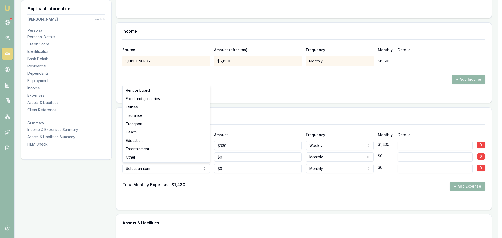
select select "UTILITIES"
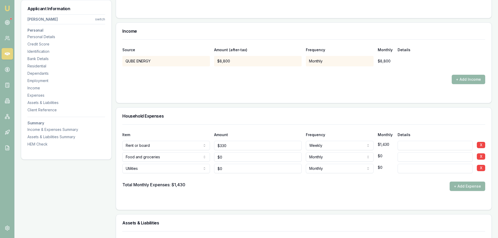
click at [413, 168] on input at bounding box center [435, 168] width 75 height 9
type input "PHONE"
drag, startPoint x: 259, startPoint y: 168, endPoint x: 131, endPoint y: 174, distance: 128.1
click at [135, 174] on div "Item Amount Frequency Monthly Details Rent or board Rent or board Food and groc…" at bounding box center [303, 158] width 363 height 67
type input "150"
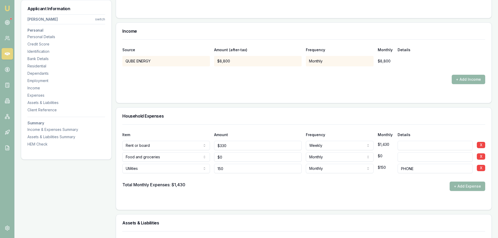
type input "0"
type input "$150"
drag, startPoint x: 246, startPoint y: 156, endPoint x: 165, endPoint y: 157, distance: 80.8
click at [165, 157] on div "Food and groceries Rent or board Food and groceries Utilities Insurance Transpo…" at bounding box center [303, 156] width 363 height 12
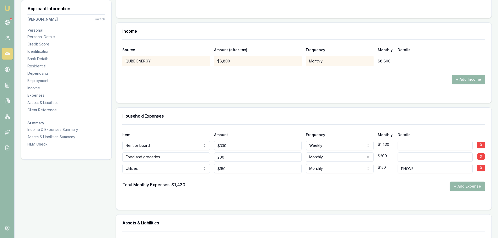
type input "$200"
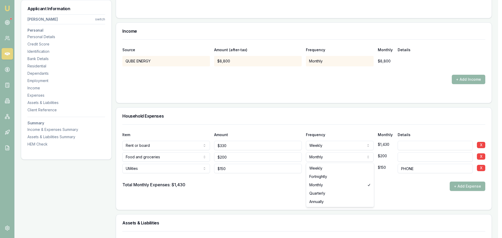
select select "WEEKLY"
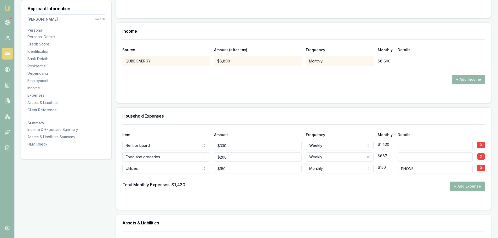
click at [466, 188] on button "+ Add Expense" at bounding box center [468, 186] width 36 height 9
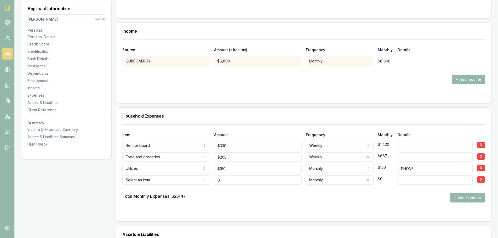
type input "$0"
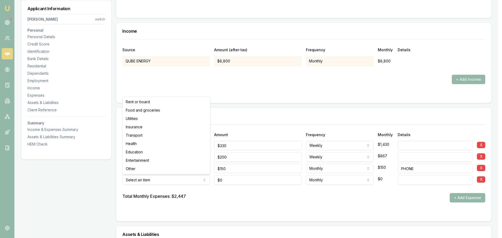
select select "TRANSPORT"
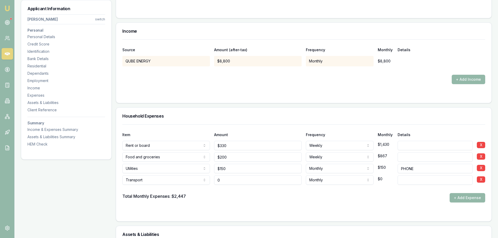
drag, startPoint x: 229, startPoint y: 181, endPoint x: 168, endPoint y: 179, distance: 60.7
click at [174, 179] on div "Transport Rent or board Food and groceries Utilities Insurance Transport Health…" at bounding box center [303, 179] width 363 height 12
type input "$250"
click at [411, 179] on input at bounding box center [435, 180] width 75 height 9
click at [468, 198] on button "+ Add Expense" at bounding box center [468, 197] width 36 height 9
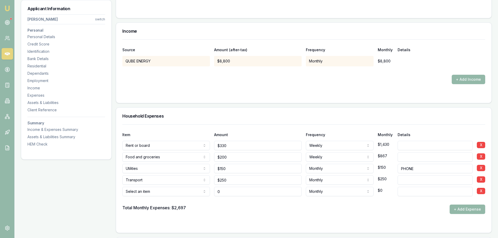
type input "$0"
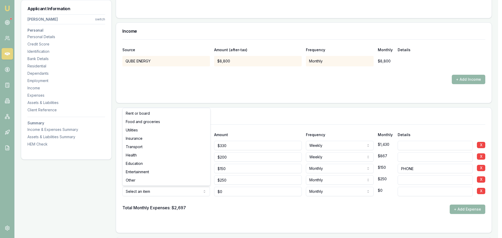
select select "ENTERTAINMENT"
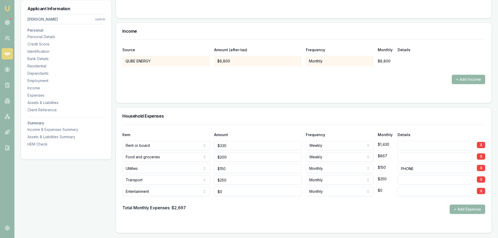
click at [182, 118] on h3 "Household Expenses" at bounding box center [303, 116] width 363 height 4
drag, startPoint x: 216, startPoint y: 193, endPoint x: 186, endPoint y: 193, distance: 29.0
click at [190, 193] on div "Entertainment Rent or board Food and groceries Utilities Insurance Transport He…" at bounding box center [303, 191] width 363 height 12
type input "$250"
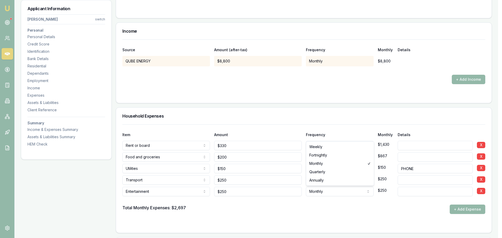
select select "FORTNIGHTLY"
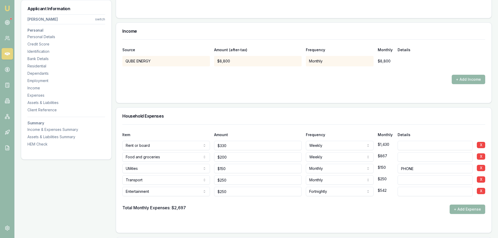
click at [359, 211] on div "Total Monthly Expenses: $2,697 + Add Expense" at bounding box center [303, 209] width 363 height 9
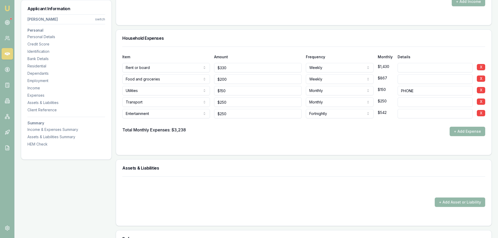
scroll to position [1157, 0]
click at [451, 201] on button "+ Add Asset or Liability" at bounding box center [460, 201] width 50 height 9
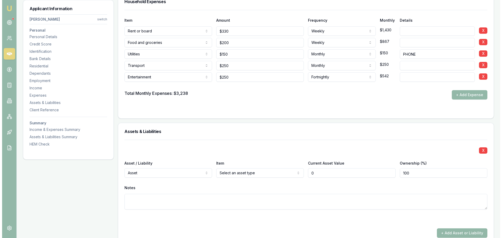
scroll to position [1288, 0]
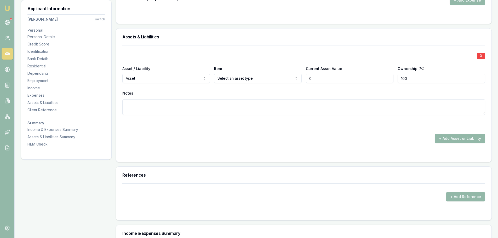
type input "$0"
select select "LIABILITY"
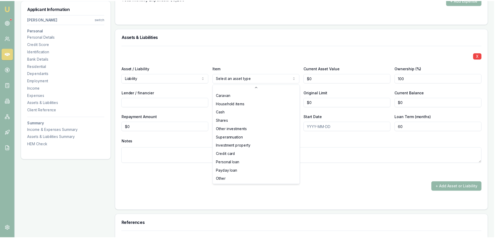
scroll to position [34, 0]
select select "CREDIT_CARD"
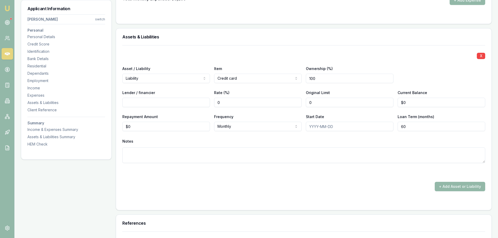
drag, startPoint x: 281, startPoint y: 103, endPoint x: 223, endPoint y: 99, distance: 57.6
click at [227, 100] on div "Lender / financier Rate (%) 0 Original Limit 0 Current Balance $0" at bounding box center [303, 98] width 363 height 18
type input "$200"
type input "0"
type input "200"
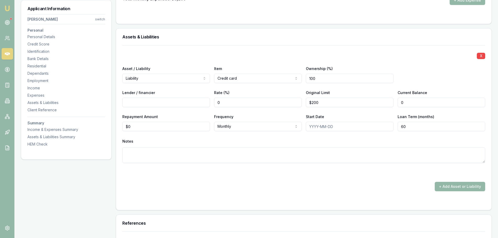
type input "$0"
click at [337, 103] on input "200" at bounding box center [350, 102] width 88 height 9
type input "$2,000"
type input "$1,000"
click at [138, 105] on input "Lender / financier" at bounding box center [166, 102] width 88 height 9
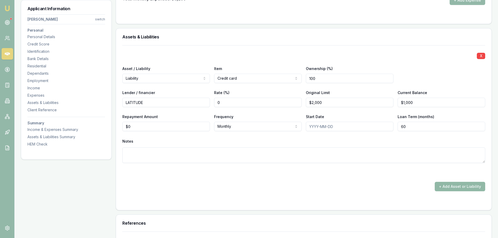
type input "LATITUDE"
click at [466, 189] on button "+ Add Asset or Liability" at bounding box center [460, 186] width 50 height 9
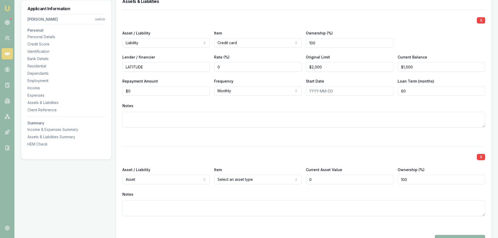
scroll to position [1393, 0]
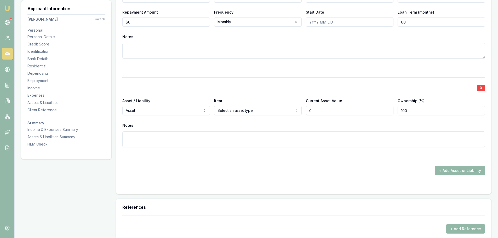
type input "$0"
select select "LIABILITY"
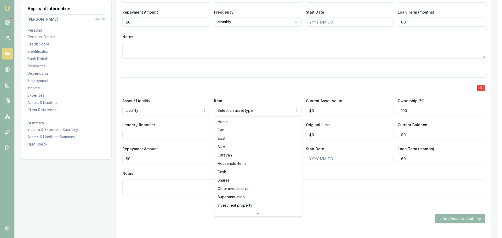
select select "CARAVAN"
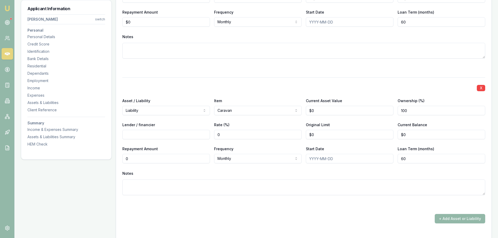
drag, startPoint x: 134, startPoint y: 159, endPoint x: 63, endPoint y: 157, distance: 71.2
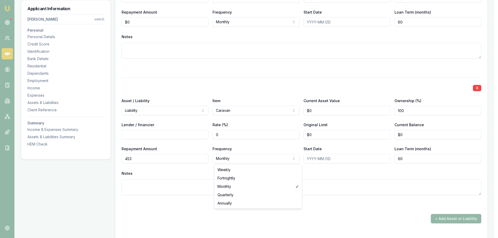
type input "$453"
select select "WEEKLY"
drag, startPoint x: 233, startPoint y: 169, endPoint x: 273, endPoint y: 159, distance: 41.1
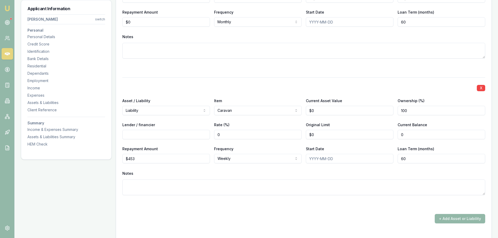
drag, startPoint x: 412, startPoint y: 132, endPoint x: 372, endPoint y: 132, distance: 39.5
click at [382, 132] on div "Lender / financier Rate (%) 0 Original Limit $0 Current Balance 0" at bounding box center [303, 131] width 363 height 18
type input "$40,000"
click at [160, 136] on input "Lender / financier" at bounding box center [166, 134] width 88 height 9
type input "INFRONT BUSINESS SOLUTIONS"
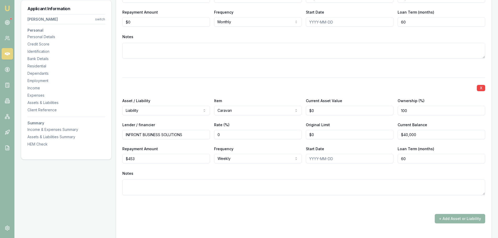
click at [189, 189] on textarea at bounding box center [303, 188] width 363 height 16
type textarea ";"
type textarea "LOOKING TO REFINANCE OR CONSOLIDATE"
click at [220, 69] on div at bounding box center [303, 68] width 363 height 6
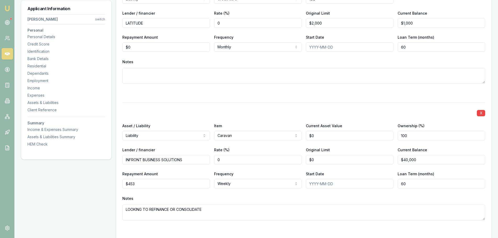
click at [371, 107] on div "X Asset / Liability Liability Asset Liability Item Caravan Home Car Boat Bike C…" at bounding box center [303, 168] width 363 height 131
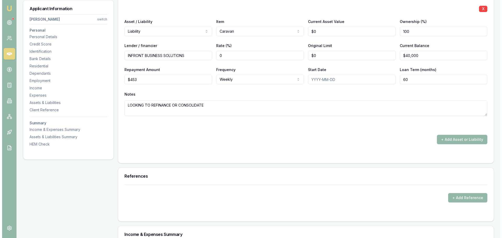
scroll to position [1497, 0]
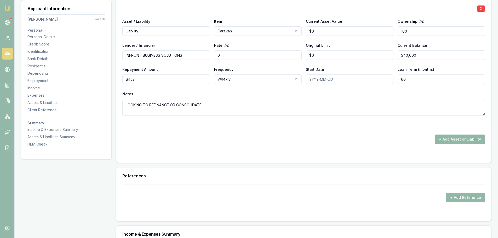
click at [461, 138] on button "+ Add Asset or Liability" at bounding box center [460, 139] width 50 height 9
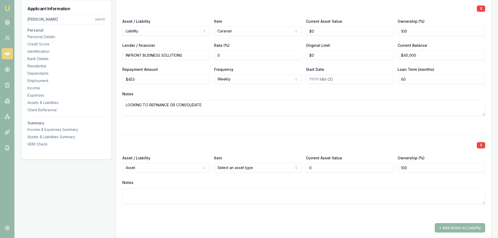
type input "$0"
select select "LIABILITY"
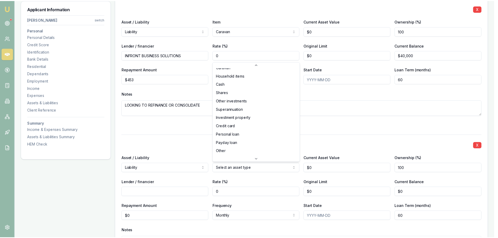
scroll to position [34, 0]
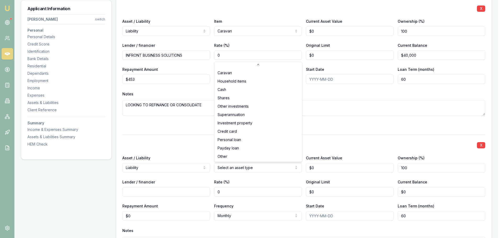
select select "PERSONAL_LOAN"
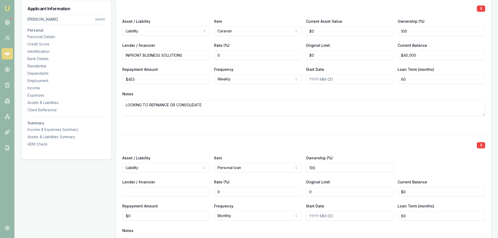
drag, startPoint x: 327, startPoint y: 192, endPoint x: 261, endPoint y: 190, distance: 66.5
click at [266, 190] on div "Lender / financier Rate (%) 0 Original Limit 0 Current Balance $0" at bounding box center [303, 188] width 363 height 18
type input "$0"
drag, startPoint x: 407, startPoint y: 193, endPoint x: 284, endPoint y: 196, distance: 123.2
click at [289, 197] on div "X Asset / Liability Liability Asset Liability Item Personal loan Home Car Boat …" at bounding box center [303, 200] width 363 height 131
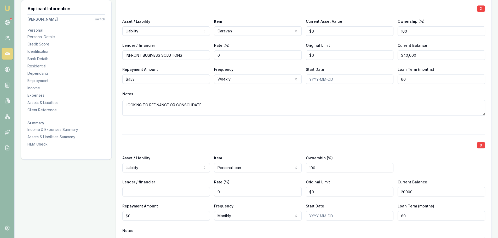
type input "$20,000"
click at [139, 192] on input "Lender / financier" at bounding box center [166, 191] width 88 height 9
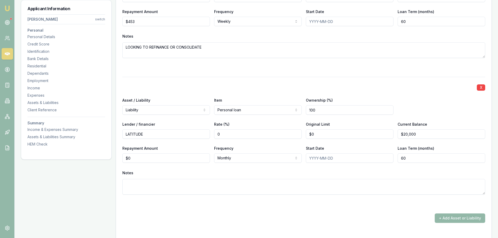
scroll to position [1602, 0]
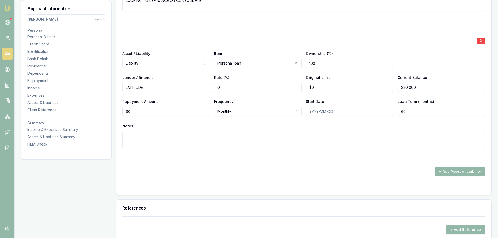
type input "LATITUDE"
type input "0"
drag, startPoint x: 138, startPoint y: 113, endPoint x: 69, endPoint y: 104, distance: 70.1
type input "0"
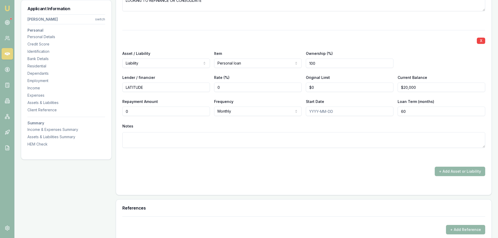
type input "$0"
drag, startPoint x: 304, startPoint y: 89, endPoint x: 131, endPoint y: 92, distance: 173.2
click at [237, 89] on div "Lender / financier LATITUDE Rate (%) 0 Original Limit 0 Current Balance $20,000" at bounding box center [303, 83] width 363 height 18
type input "$50,000"
drag, startPoint x: 134, startPoint y: 111, endPoint x: 32, endPoint y: 98, distance: 102.4
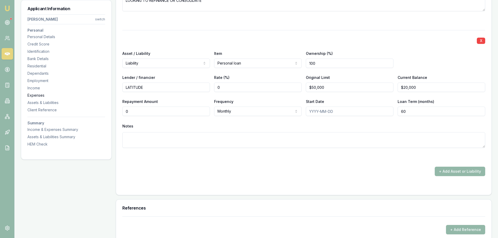
type input "$160"
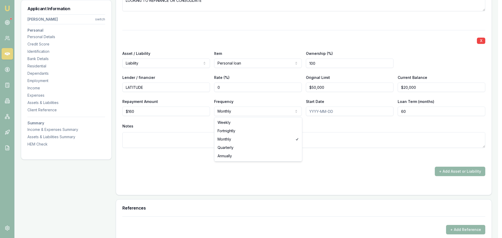
select select "WEEKLY"
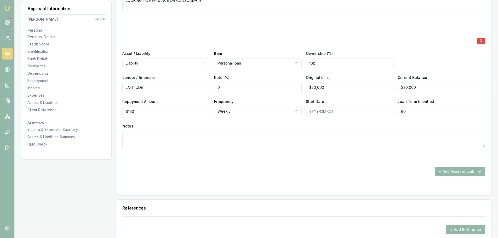
click at [238, 123] on div "Notes" at bounding box center [303, 126] width 363 height 8
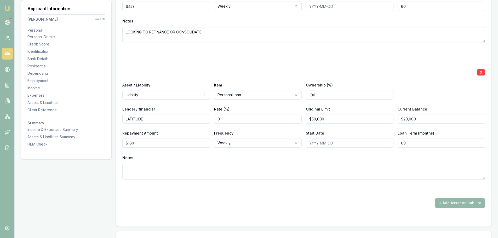
scroll to position [1628, 0]
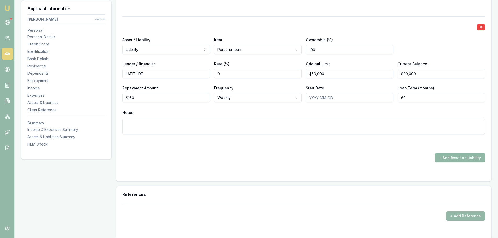
click at [452, 158] on button "+ Add Asset or Liability" at bounding box center [460, 157] width 50 height 9
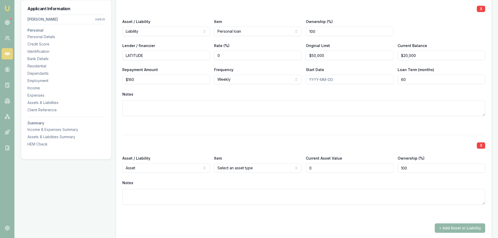
scroll to position [1654, 0]
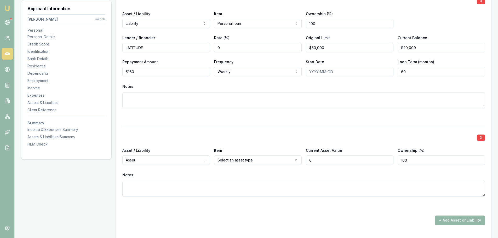
type input "$0"
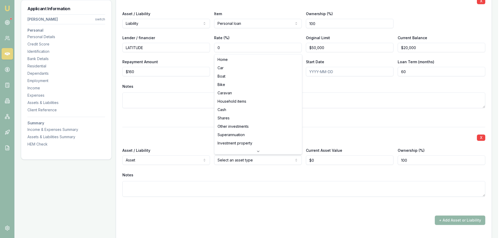
select select "CASH"
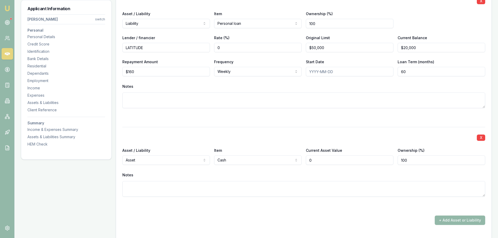
drag, startPoint x: 329, startPoint y: 161, endPoint x: 252, endPoint y: 161, distance: 77.7
click at [283, 161] on div "Asset / Liability Asset Asset Liability Item Cash Home Car Boat Bike Caravan Ho…" at bounding box center [303, 156] width 363 height 18
type input "$20,000"
click at [445, 219] on button "+ Add Asset or Liability" at bounding box center [460, 220] width 50 height 9
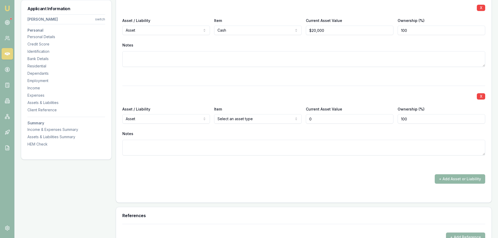
type input "$0"
click at [458, 179] on button "+ Add Asset or Liability" at bounding box center [460, 178] width 50 height 9
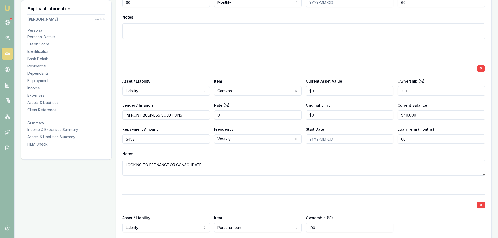
scroll to position [1444, 0]
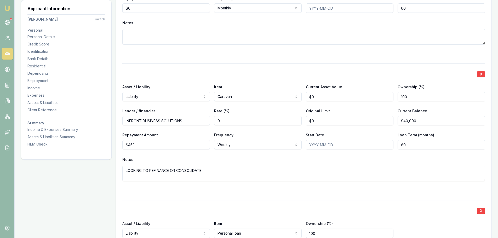
type input "0"
type input "$0"
drag, startPoint x: 338, startPoint y: 95, endPoint x: 290, endPoint y: 95, distance: 47.3
click at [290, 95] on div "Asset / Liability Liability Asset Liability Item Caravan Home Car Boat Bike Car…" at bounding box center [303, 93] width 363 height 18
type input "$70,000"
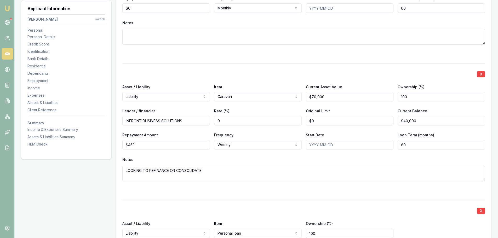
click at [355, 164] on div "Notes LOOKING TO REFINANCE OR CONSOLIDATE" at bounding box center [303, 169] width 363 height 26
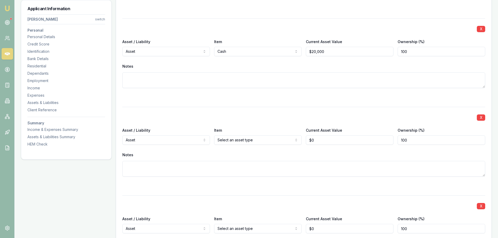
scroll to position [1758, 0]
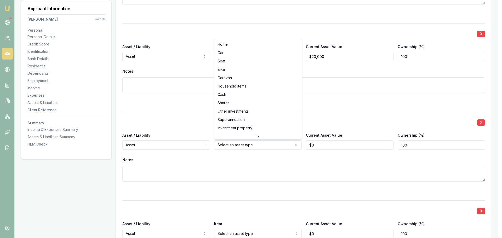
select select "CARAVAN"
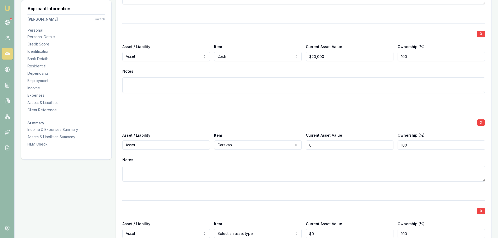
drag, startPoint x: 340, startPoint y: 145, endPoint x: 232, endPoint y: 149, distance: 107.8
click at [241, 149] on div "Asset / Liability Asset Asset Liability Item Caravan Home Car Boat Bike Caravan…" at bounding box center [303, 141] width 363 height 18
type input "$28,000"
click at [268, 118] on div "X" at bounding box center [303, 121] width 363 height 7
drag, startPoint x: 331, startPoint y: 142, endPoint x: 227, endPoint y: 144, distance: 104.6
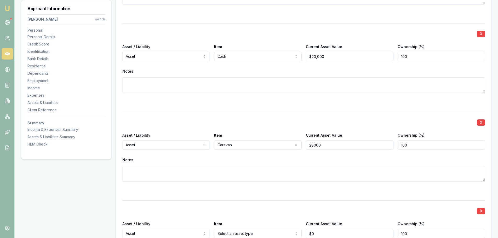
click at [267, 148] on div "Asset / Liability Asset Asset Liability Item Caravan Home Car Boat Bike Caravan…" at bounding box center [303, 141] width 363 height 18
type input "$43,000"
click at [243, 116] on div "X Asset / Liability Asset Asset Liability Item Caravan Home Car Boat Bike Carav…" at bounding box center [303, 153] width 363 height 82
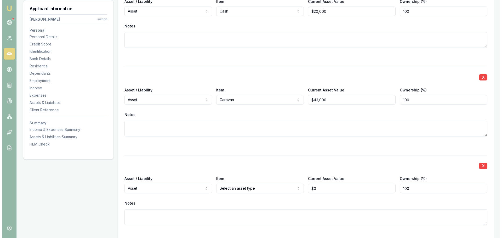
scroll to position [1863, 0]
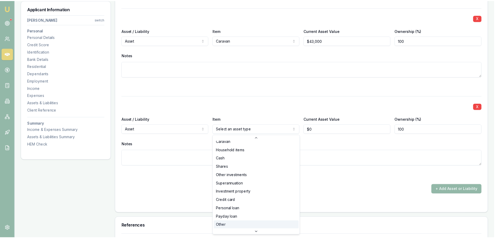
scroll to position [34, 0]
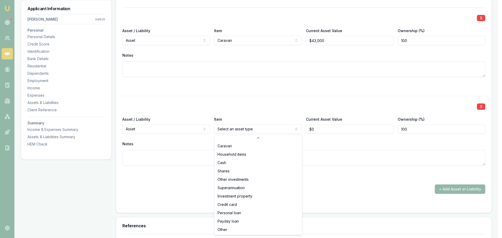
select select "OTHER"
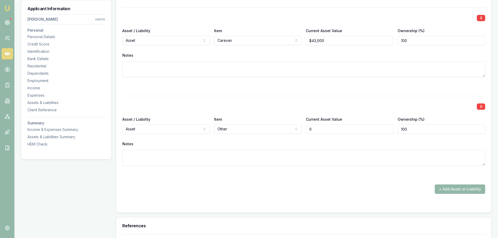
drag, startPoint x: 360, startPoint y: 130, endPoint x: 205, endPoint y: 145, distance: 156.3
click at [219, 142] on div "X Asset / Liability Asset Asset Liability Item Other Home Car Boat Bike Caravan…" at bounding box center [303, 137] width 363 height 82
type input "$12,000"
click at [248, 159] on textarea at bounding box center [303, 158] width 363 height 16
type textarea "TIPPER TRAILER"
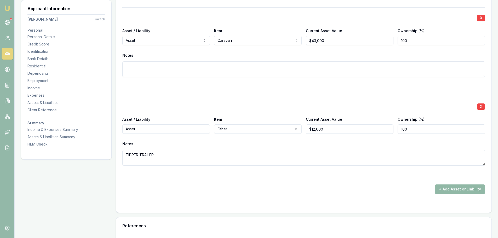
click at [475, 189] on button "+ Add Asset or Liability" at bounding box center [460, 189] width 50 height 9
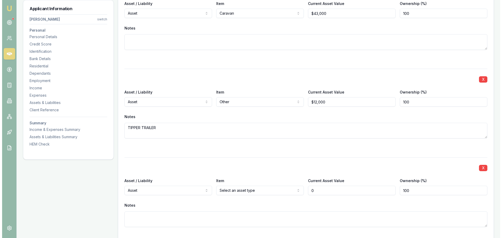
scroll to position [1915, 0]
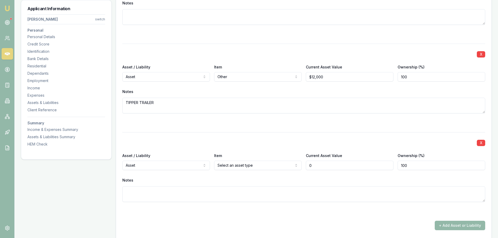
type input "$0"
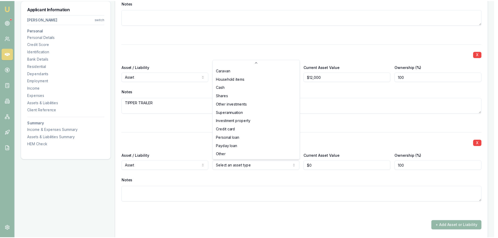
scroll to position [34, 0]
select select "OTHER"
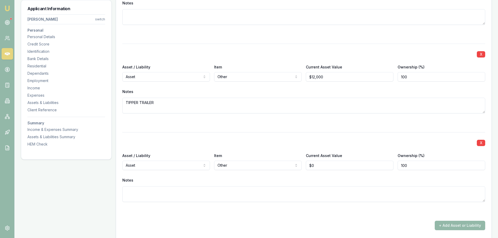
click at [254, 192] on textarea at bounding box center [303, 194] width 363 height 16
type textarea "CAR TRAILER"
drag, startPoint x: 324, startPoint y: 162, endPoint x: 295, endPoint y: 162, distance: 29.3
click at [296, 162] on div "Asset / Liability Asset Asset Liability Item Other Home Car Boat Bike Caravan H…" at bounding box center [303, 161] width 363 height 18
type input "$8,000"
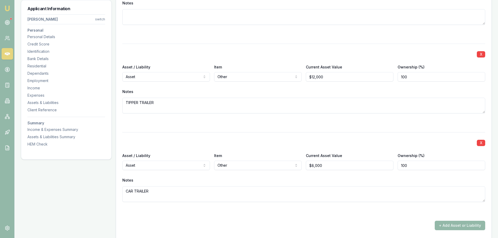
click at [465, 223] on button "+ Add Asset or Liability" at bounding box center [460, 225] width 50 height 9
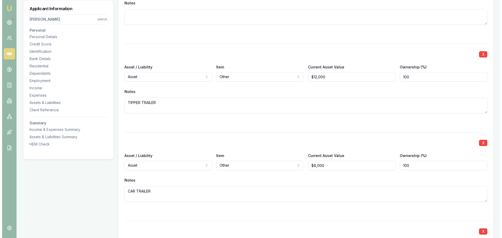
scroll to position [2050, 0]
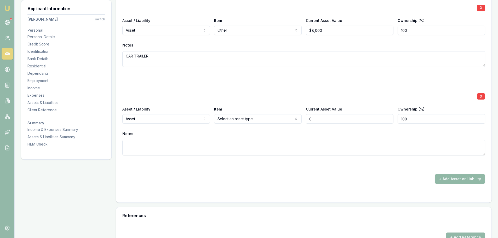
type input "$0"
click at [471, 180] on button "+ Add Asset or Liability" at bounding box center [460, 178] width 50 height 9
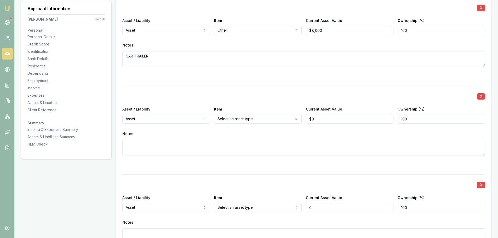
type input "$0"
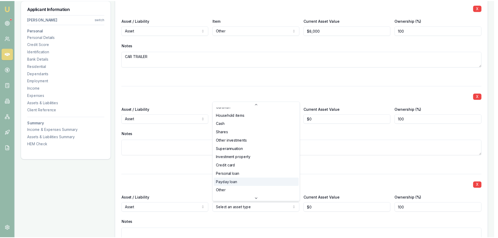
scroll to position [34, 0]
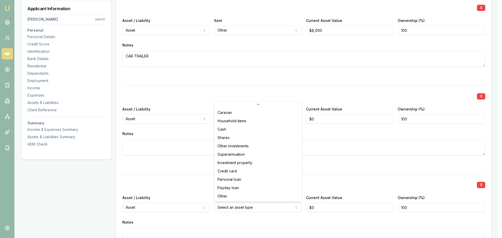
select select "OTHER"
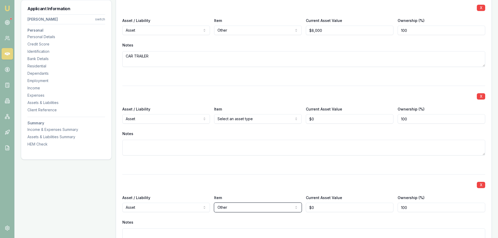
scroll to position [2155, 0]
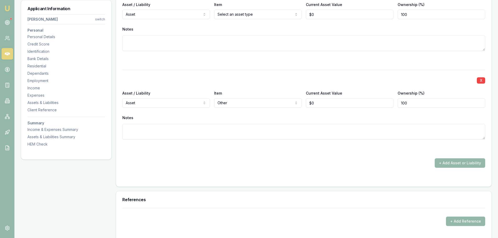
click at [317, 129] on textarea at bounding box center [303, 132] width 363 height 16
type textarea "EXCAVATOR"
drag, startPoint x: 320, startPoint y: 101, endPoint x: 276, endPoint y: 106, distance: 44.7
click at [276, 106] on div "Asset / Liability Asset Asset Liability Item Other Home Car Boat Bike Caravan H…" at bounding box center [303, 99] width 363 height 18
type input "$25,000"
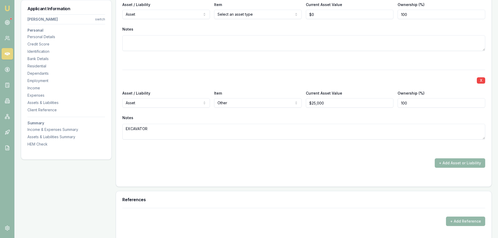
click at [252, 82] on div "X" at bounding box center [303, 79] width 363 height 7
click at [464, 165] on button "+ Add Asset or Liability" at bounding box center [460, 163] width 50 height 9
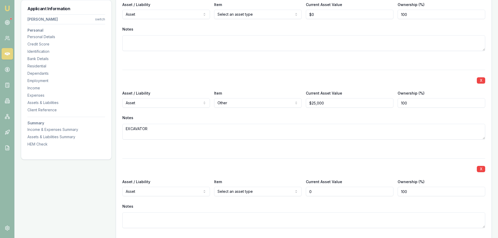
type input "$0"
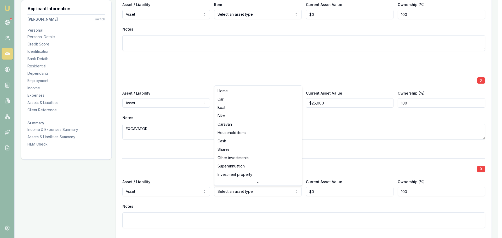
select select "HOUSEHOLD_ITEMS"
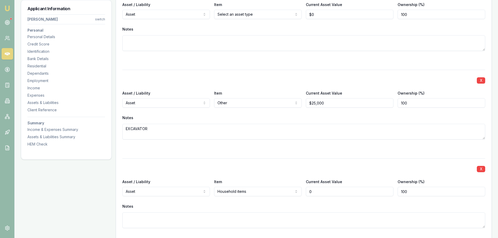
drag, startPoint x: 318, startPoint y: 191, endPoint x: 255, endPoint y: 196, distance: 63.2
click at [255, 196] on div "Asset / Liability Asset Asset Liability Item Household items Home Car Boat Bike…" at bounding box center [303, 188] width 363 height 18
type input "$50,000"
click at [269, 148] on div at bounding box center [303, 149] width 363 height 6
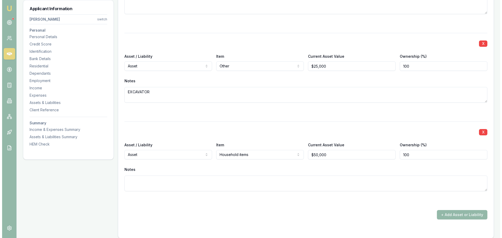
scroll to position [2233, 0]
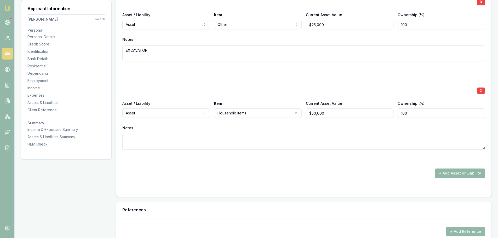
click at [465, 175] on button "+ Add Asset or Liability" at bounding box center [460, 173] width 50 height 9
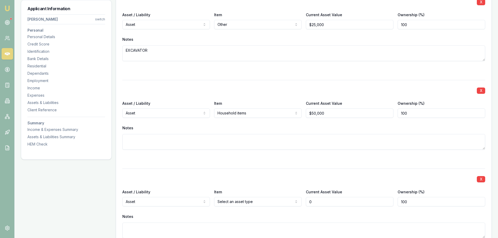
type input "$0"
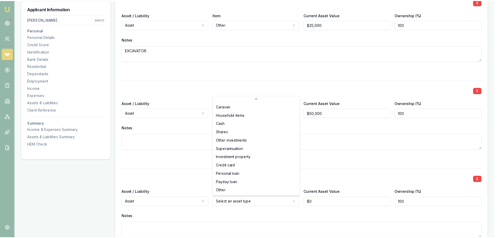
scroll to position [34, 0]
select select "OTHER"
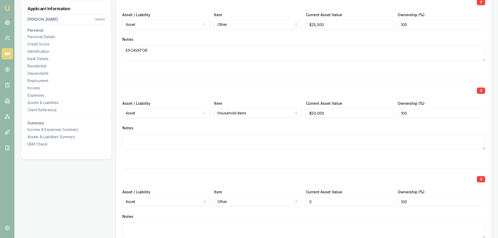
drag, startPoint x: 317, startPoint y: 201, endPoint x: 244, endPoint y: 200, distance: 73.2
click at [274, 200] on div "Asset / Liability Asset Asset Liability Item Other Home Car Boat Bike Caravan H…" at bounding box center [303, 198] width 363 height 18
type input "2"
type input "50000"
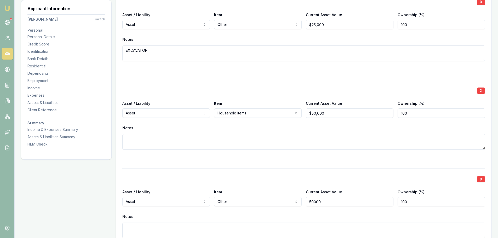
type input "$50,000"
drag, startPoint x: 326, startPoint y: 117, endPoint x: 174, endPoint y: 127, distance: 151.8
click at [211, 126] on div "X Asset / Liability Asset Asset Liability Item Household items Home Car Boat Bi…" at bounding box center [303, 121] width 363 height 82
type input "$30,000"
click at [159, 127] on div "Notes" at bounding box center [303, 128] width 363 height 8
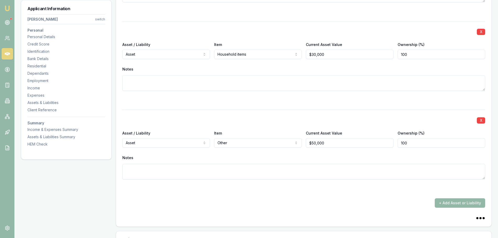
scroll to position [2338, 0]
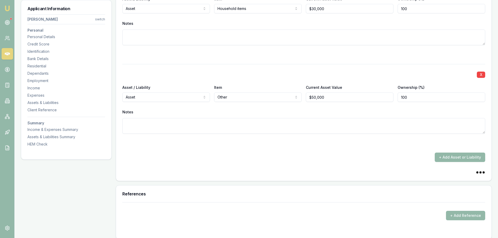
click at [159, 127] on textarea at bounding box center [303, 126] width 363 height 16
type textarea "TOOLS OF TRADE"
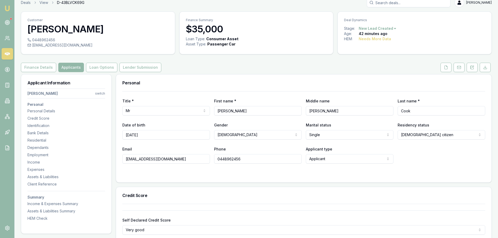
scroll to position [0, 0]
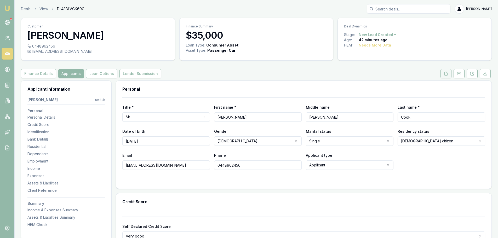
click at [447, 73] on icon at bounding box center [446, 74] width 4 height 4
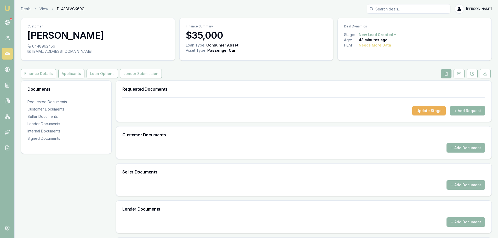
click at [465, 113] on button "+ Add Request" at bounding box center [467, 110] width 35 height 9
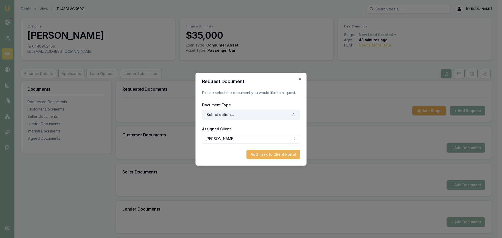
click at [275, 112] on button "Select option..." at bounding box center [251, 114] width 98 height 9
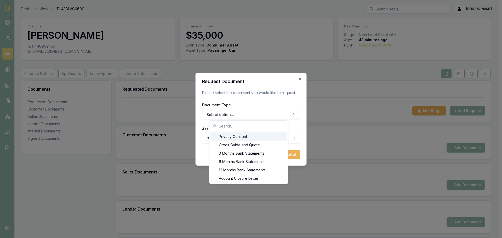
click at [231, 134] on div "Privacy Consent" at bounding box center [249, 137] width 76 height 8
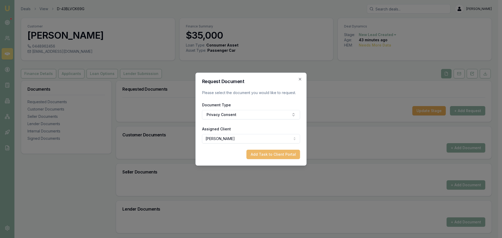
click at [263, 154] on button "Add Task to Client Portal" at bounding box center [274, 154] width 54 height 9
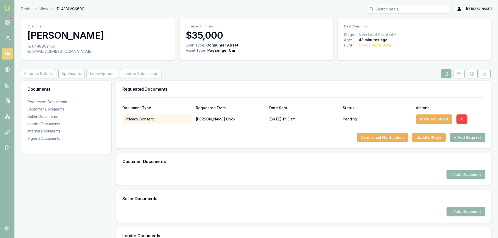
click at [474, 138] on button "+ Add Request" at bounding box center [467, 137] width 35 height 9
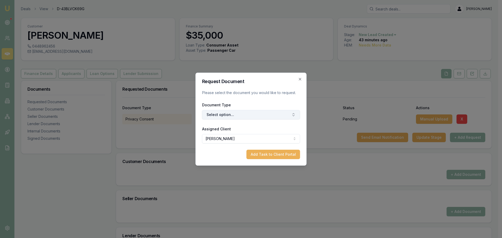
click at [271, 117] on button "Select option..." at bounding box center [251, 114] width 98 height 9
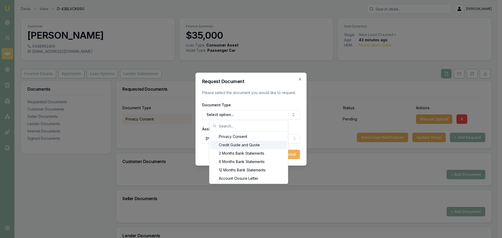
click at [245, 143] on div "Credit Guide and Quote" at bounding box center [249, 145] width 76 height 8
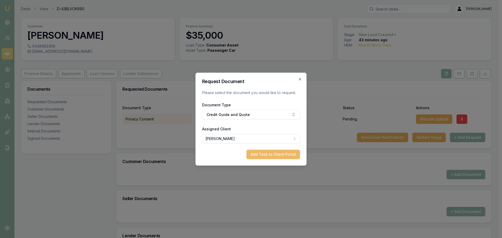
click at [276, 153] on button "Add Task to Client Portal" at bounding box center [274, 154] width 54 height 9
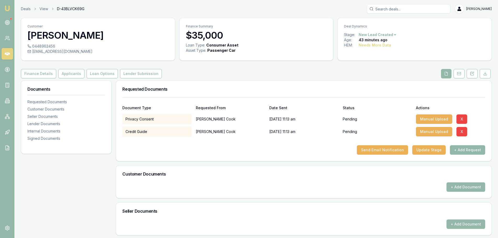
click at [475, 148] on button "+ Add Request" at bounding box center [467, 149] width 35 height 9
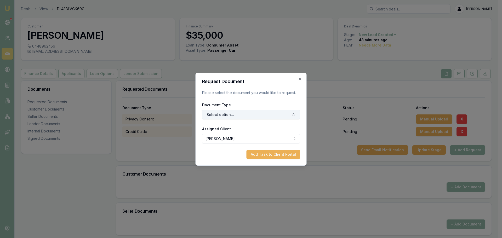
click at [281, 115] on button "Select option..." at bounding box center [251, 114] width 98 height 9
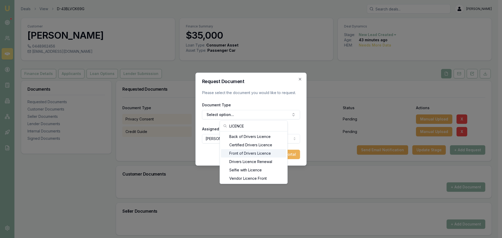
type input "LICENCE"
click at [244, 155] on div "Front of Drivers Licence" at bounding box center [253, 153] width 65 height 8
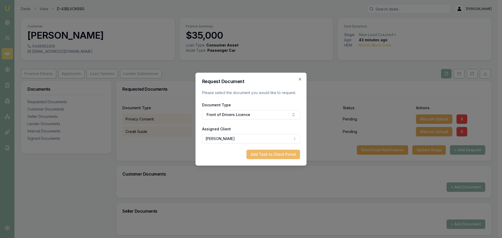
click at [266, 157] on button "Add Task to Client Portal" at bounding box center [274, 154] width 54 height 9
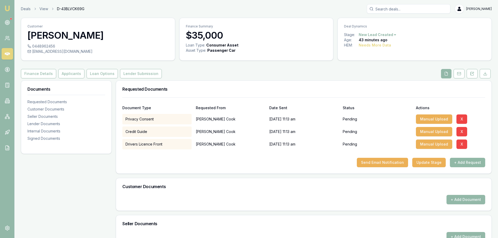
click at [477, 163] on button "+ Add Request" at bounding box center [467, 162] width 35 height 9
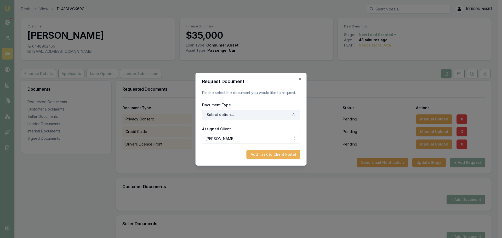
click at [254, 114] on button "Select option..." at bounding box center [251, 114] width 98 height 9
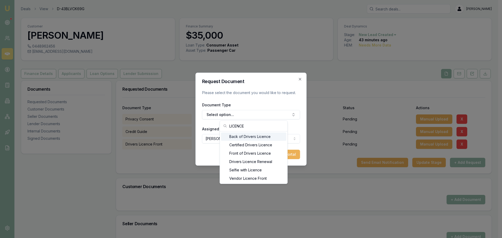
type input "LICENCE"
click at [248, 136] on div "Back of Drivers Licence" at bounding box center [253, 137] width 65 height 8
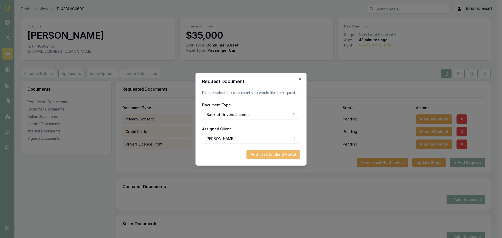
click at [277, 156] on button "Add Task to Client Portal" at bounding box center [274, 154] width 54 height 9
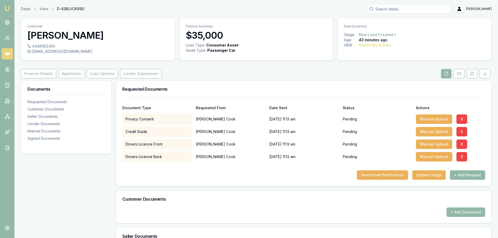
click at [477, 178] on button "+ Add Request" at bounding box center [467, 175] width 35 height 9
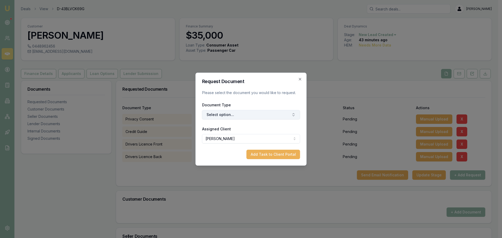
click at [277, 113] on button "Select option..." at bounding box center [251, 114] width 98 height 9
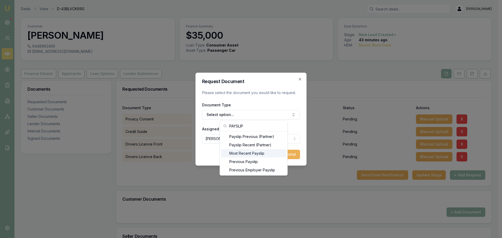
type input "PAYSLIP"
click at [264, 154] on div "Most Recent Payslip" at bounding box center [253, 153] width 65 height 8
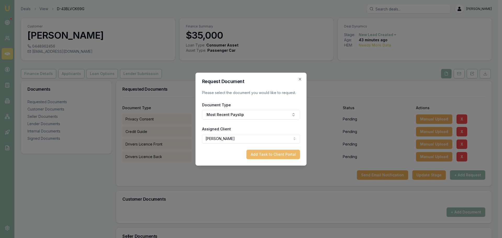
click at [273, 153] on button "Add Task to Client Portal" at bounding box center [274, 154] width 54 height 9
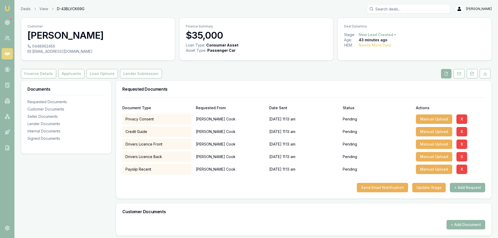
click at [469, 187] on button "+ Add Request" at bounding box center [467, 187] width 35 height 9
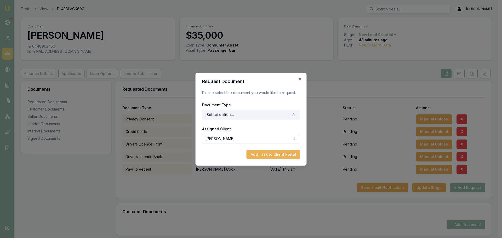
click at [255, 112] on button "Select option..." at bounding box center [251, 114] width 98 height 9
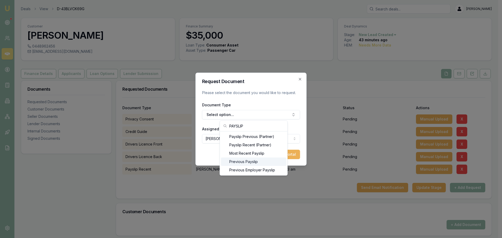
type input "PAYSLIP"
click at [259, 160] on div "Previous Payslip" at bounding box center [253, 162] width 65 height 8
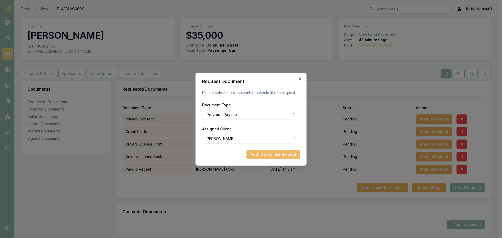
click at [272, 156] on button "Add Task to Client Portal" at bounding box center [274, 154] width 54 height 9
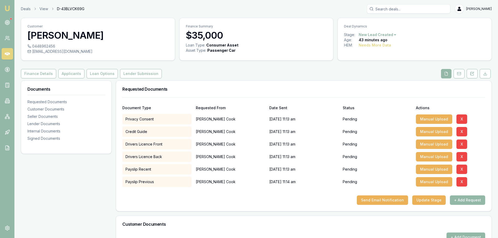
click at [253, 75] on div "Finance Details Applicants Loan Options Lender Submission" at bounding box center [256, 73] width 471 height 9
click at [247, 69] on div "Customer Steven Cook 0448962456 sjcook091@outlook.com Finance Summary $35,000 L…" at bounding box center [256, 208] width 471 height 380
click at [398, 197] on button "Send Email Notification" at bounding box center [382, 200] width 51 height 9
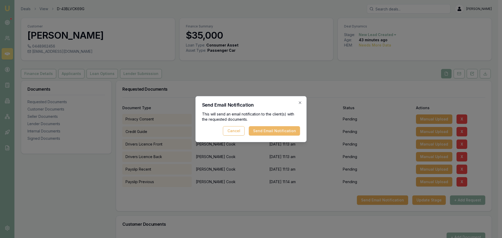
click at [286, 129] on button "Send Email Notification" at bounding box center [274, 130] width 51 height 9
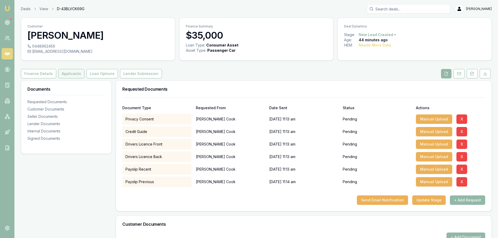
click at [65, 75] on button "Applicants" at bounding box center [71, 73] width 26 height 9
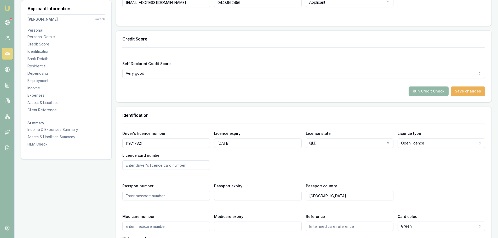
scroll to position [183, 0]
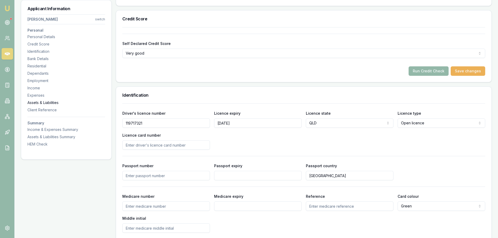
click at [44, 103] on div "Assets & Liabilities" at bounding box center [66, 102] width 78 height 5
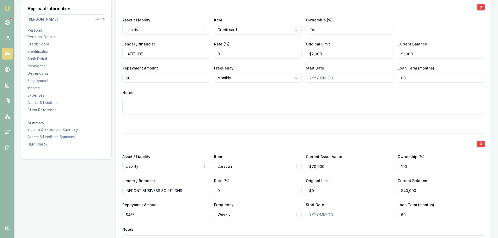
scroll to position [1406, 0]
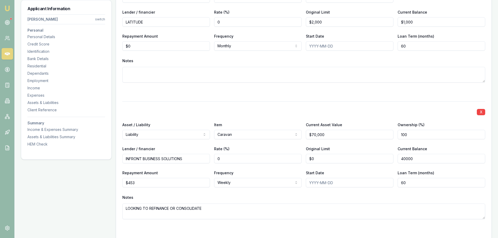
drag, startPoint x: 430, startPoint y: 159, endPoint x: 246, endPoint y: 158, distance: 183.9
click at [263, 158] on div "Lender / financier INFRONT BUSINESS SOLUTIONS Rate (%) 0 Original Limit $0 Curr…" at bounding box center [303, 155] width 363 height 18
type input "$36,000"
click at [249, 106] on div "X Asset / Liability Liability Asset Liability Item Caravan Home Car Boat Bike C…" at bounding box center [303, 166] width 363 height 131
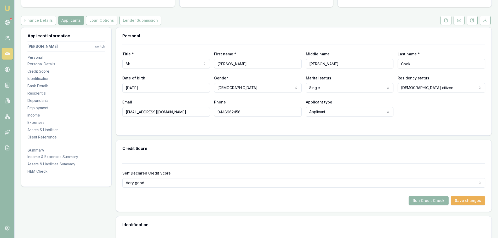
scroll to position [0, 0]
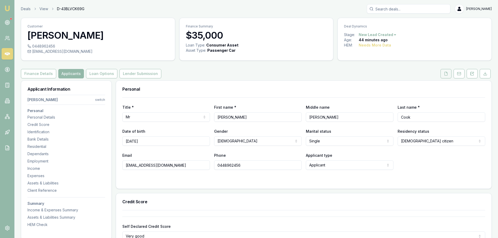
click at [447, 73] on icon at bounding box center [446, 74] width 4 height 4
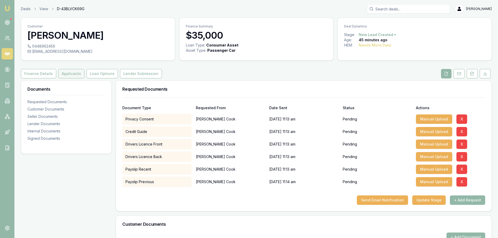
click at [75, 74] on button "Applicants" at bounding box center [71, 73] width 26 height 9
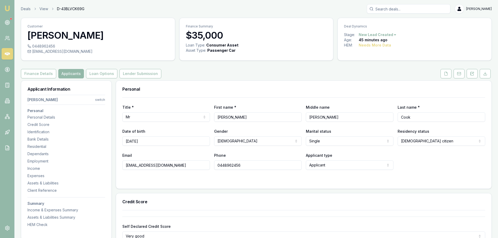
click at [338, 81] on div "Personal Title * Mr Mr Mrs Miss Ms Dr Prof First name * Steven Middle name John…" at bounding box center [304, 135] width 376 height 109
click at [473, 74] on icon at bounding box center [473, 73] width 2 height 2
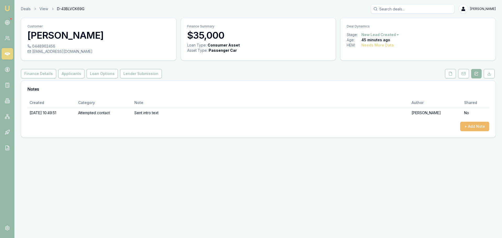
click at [480, 126] on button "+ Add Note" at bounding box center [474, 126] width 29 height 9
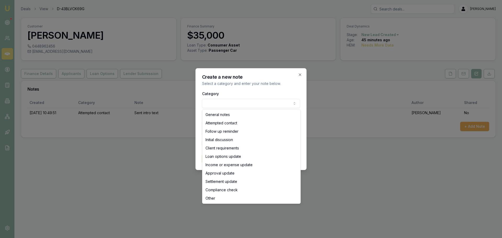
click at [285, 102] on body "Emu Broker Deals View D-43BLVCK69G Erin Shield Toggle Menu Customer Steven Cook…" at bounding box center [251, 119] width 502 height 238
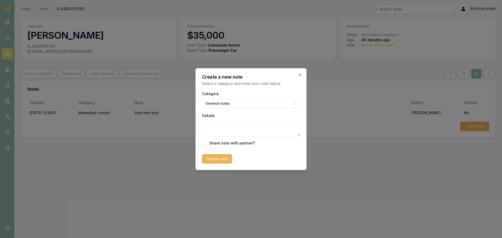
click at [240, 128] on textarea "Details" at bounding box center [251, 129] width 98 height 16
type textarea "MORE INTERSTED IN FORD TRANSIT 24000"
click at [219, 160] on button "Create note" at bounding box center [217, 158] width 30 height 9
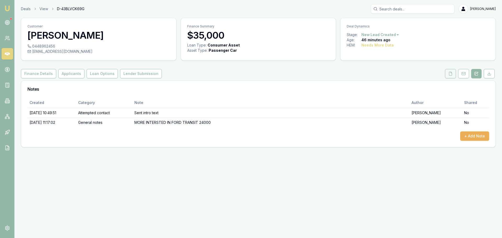
click at [452, 72] on icon at bounding box center [451, 74] width 4 height 4
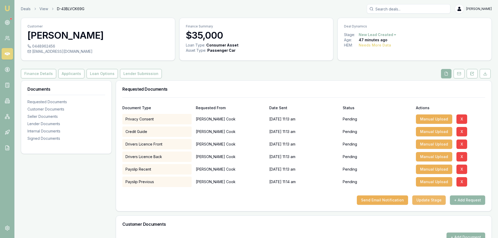
click at [430, 201] on button "Update Stage" at bounding box center [428, 200] width 33 height 9
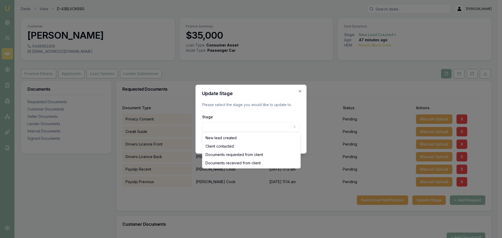
click at [270, 128] on body "Emu Broker Deals View D-43BLVCK69G Erin Shield Toggle Menu Customer Steven Cook…" at bounding box center [249, 119] width 498 height 238
select select "DOCUMENTS_REQUESTED_FROM_CLIENT"
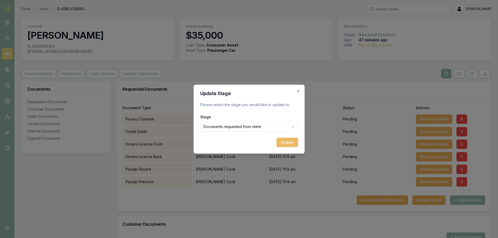
click at [290, 143] on button "Update" at bounding box center [287, 142] width 22 height 9
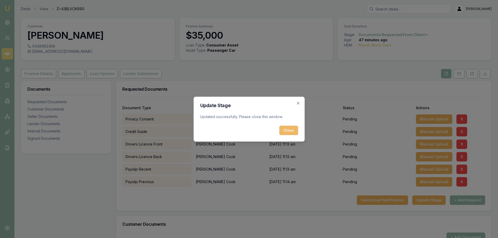
click at [288, 131] on button "Close" at bounding box center [288, 130] width 19 height 9
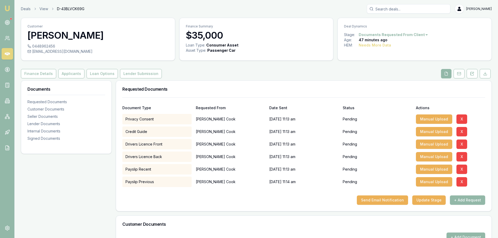
click at [277, 85] on div "Requested Documents" at bounding box center [304, 89] width 376 height 17
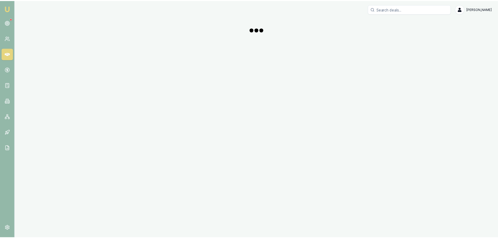
scroll to position [78, 0]
